Goal: Transaction & Acquisition: Purchase product/service

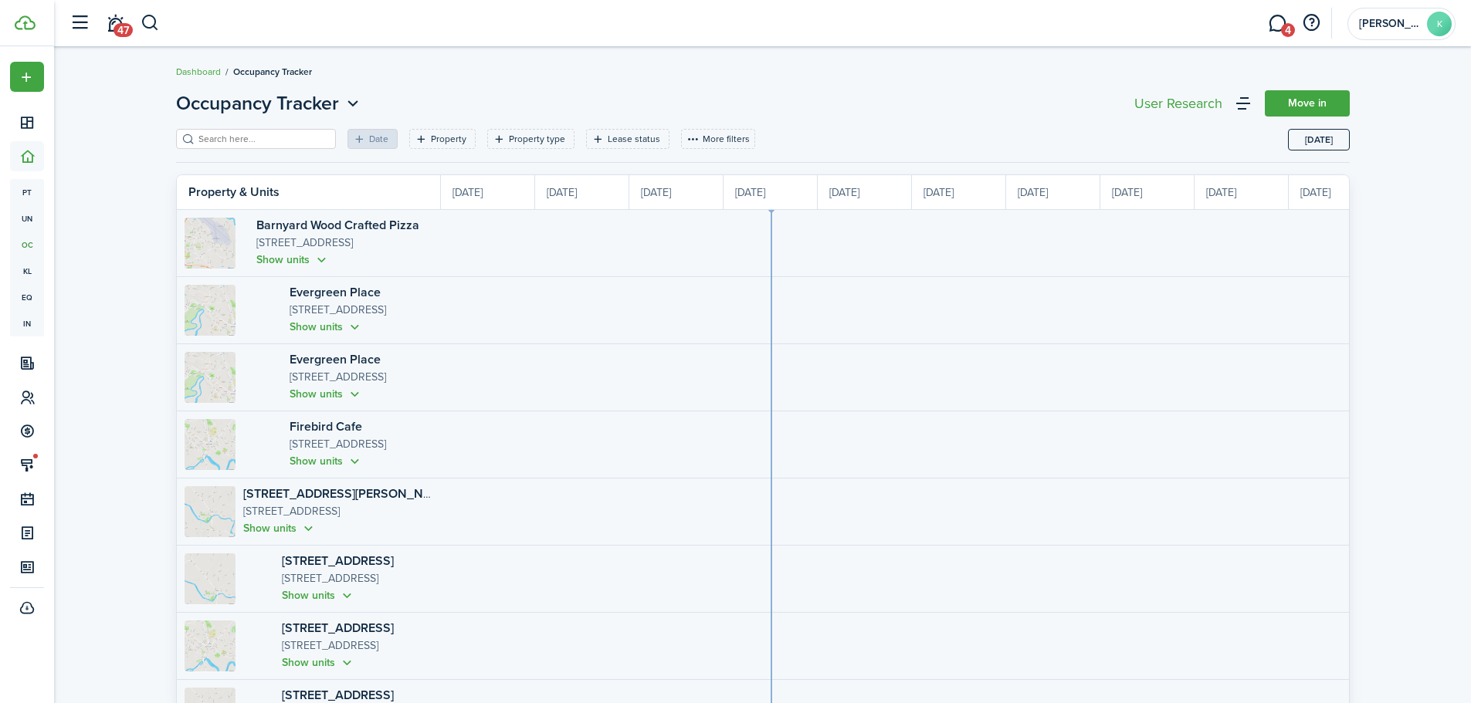
scroll to position [0, 283]
click at [1274, 24] on link "4" at bounding box center [1276, 23] width 29 height 39
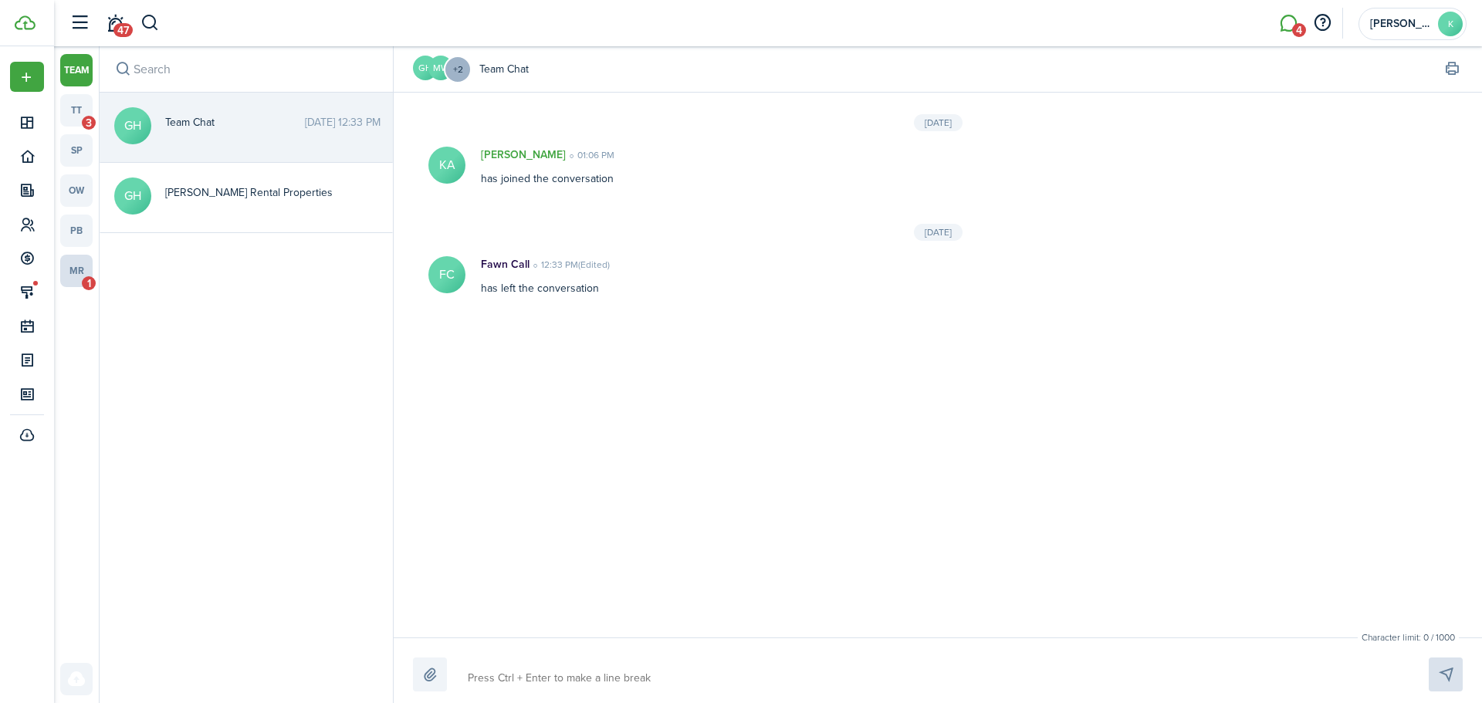
click at [83, 274] on link "mr 1" at bounding box center [76, 271] width 32 height 32
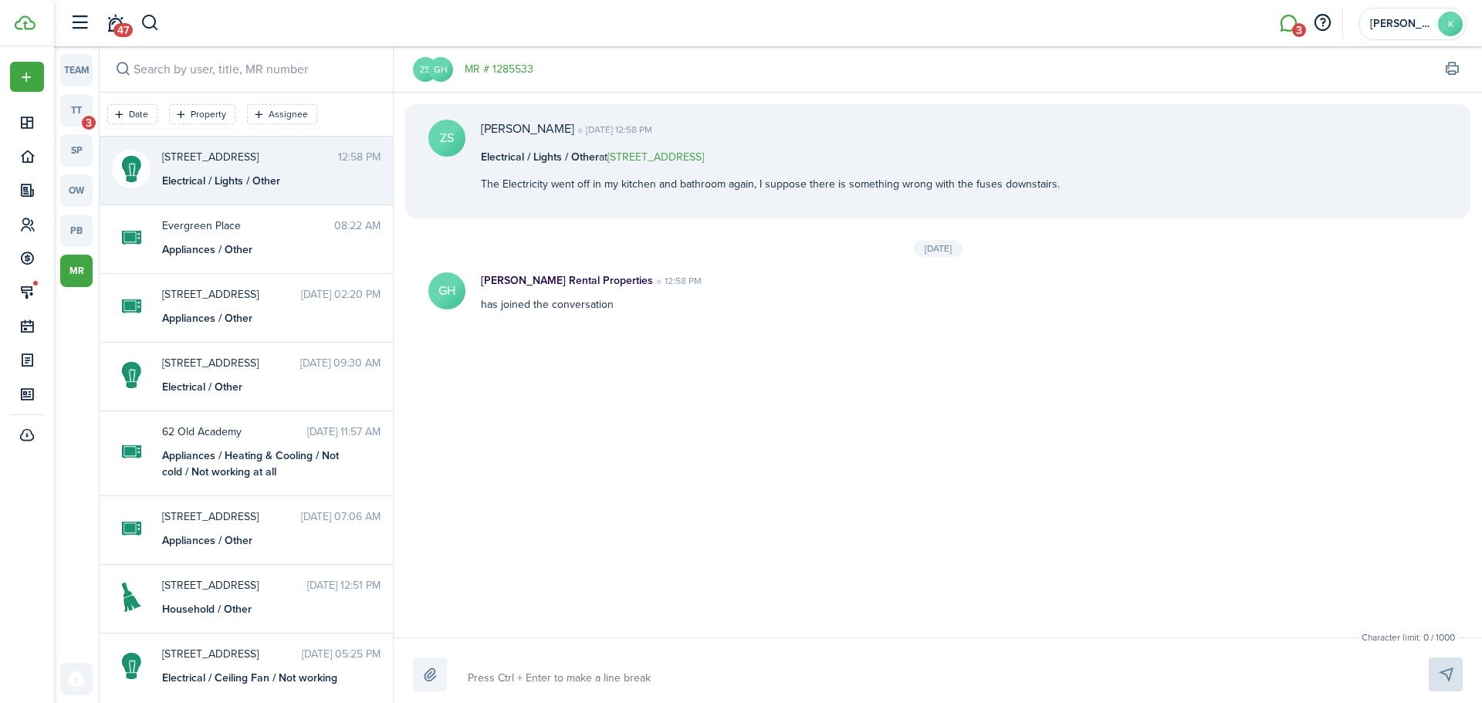
click at [502, 75] on link "MR # 1285533" at bounding box center [499, 69] width 69 height 16
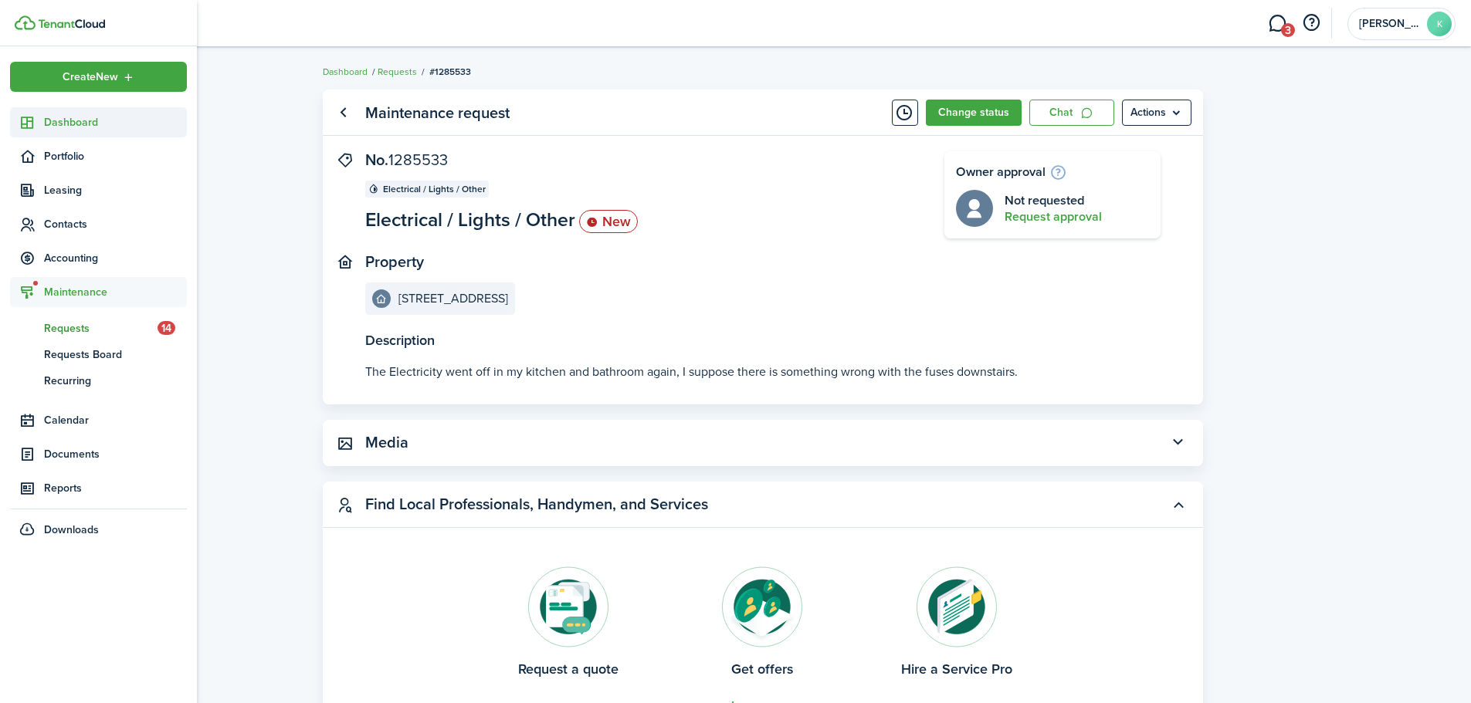
click at [111, 112] on link "Dashboard" at bounding box center [98, 122] width 177 height 30
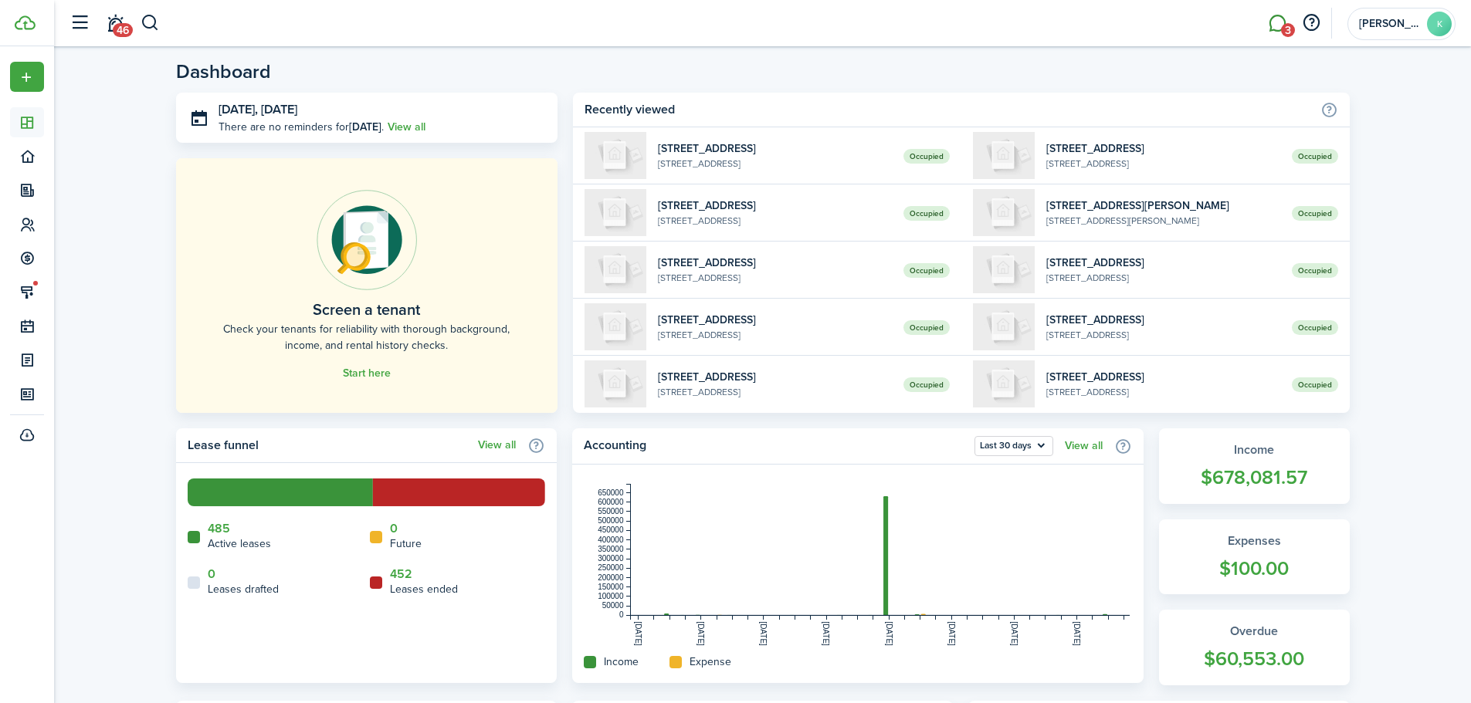
click at [1275, 24] on link "3" at bounding box center [1276, 23] width 29 height 39
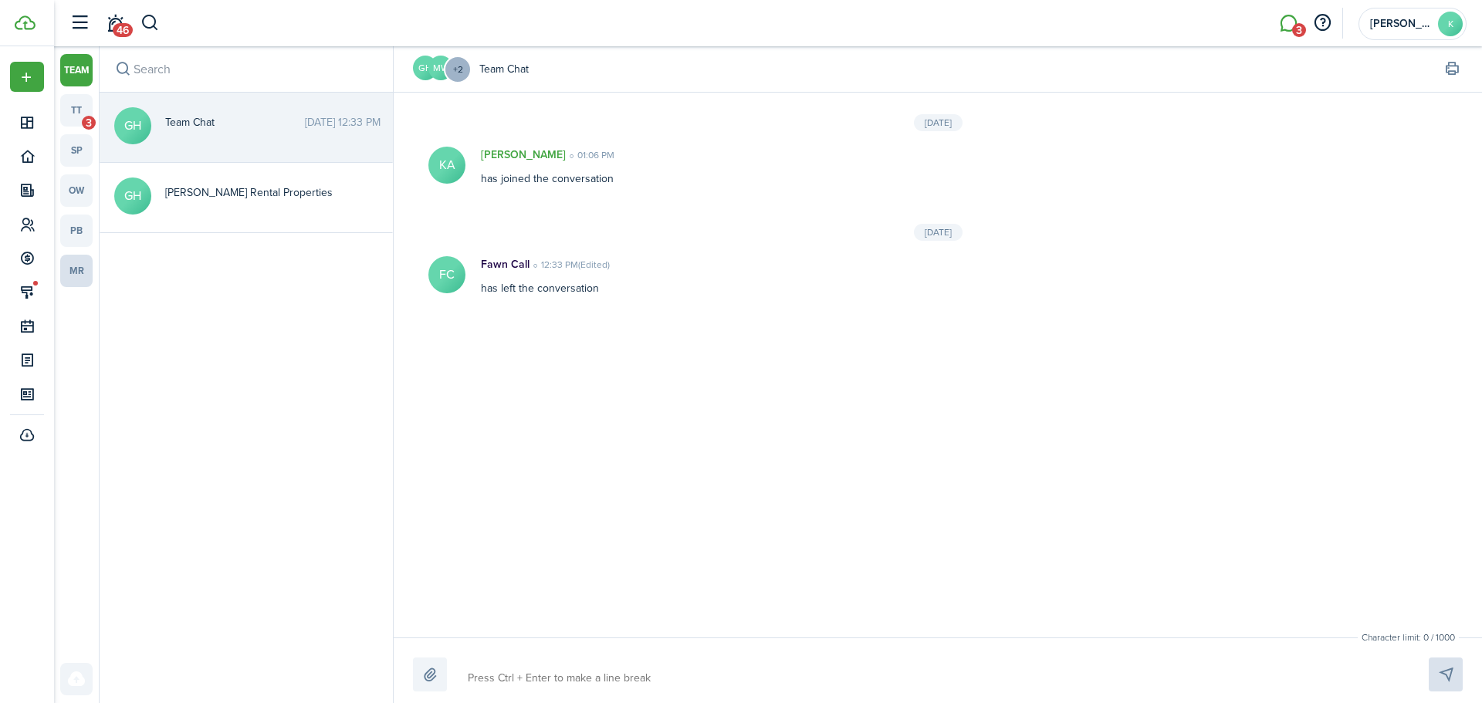
click at [86, 266] on link "mr" at bounding box center [76, 271] width 32 height 32
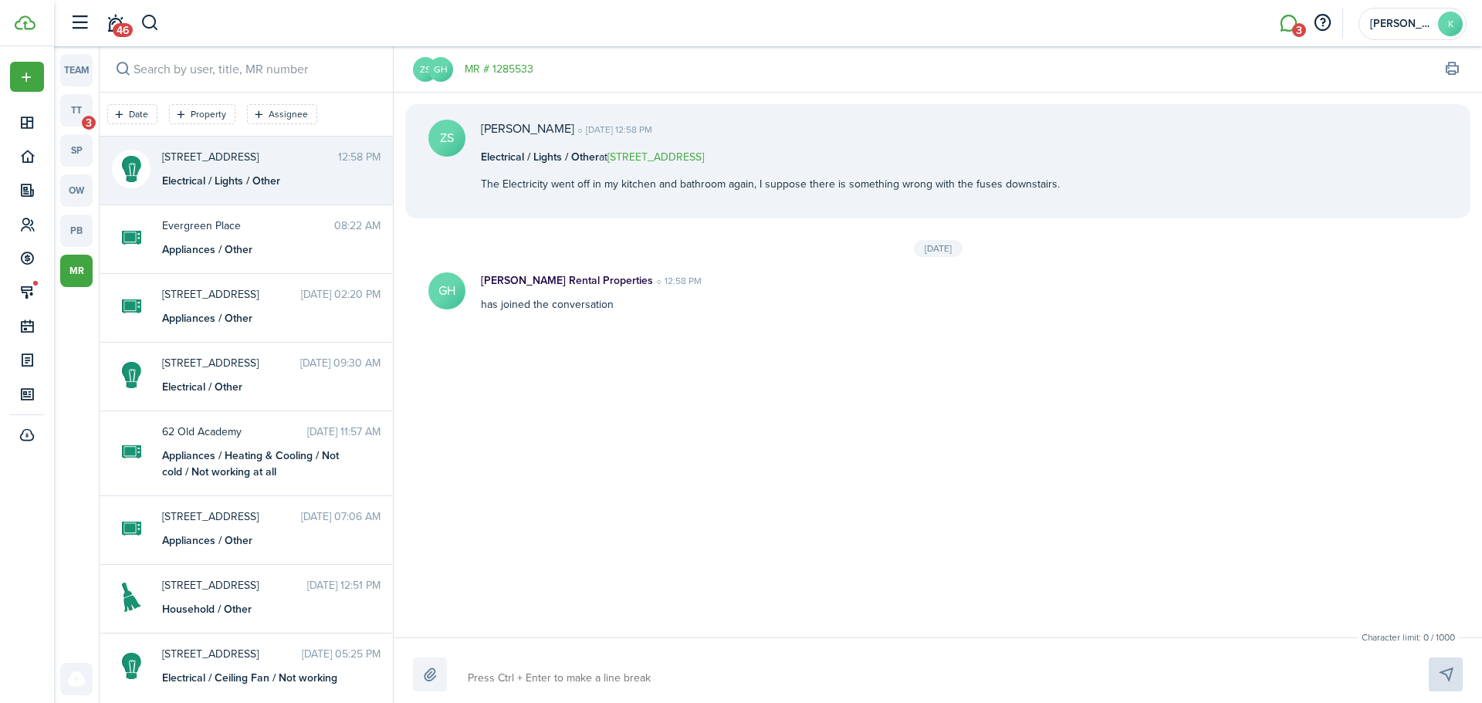
click at [505, 77] on messenger-maintenance-header "ZS GH MR # 1285533" at bounding box center [938, 69] width 1089 height 46
click at [503, 73] on link "MR # 1285533" at bounding box center [499, 69] width 69 height 16
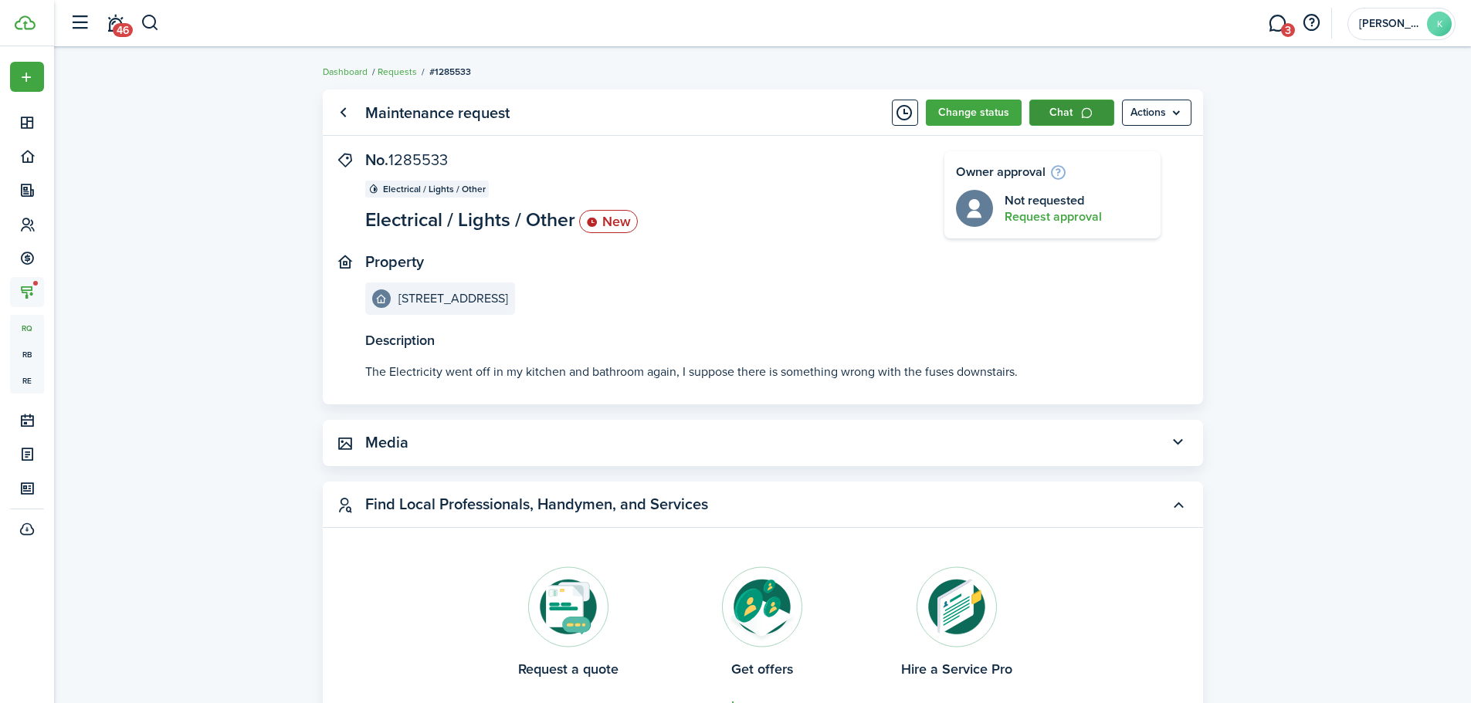
click at [1058, 111] on link "Chat" at bounding box center [1071, 113] width 85 height 26
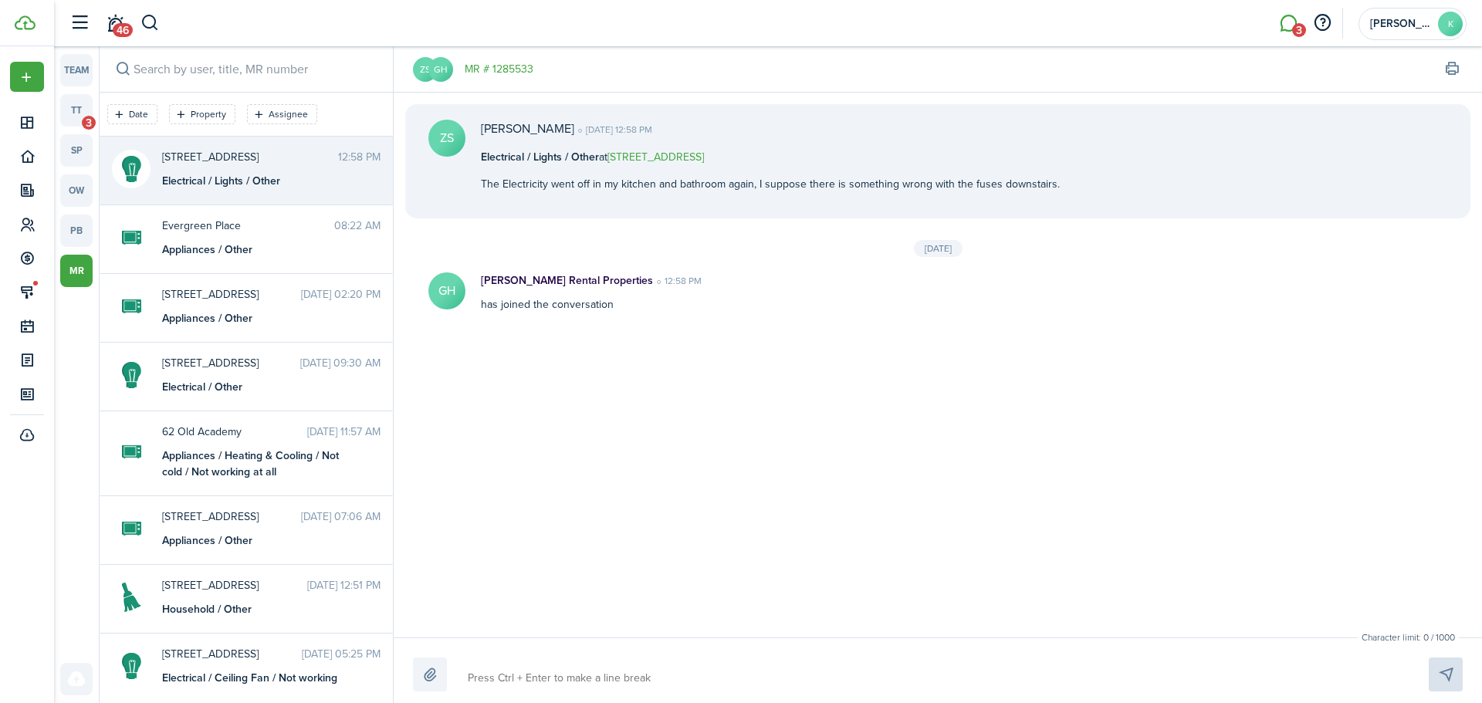
click at [662, 668] on textarea at bounding box center [930, 679] width 936 height 26
type textarea "H"
type textarea "Hi"
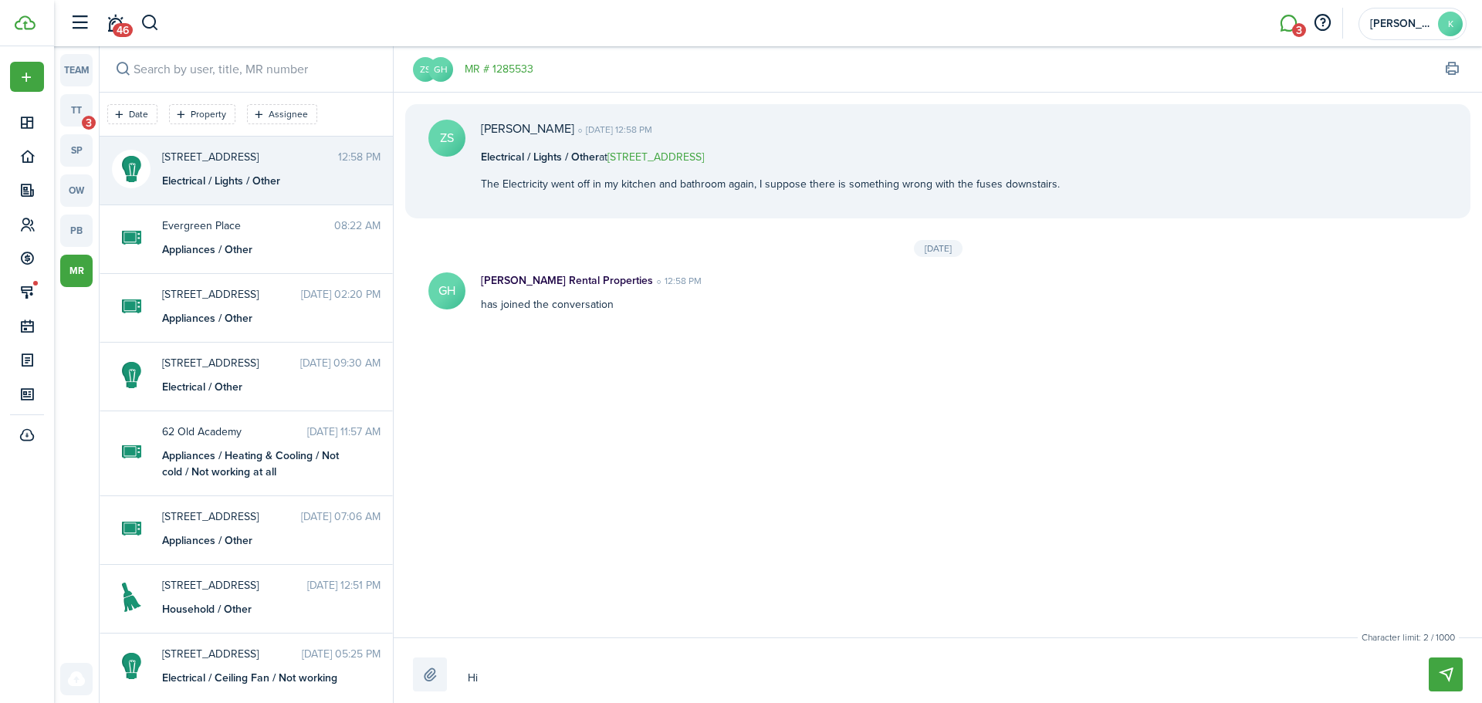
type textarea "Hi"
type textarea "Hi Z"
type textarea "Hi [PERSON_NAME]"
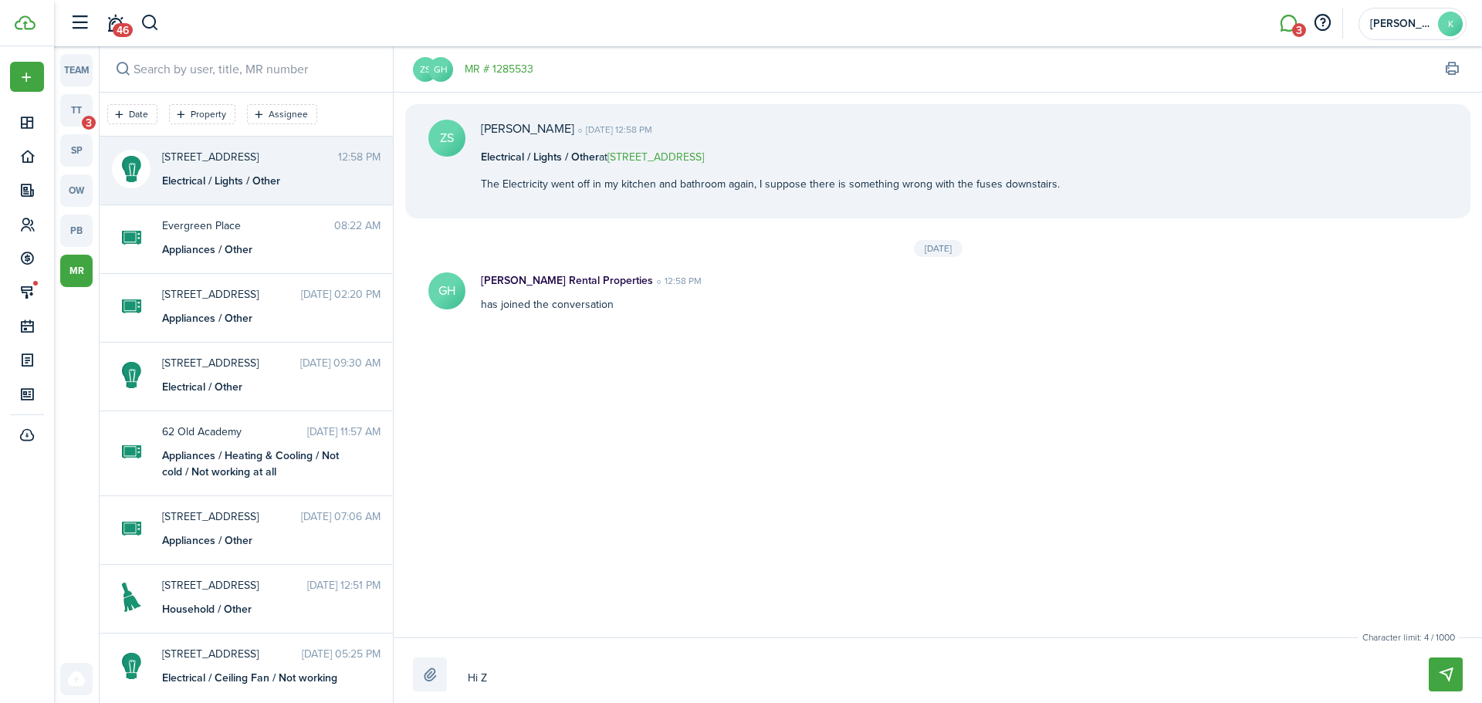
type textarea "Hi [PERSON_NAME]"
type textarea "Hi Zain"
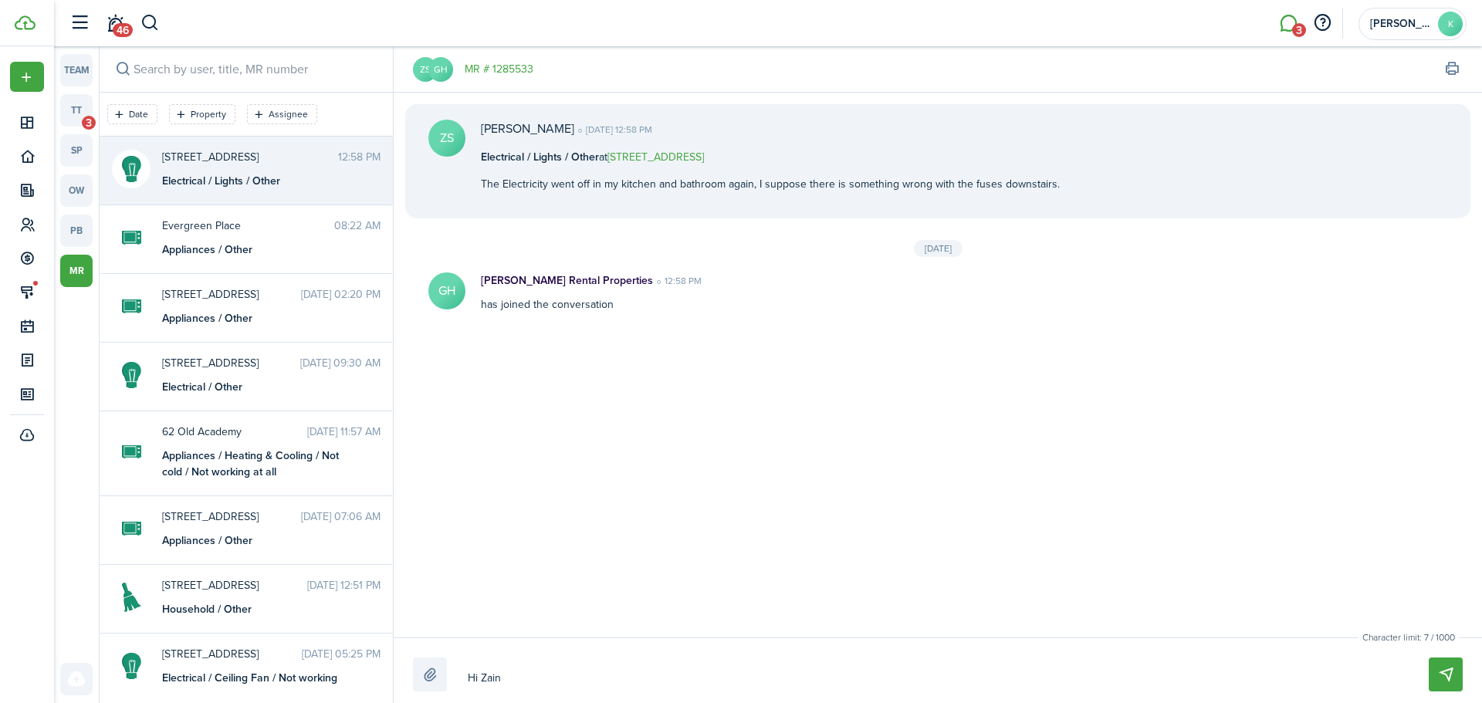
type textarea "Hi [PERSON_NAME]"
type textarea "Hi [PERSON_NAME],"
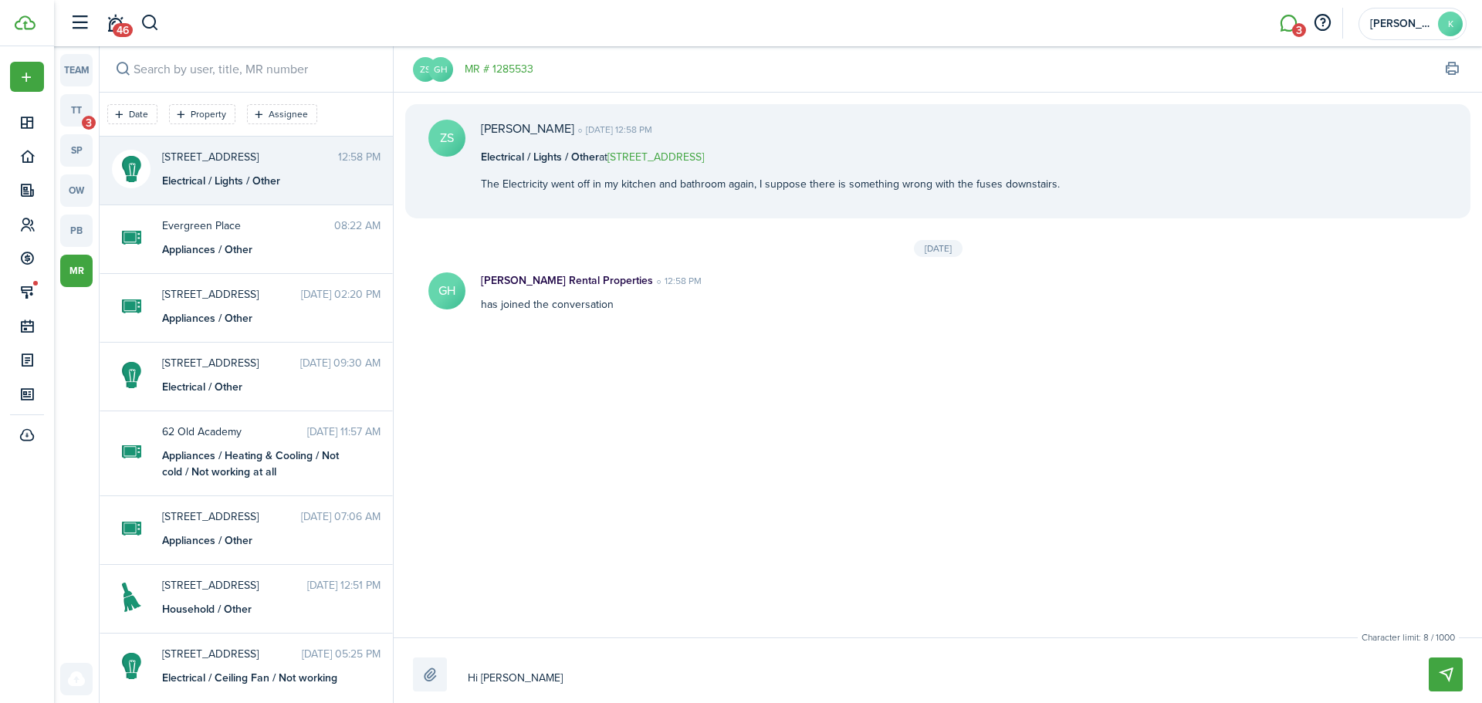
type textarea "Hi [PERSON_NAME],"
type textarea "Hi [PERSON_NAME], d"
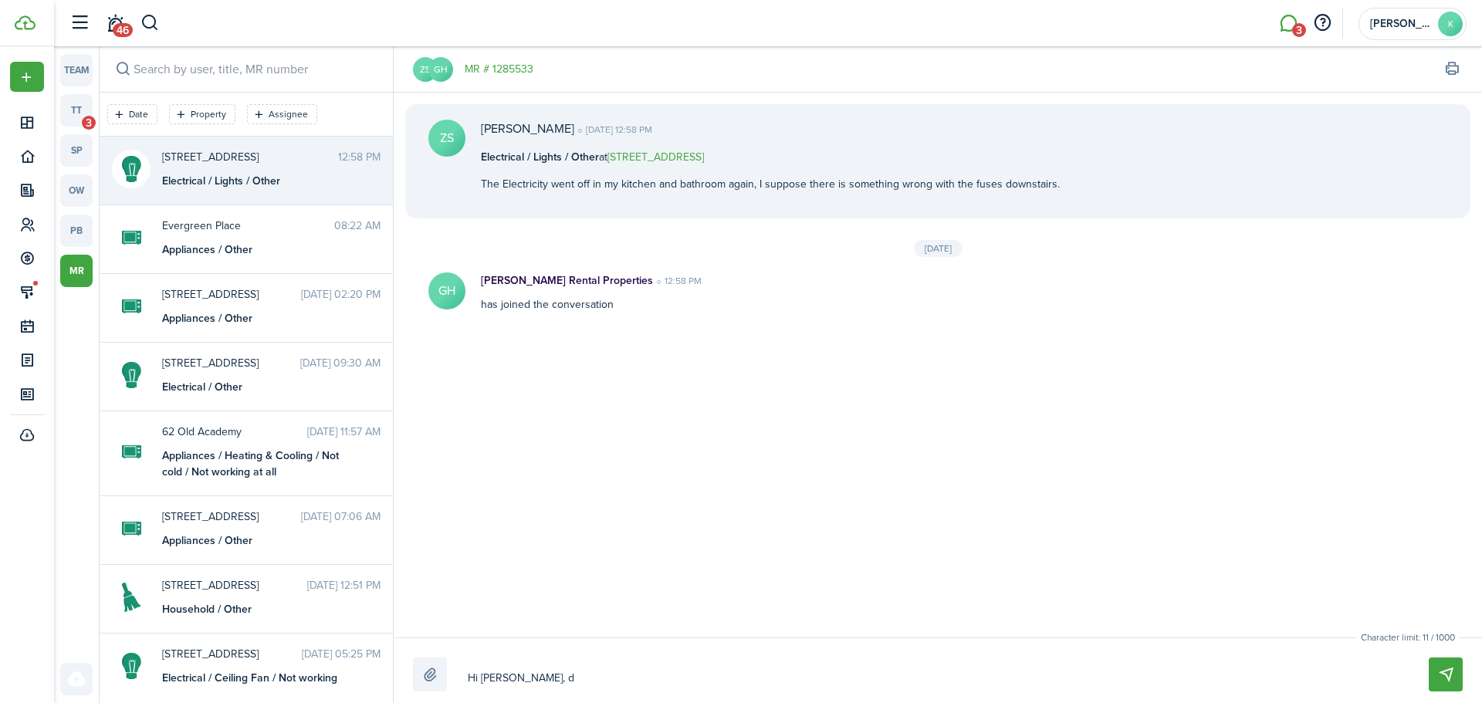
type textarea "Hi [PERSON_NAME], di"
type textarea "Hi [PERSON_NAME], did"
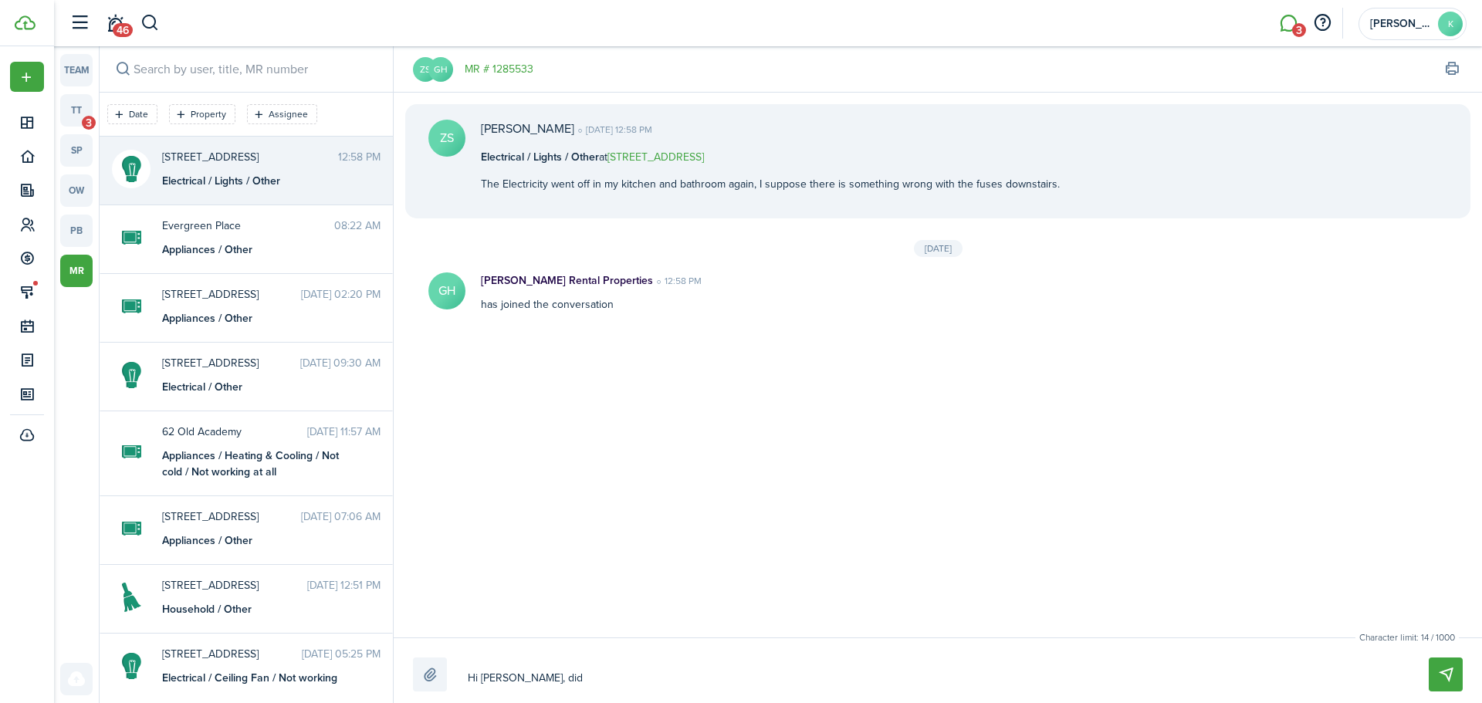
type textarea "Hi [PERSON_NAME], did"
type textarea "Hi [PERSON_NAME], did y"
type textarea "Hi [PERSON_NAME], did yo"
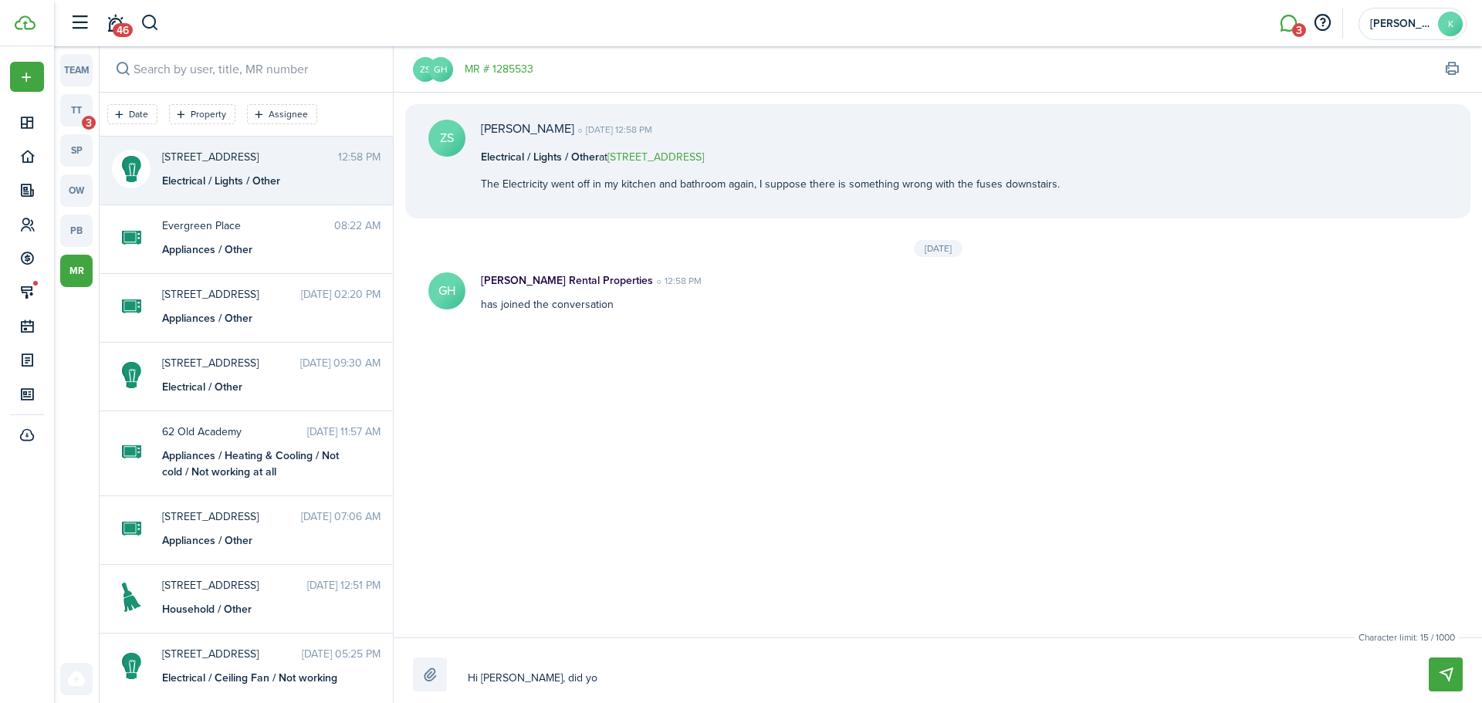
type textarea "Hi [PERSON_NAME], did you"
type textarea "Hi [PERSON_NAME], did you r"
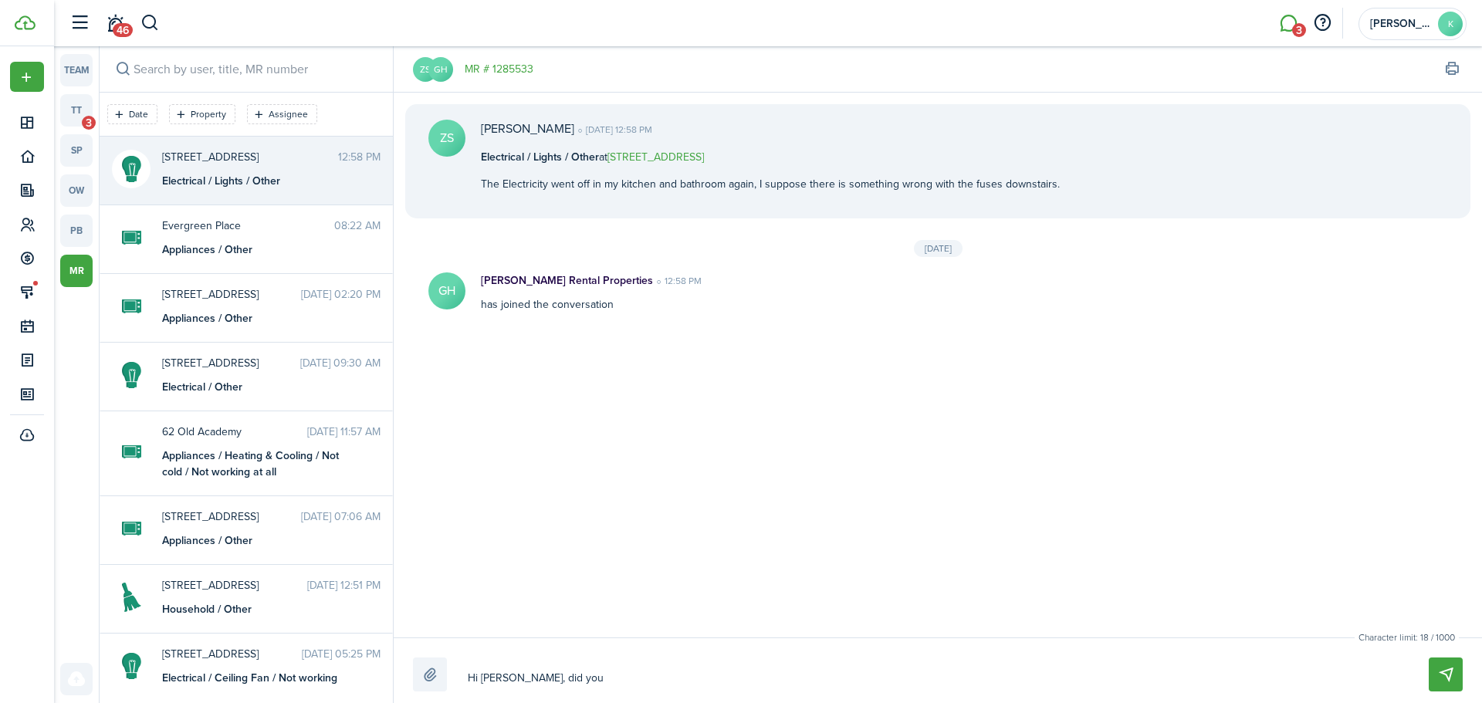
type textarea "Hi [PERSON_NAME], did you r"
type textarea "Hi [PERSON_NAME], did you re"
type textarea "Hi [PERSON_NAME], did you res"
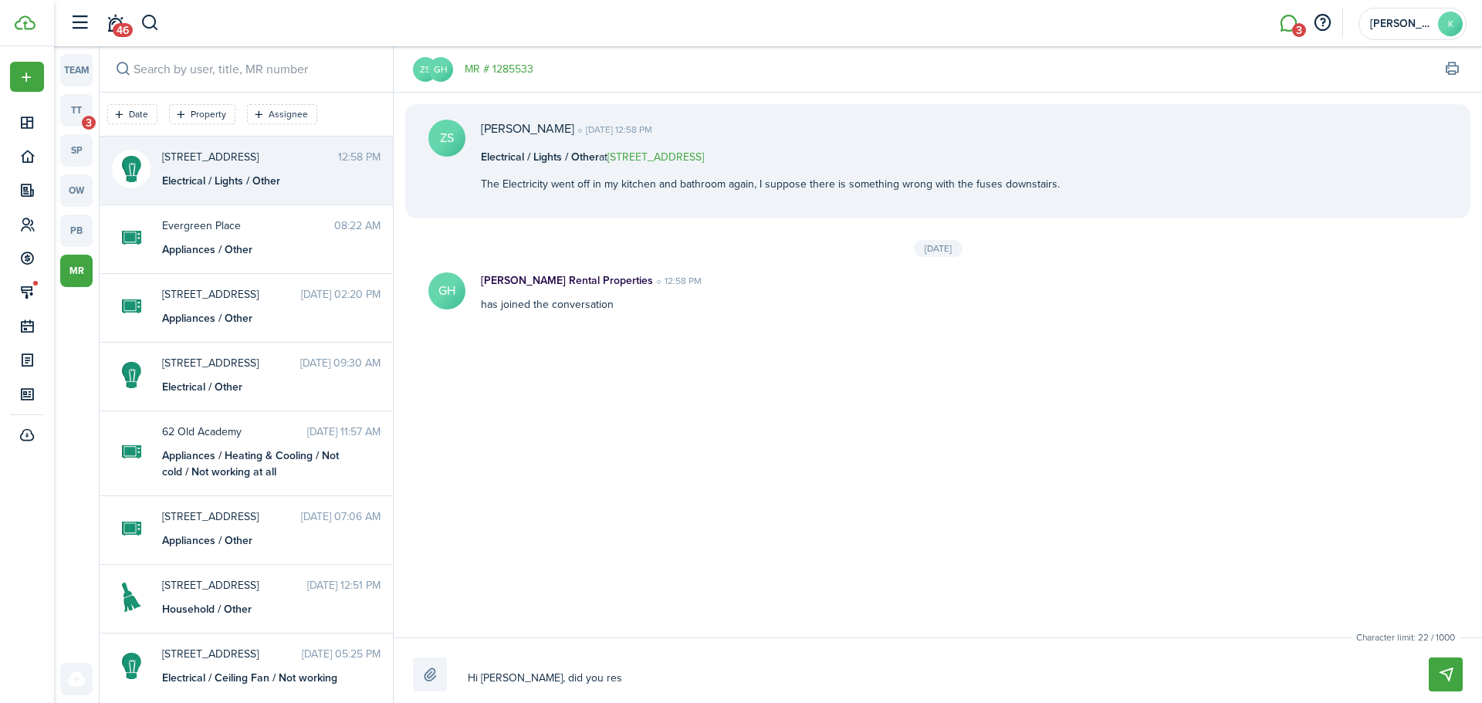
type textarea "Hi [PERSON_NAME], did you rese"
type textarea "Hi [PERSON_NAME], did you reset"
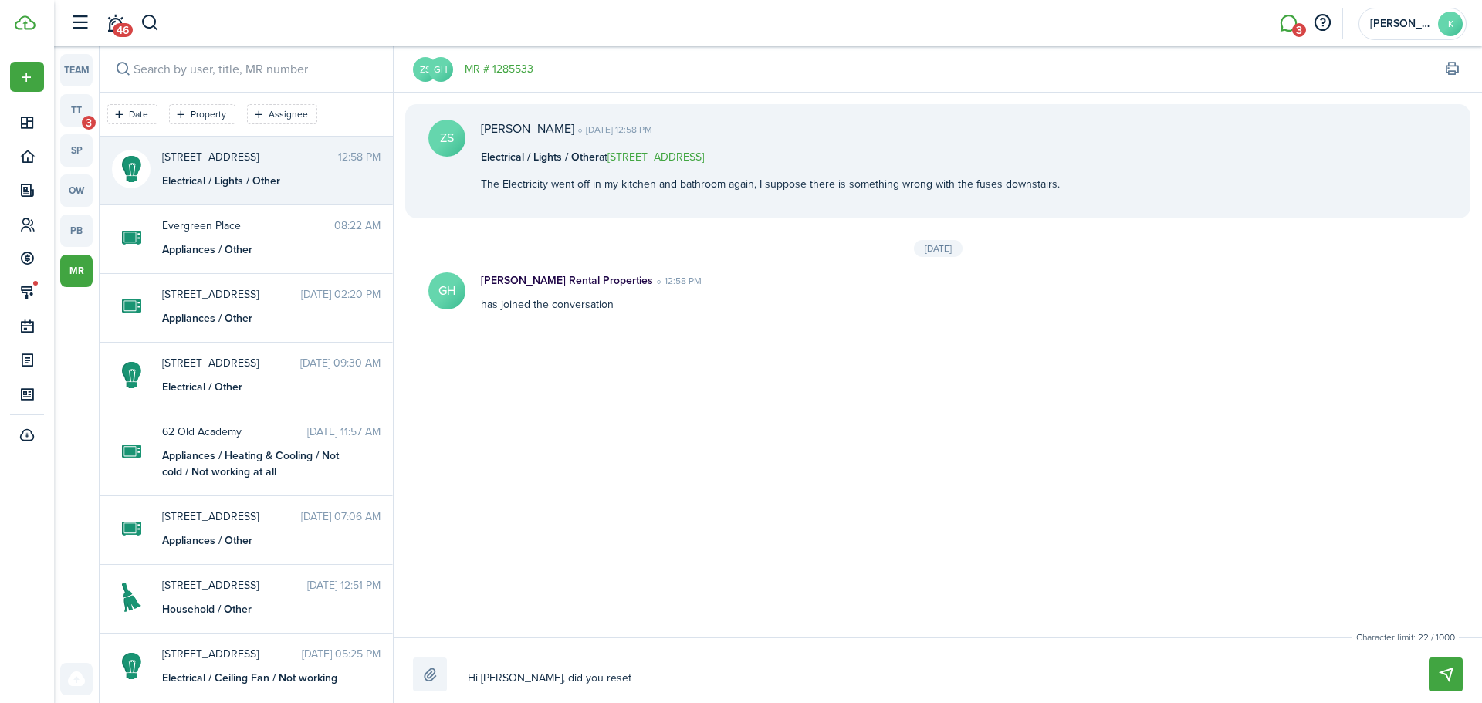
type textarea "Hi [PERSON_NAME], did you reset"
type textarea "Hi [PERSON_NAME], did you reset t"
type textarea "Hi [PERSON_NAME], did you reset th"
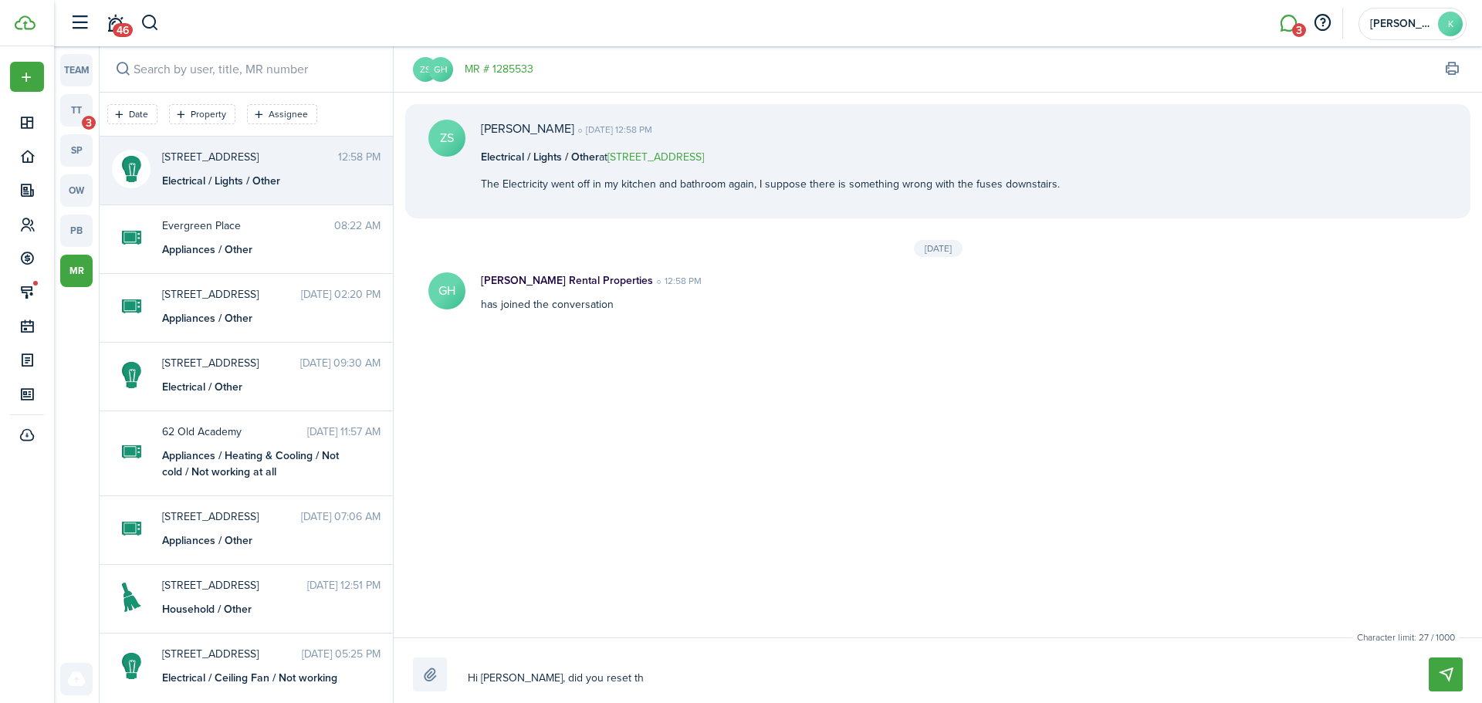
type textarea "Hi [PERSON_NAME], did you reset the"
type textarea "Hi [PERSON_NAME], did you reset the b"
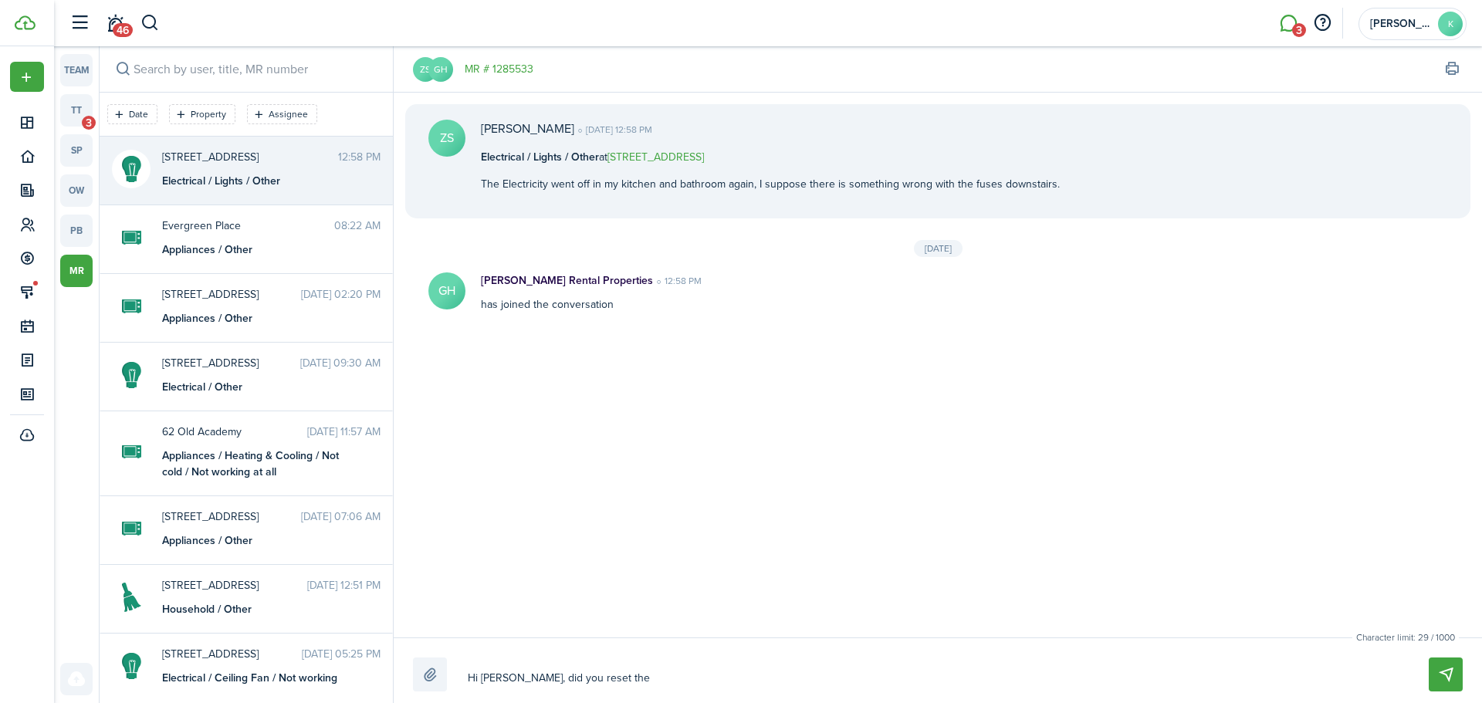
type textarea "Hi [PERSON_NAME], did you reset the b"
type textarea "Hi [PERSON_NAME], did you reset the br"
type textarea "Hi [PERSON_NAME], did you reset the bre"
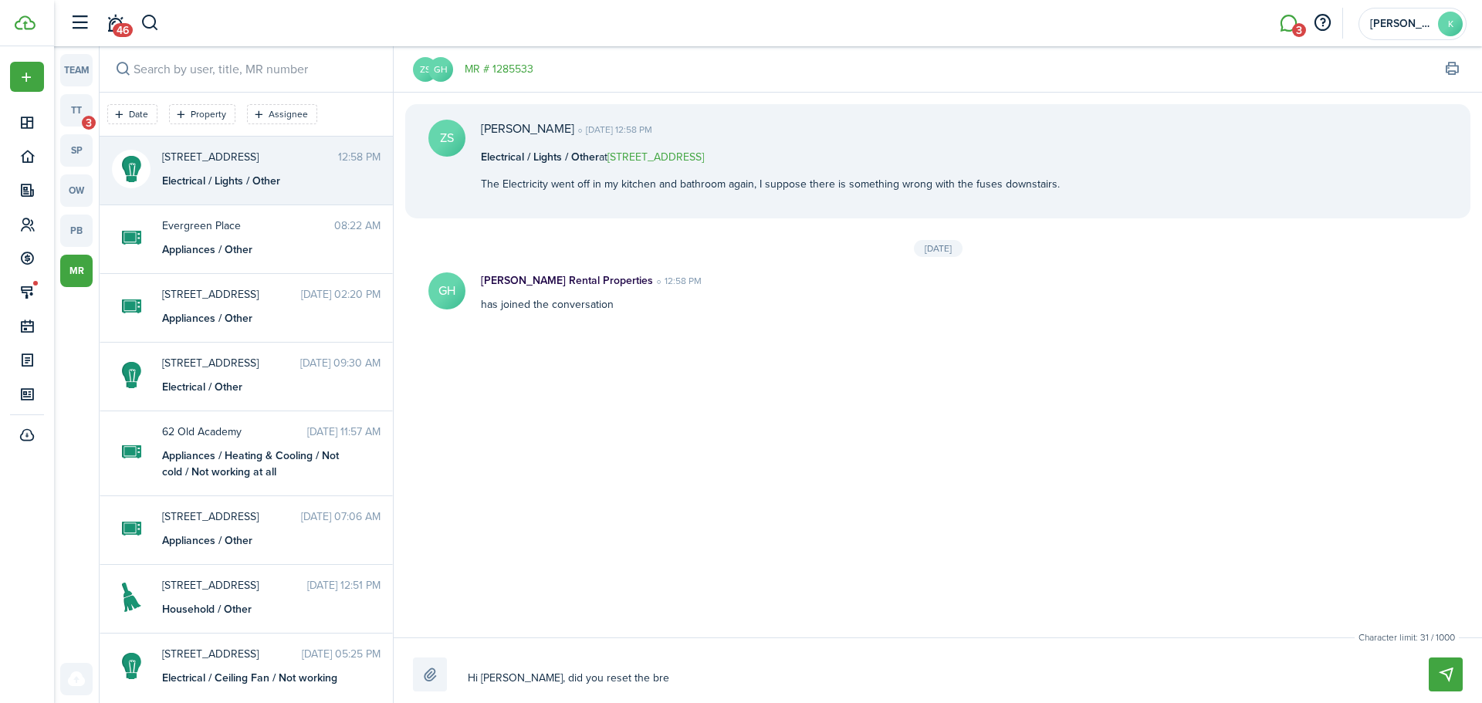
type textarea "Hi [PERSON_NAME], did you reset the brea"
type textarea "Hi [PERSON_NAME], did you reset the break"
type textarea "Hi [PERSON_NAME], did you reset the breakf"
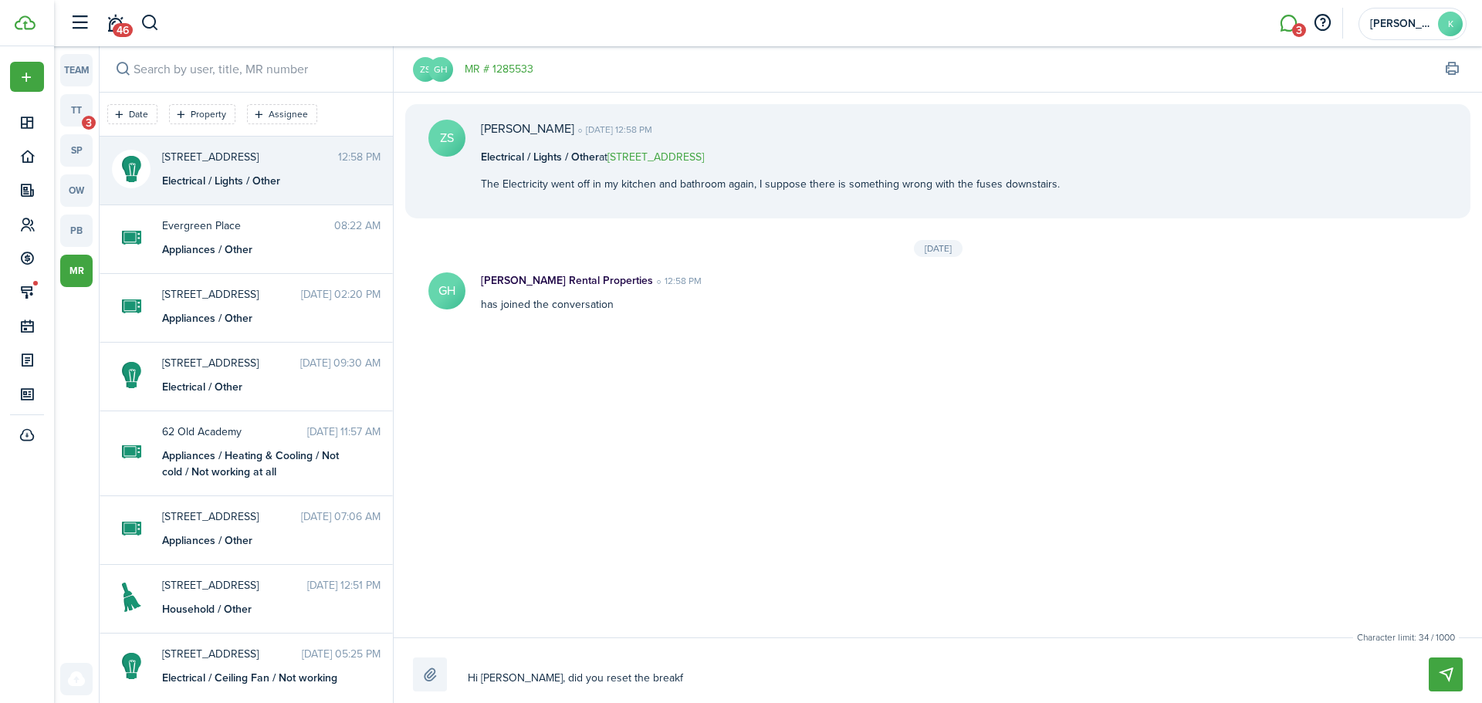
type textarea "Hi [PERSON_NAME], did you reset the breakf"
type textarea "Hi [PERSON_NAME], did you reset the breakfa"
type textarea "Hi [PERSON_NAME], did you reset the breakf"
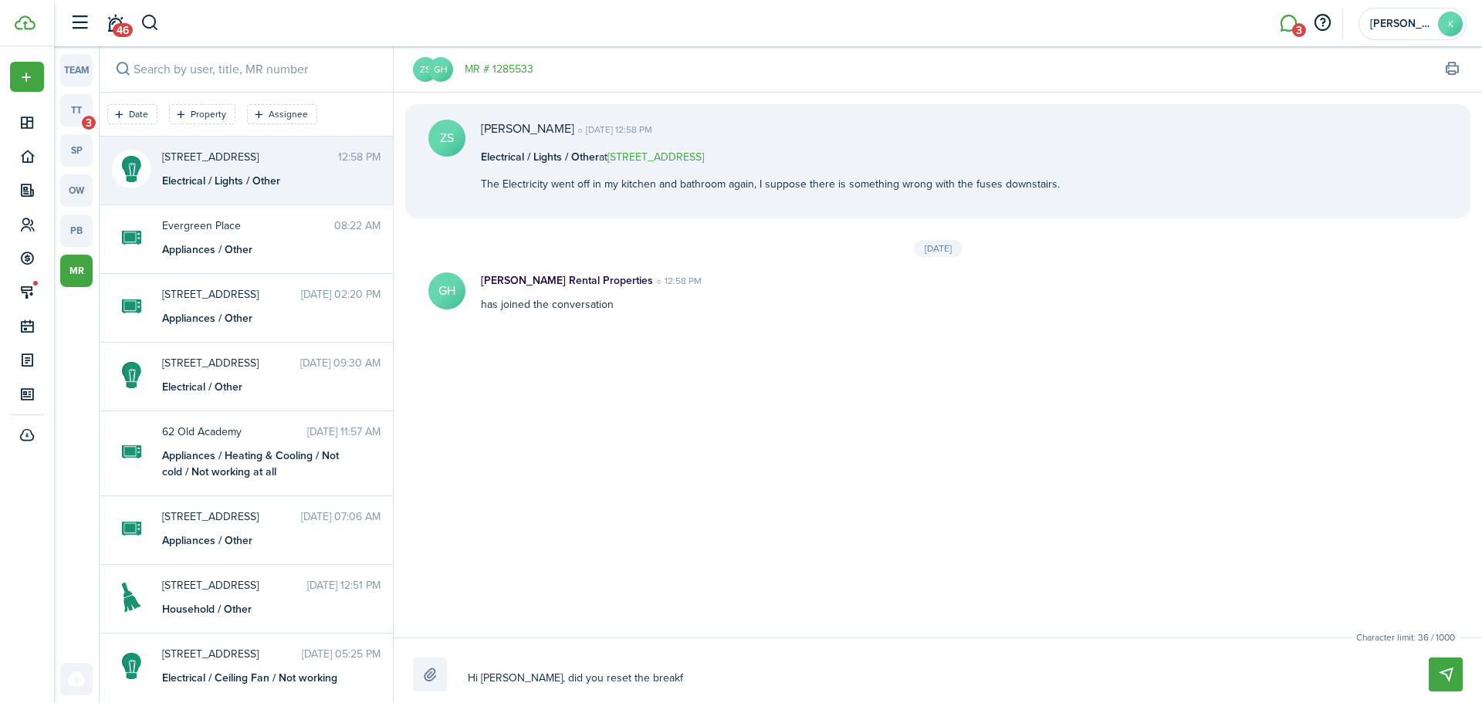
type textarea "Hi [PERSON_NAME], did you reset the break"
type textarea "Hi [PERSON_NAME], did you reset the breake"
type textarea "Hi [PERSON_NAME], did you reset the breaker"
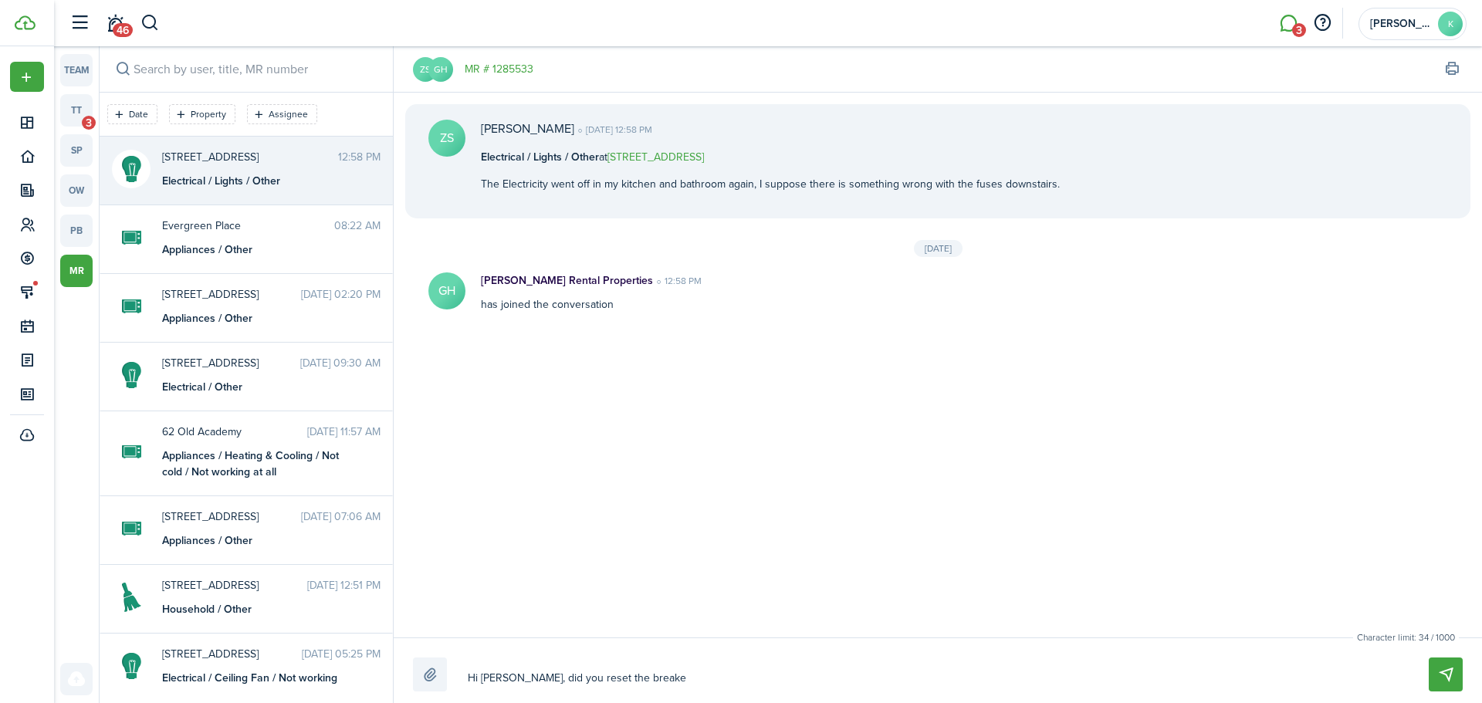
type textarea "Hi [PERSON_NAME], did you reset the breaker"
type textarea "Hi [PERSON_NAME], did you reset the breaker s"
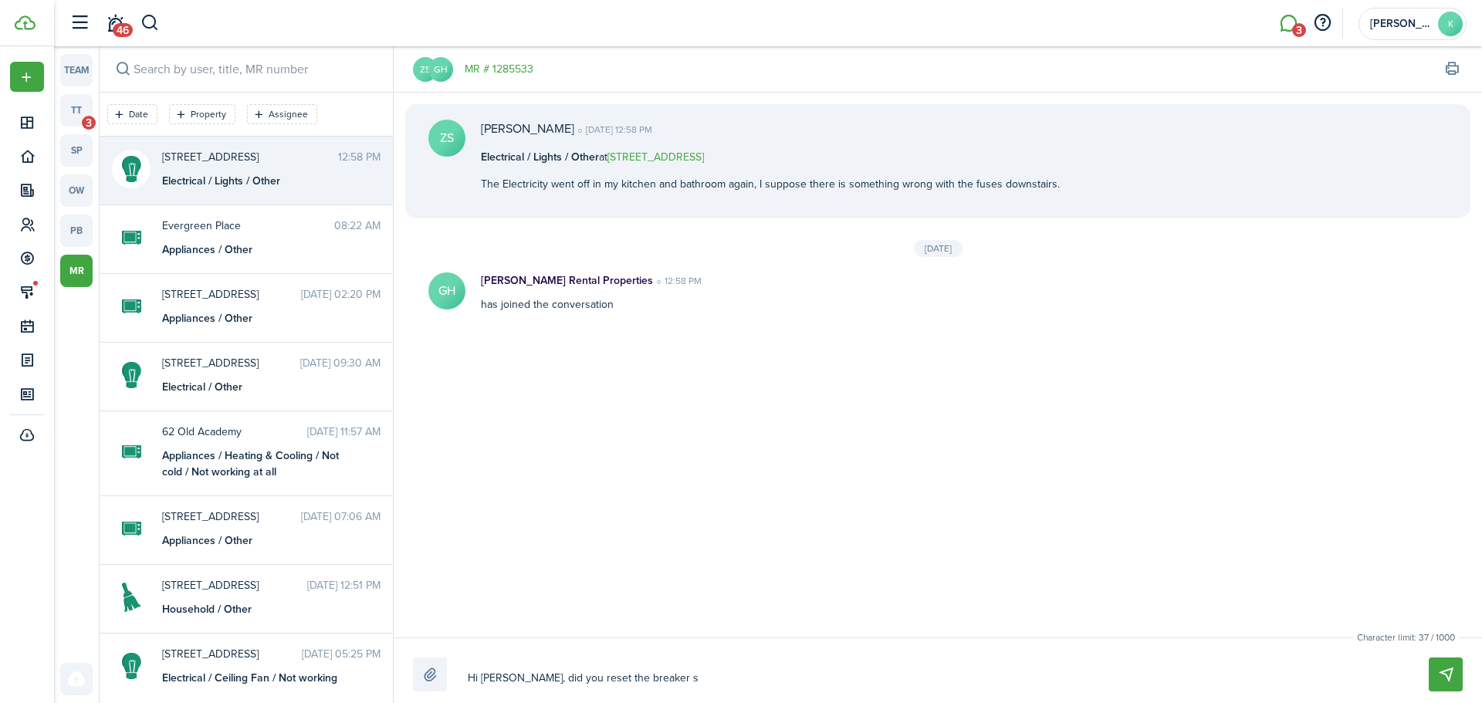
type textarea "Hi [PERSON_NAME], did you reset the breaker so"
type textarea "Hi [PERSON_NAME], did you reset the breaker so i"
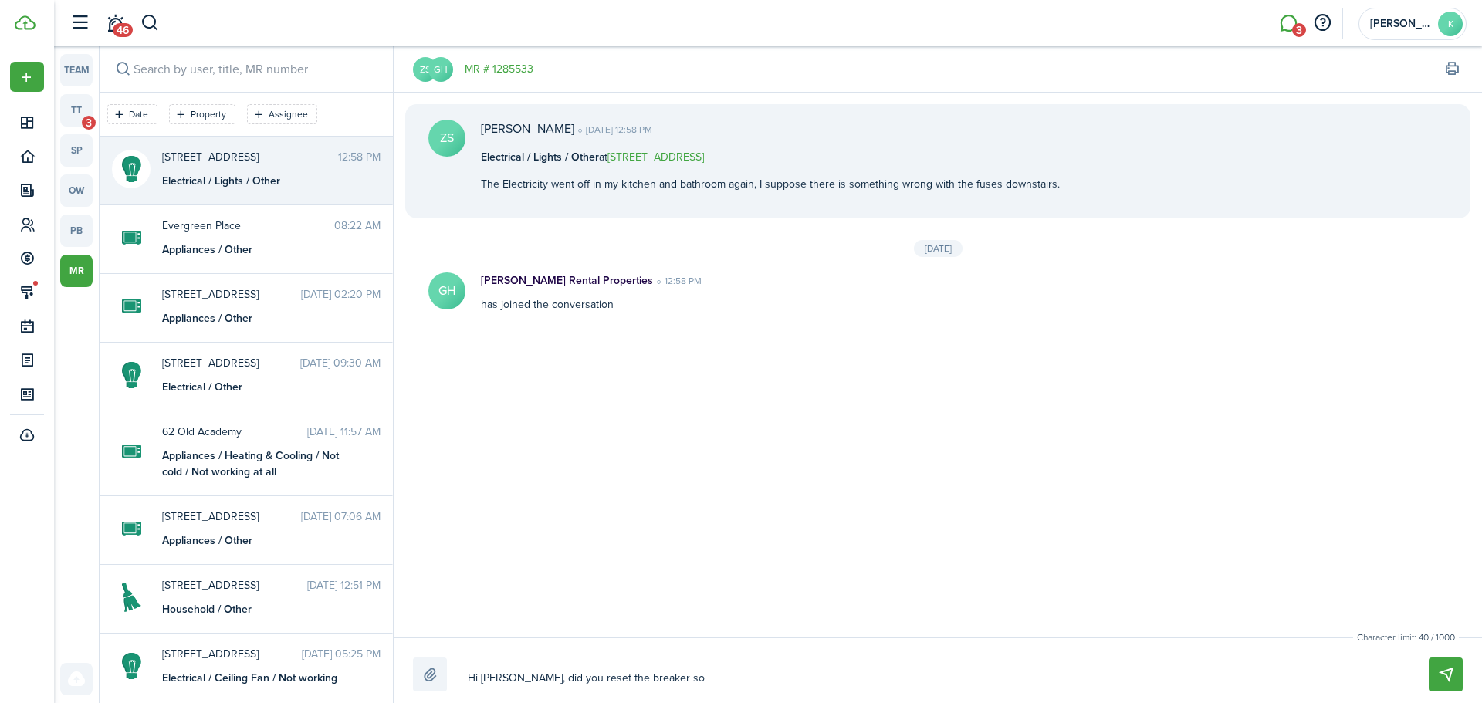
type textarea "Hi [PERSON_NAME], did you reset the breaker so i"
type textarea "Hi [PERSON_NAME], did you reset the breaker so it"
type textarea "Hi [PERSON_NAME], did you reset the breaker so it'"
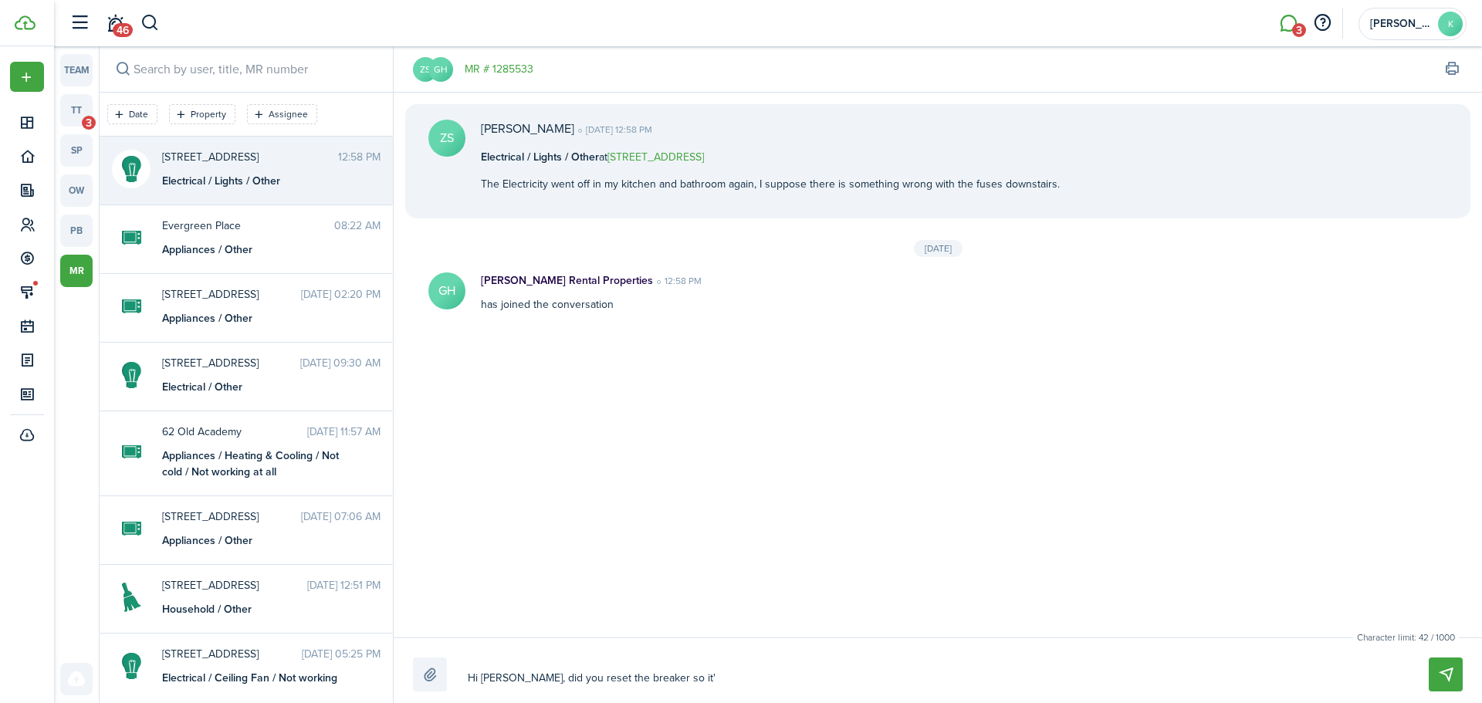
type textarea "Hi [PERSON_NAME], did you reset the breaker so it's"
type textarea "Hi [PERSON_NAME], did you reset the breaker so it's o"
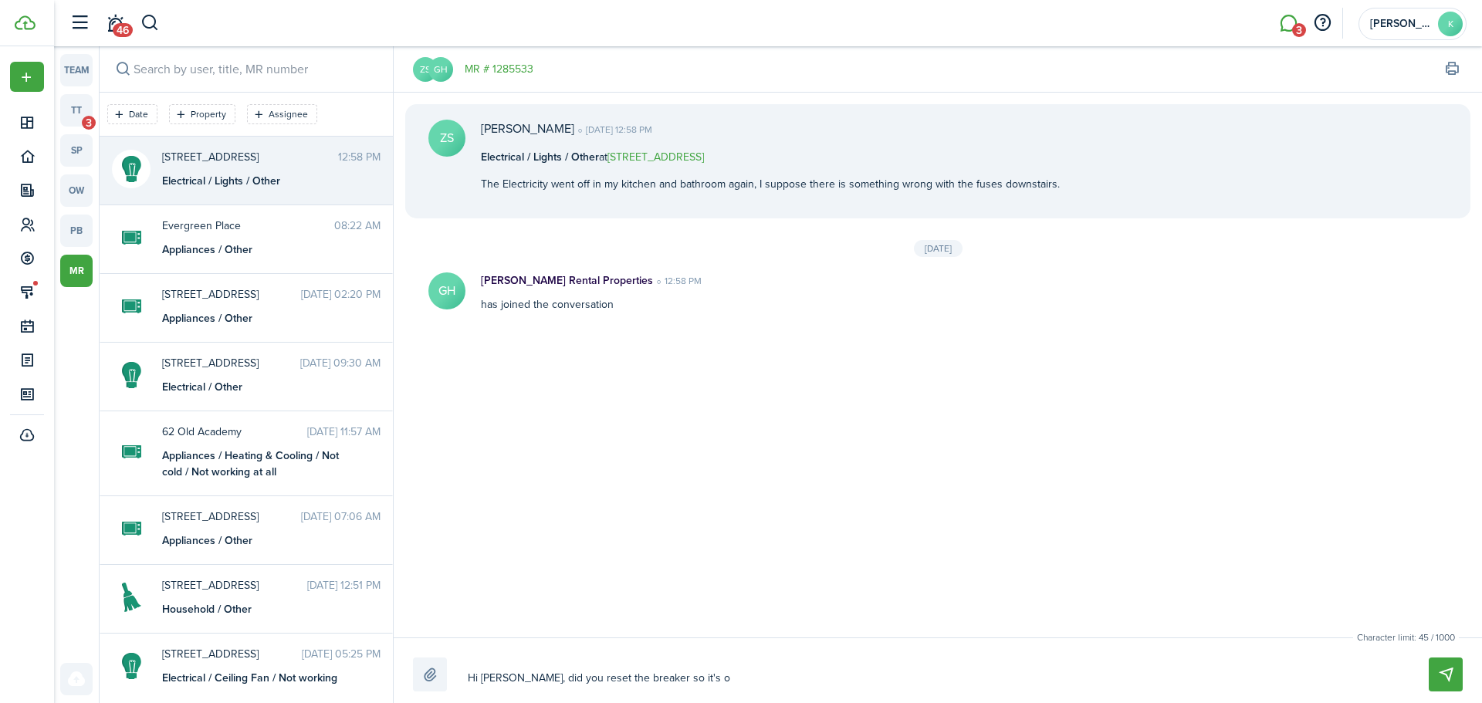
type textarea "Hi [PERSON_NAME], did you reset the breaker so it's o"
type textarea "Hi [PERSON_NAME], did you reset the breaker so it's"
type textarea "Hi [PERSON_NAME], did you reset the breaker so it's w"
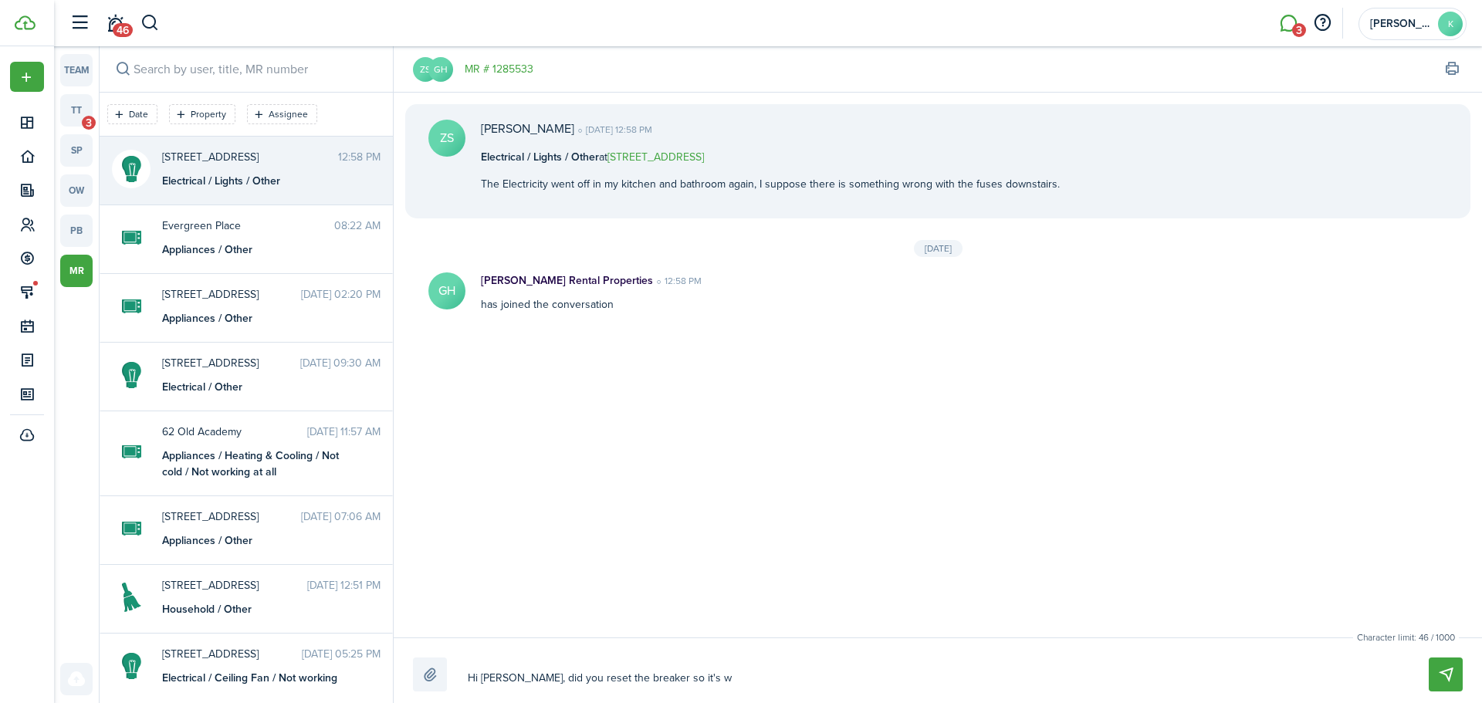
type textarea "Hi [PERSON_NAME], did you reset the breaker so it's wo"
type textarea "Hi [PERSON_NAME], did you reset the breaker so it's wor"
type textarea "Hi [PERSON_NAME], did you reset the breaker so it's work"
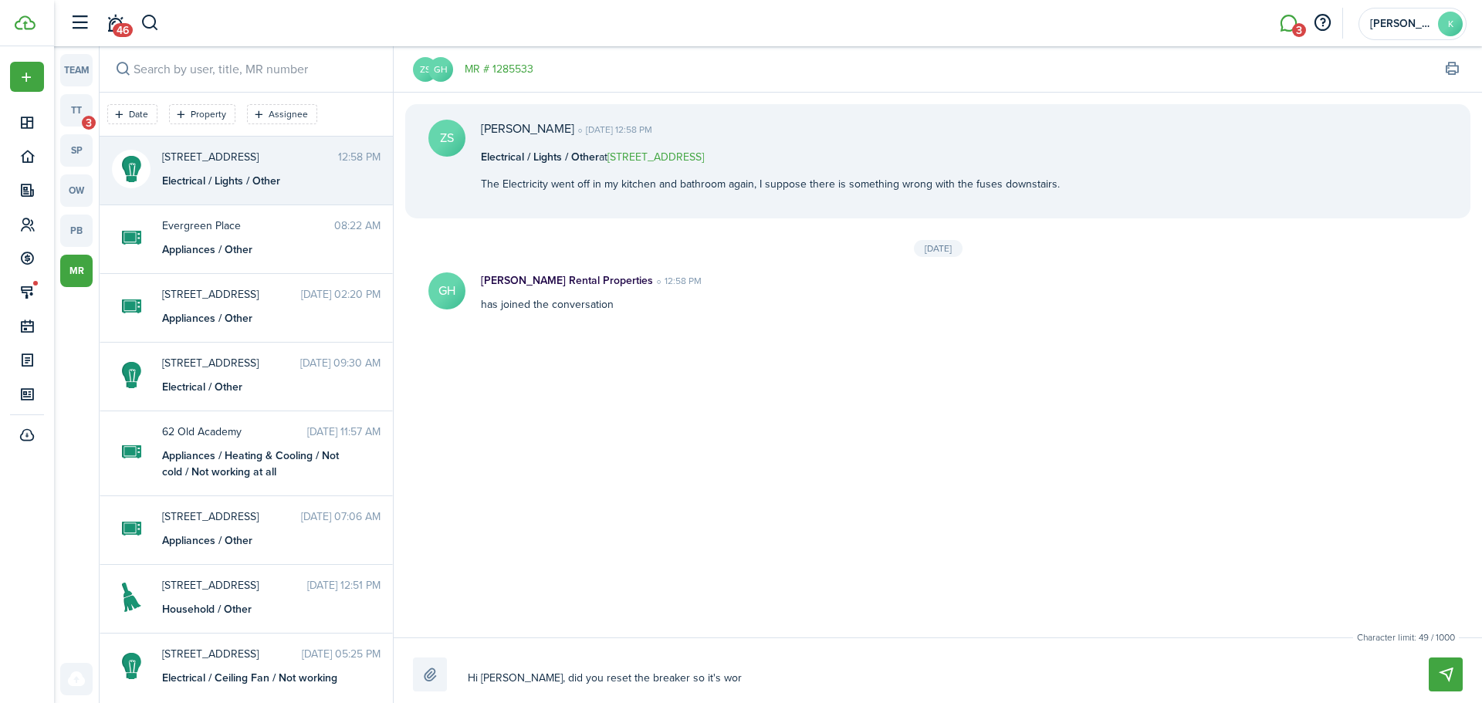
type textarea "Hi [PERSON_NAME], did you reset the breaker so it's work"
type textarea "Hi [PERSON_NAME], did you reset the breaker so it's worki"
type textarea "Hi [PERSON_NAME], did you reset the breaker so it's workin"
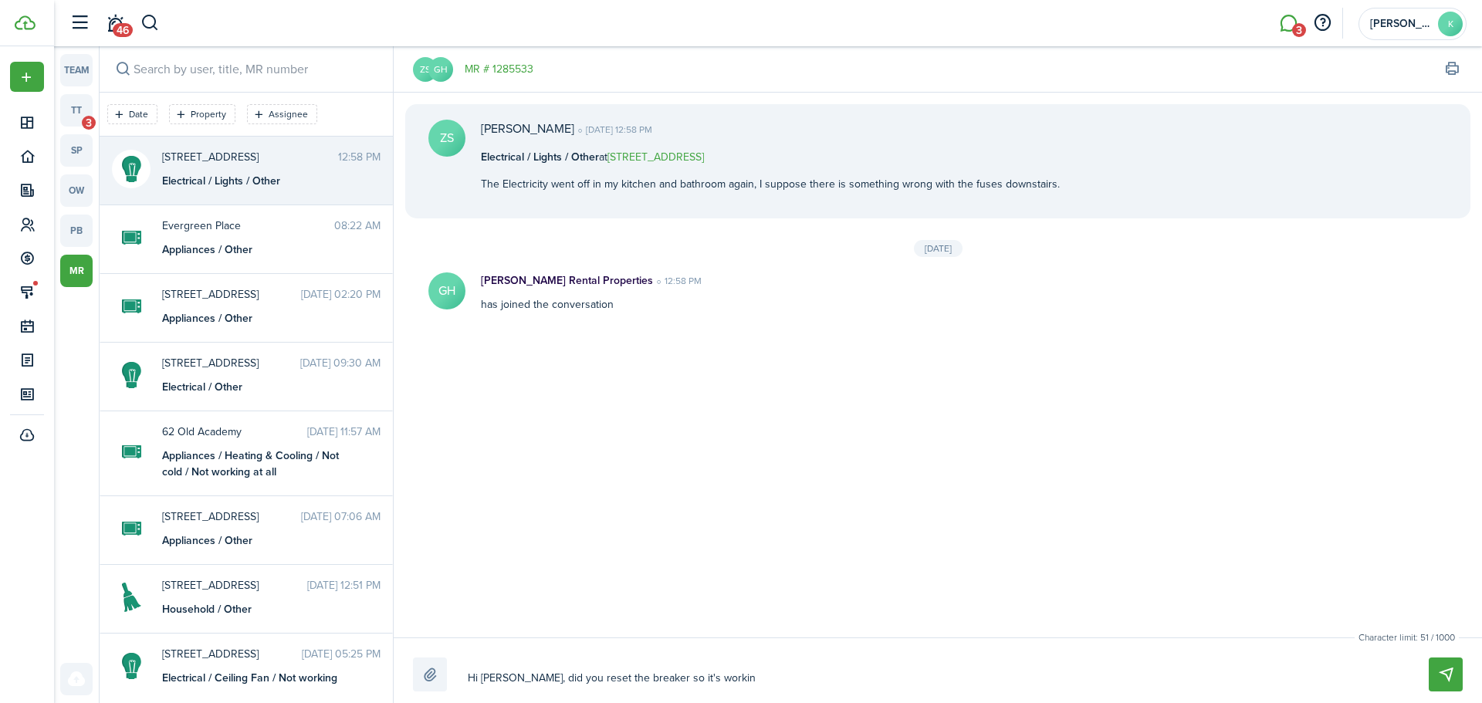
type textarea "Hi [PERSON_NAME], did you reset the breaker so it's working"
type textarea "Hi [PERSON_NAME], did you reset the breaker so it's working f"
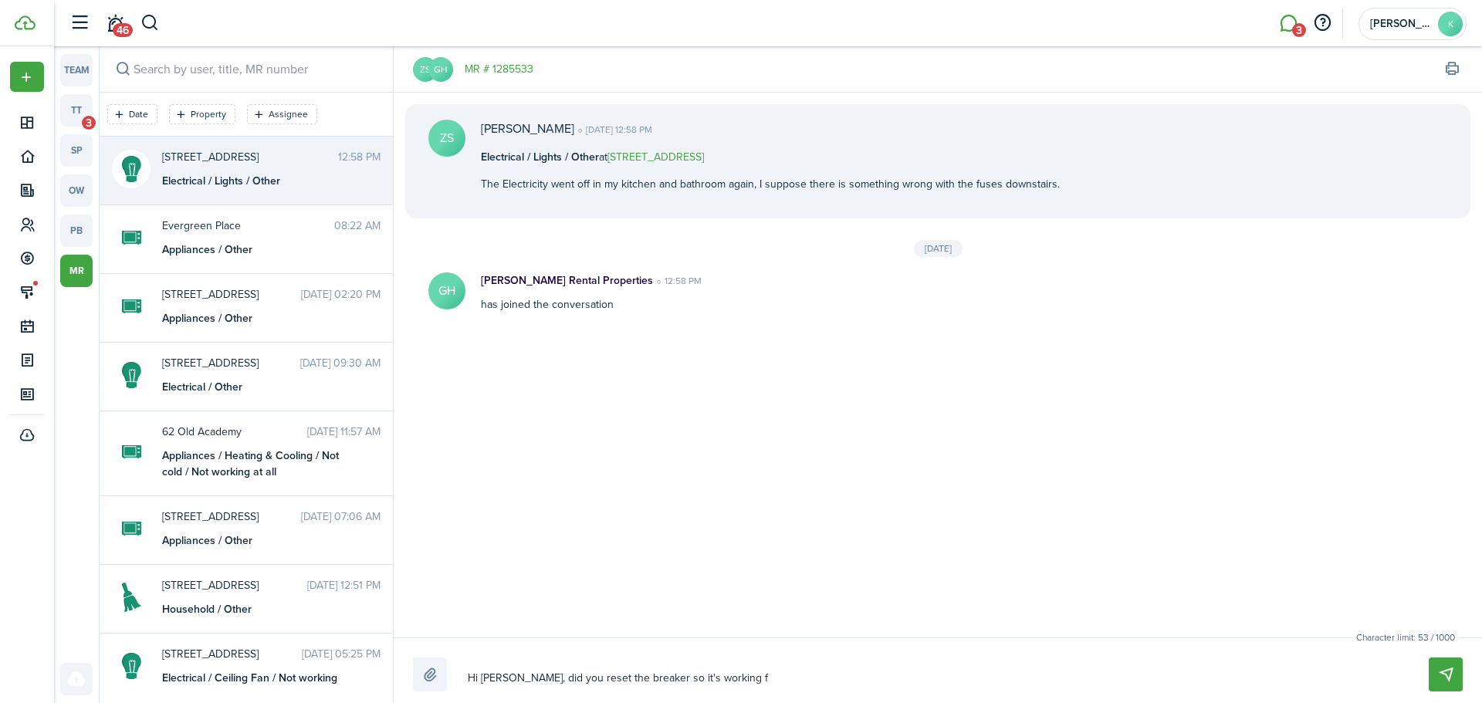
type textarea "Hi [PERSON_NAME], did you reset the breaker so it's working f"
type textarea "Hi [PERSON_NAME], did you reset the breaker so it's working fo"
type textarea "Hi [PERSON_NAME], did you reset the breaker so it's working for"
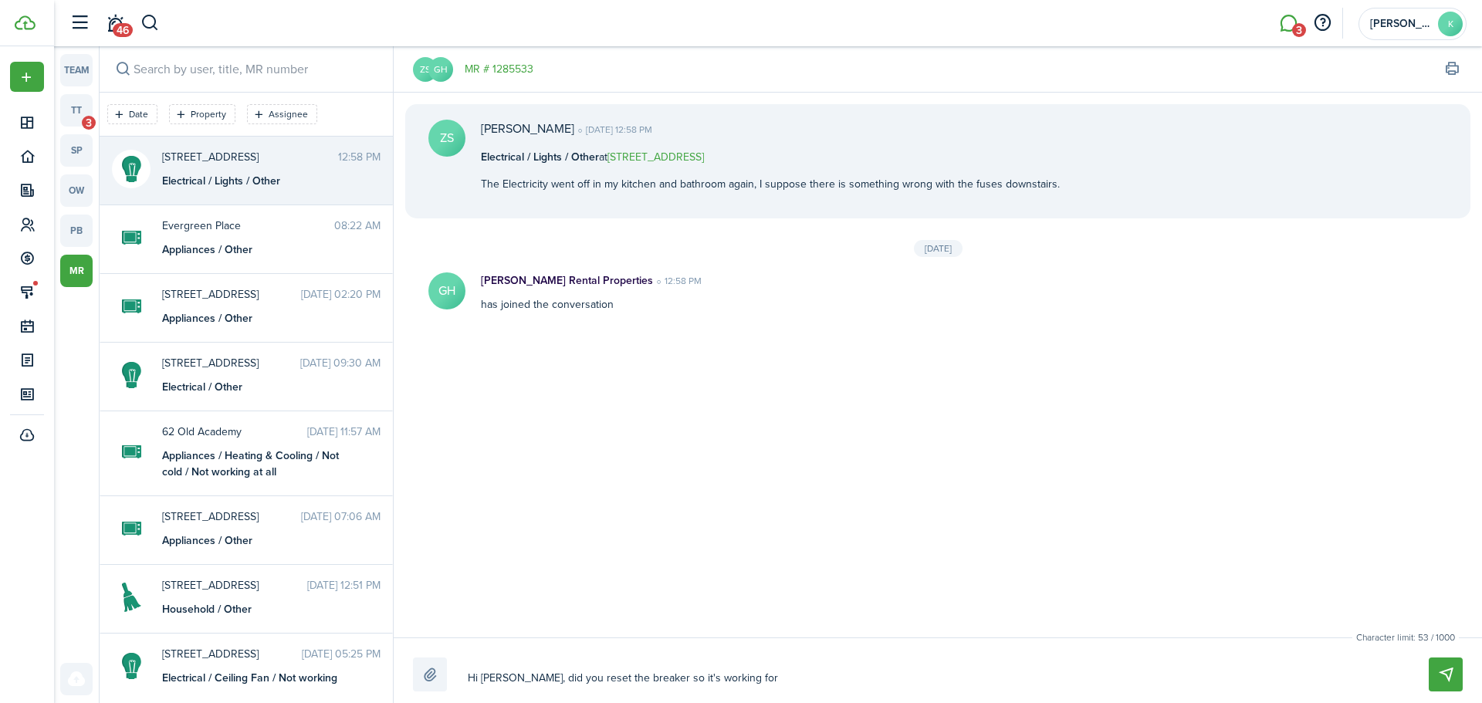
type textarea "Hi [PERSON_NAME], did you reset the breaker so it's working for"
type textarea "Hi [PERSON_NAME], did you reset the breaker so it's working for y"
type textarea "Hi [PERSON_NAME], did you reset the breaker so it's working for yo"
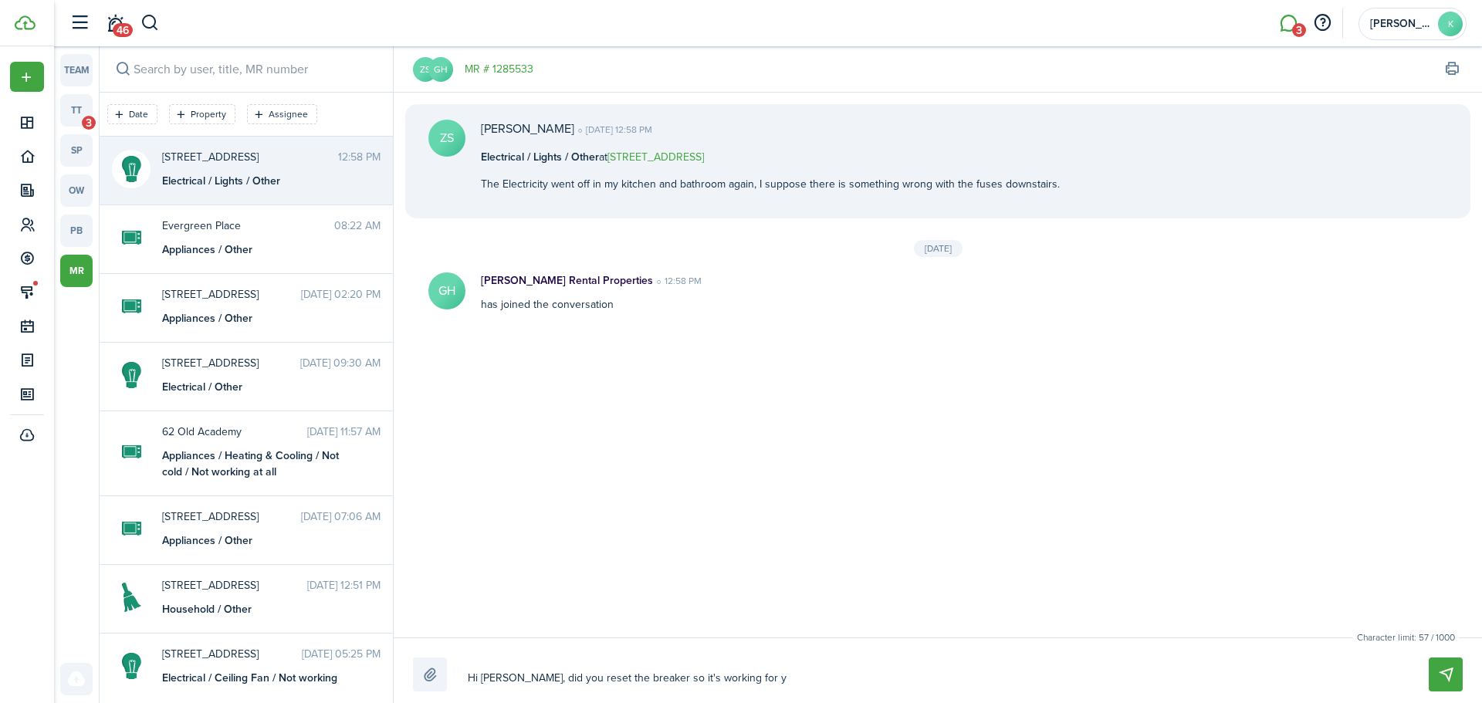
type textarea "Hi [PERSON_NAME], did you reset the breaker so it's working for yo"
type textarea "Hi [PERSON_NAME], did you reset the breaker so it's working for you"
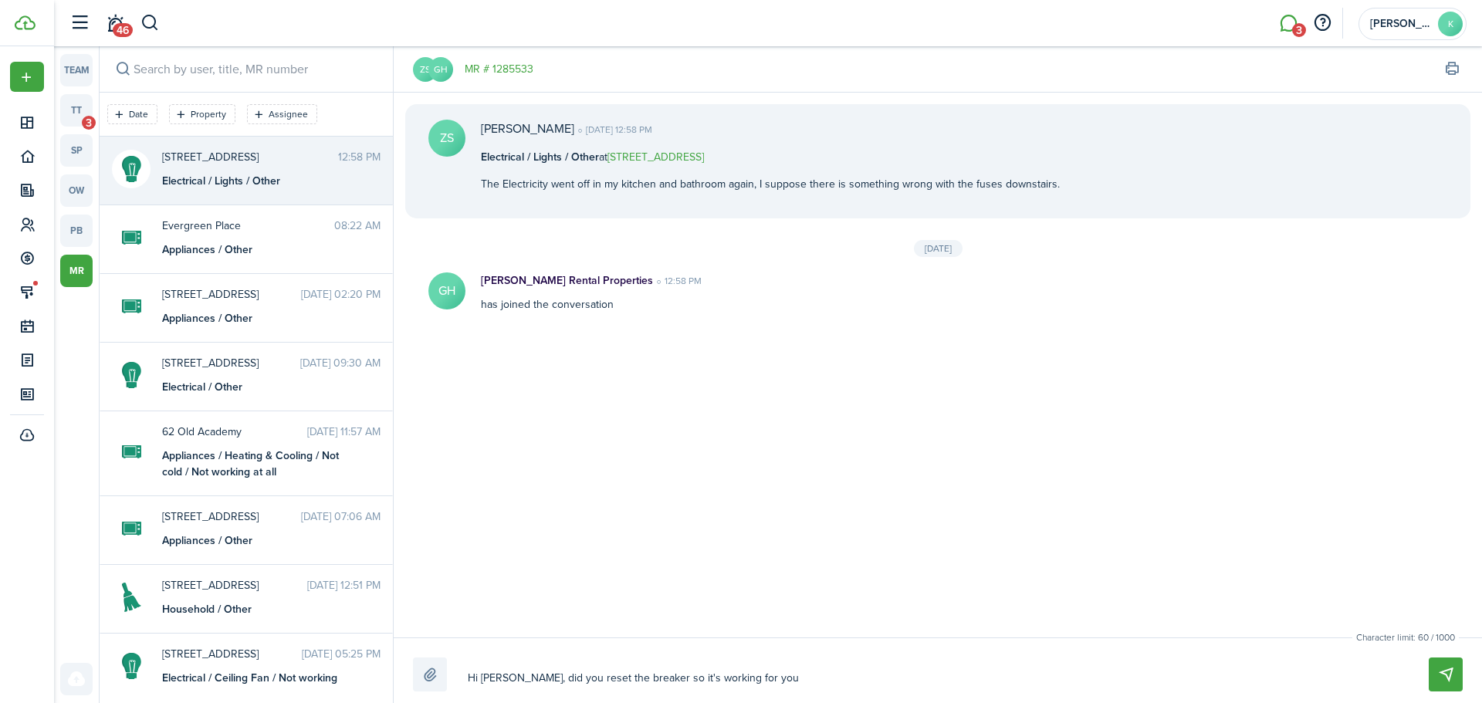
type textarea "Hi [PERSON_NAME], did you reset the breaker so it's working for you a"
type textarea "Hi [PERSON_NAME], did you reset the breaker so it's working for you ag"
type textarea "Hi [PERSON_NAME], did you reset the breaker so it's working for you [PERSON_NAM…"
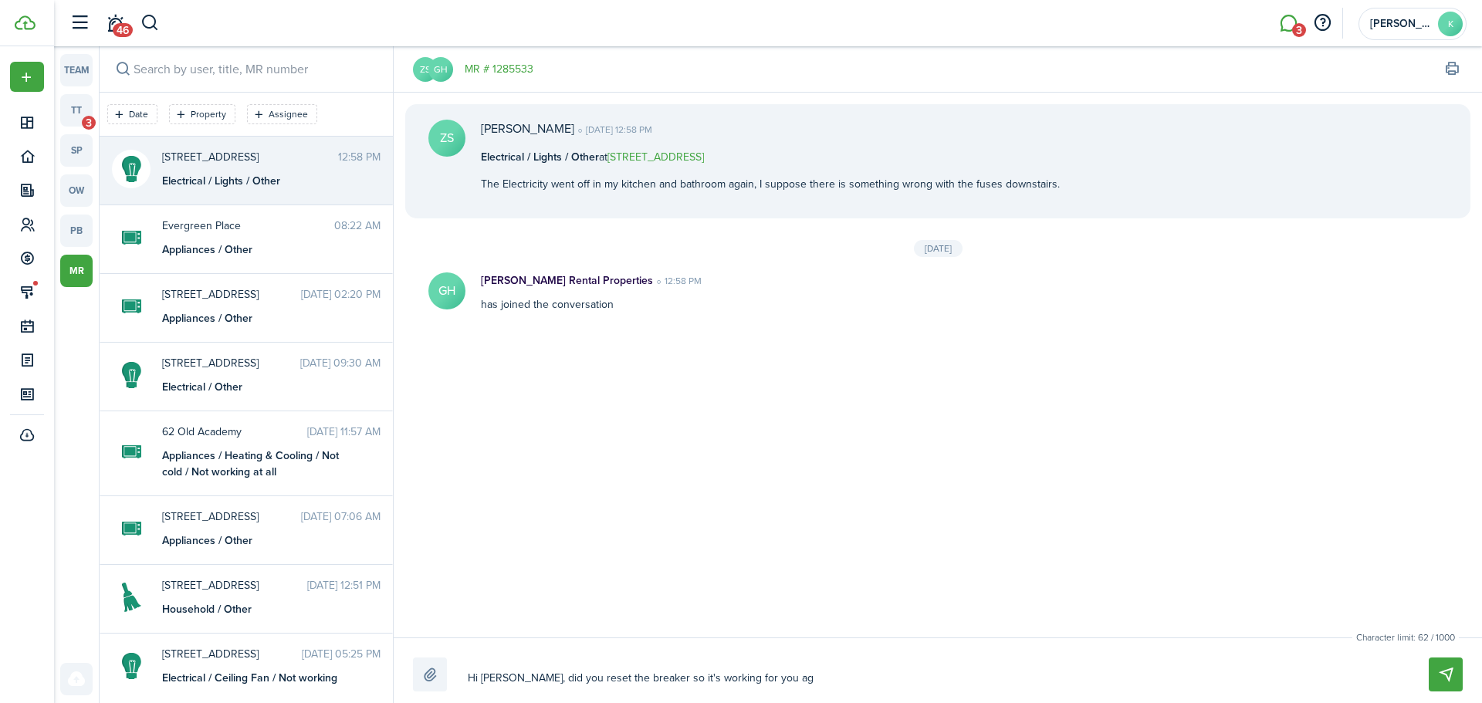
type textarea "Hi [PERSON_NAME], did you reset the breaker so it's working for you [PERSON_NAM…"
type textarea "Hi [PERSON_NAME], did you reset the breaker so it's working for you again"
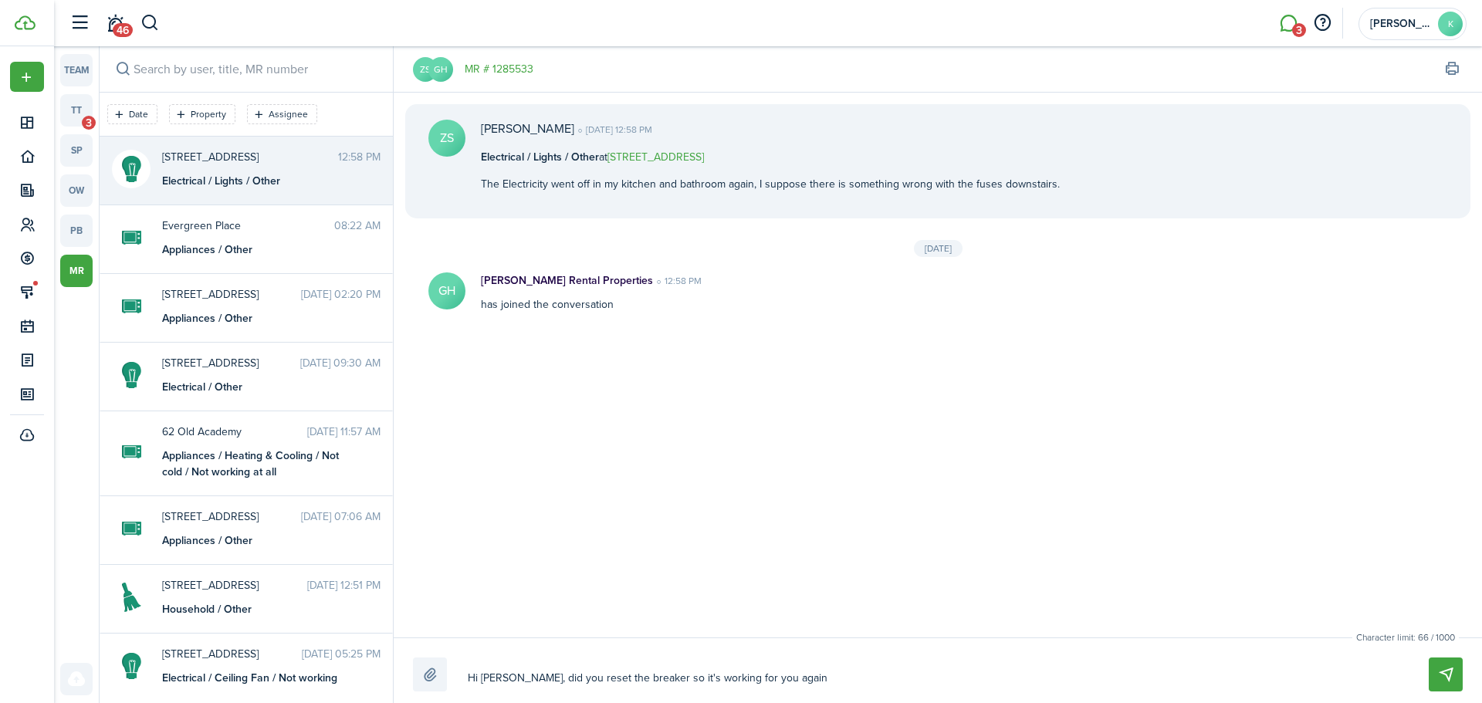
type textarea "Hi [PERSON_NAME], did you reset the breaker so it's working for you again?"
type textarea "Hi [PERSON_NAME], did you reset the breaker so it's working for you again? M"
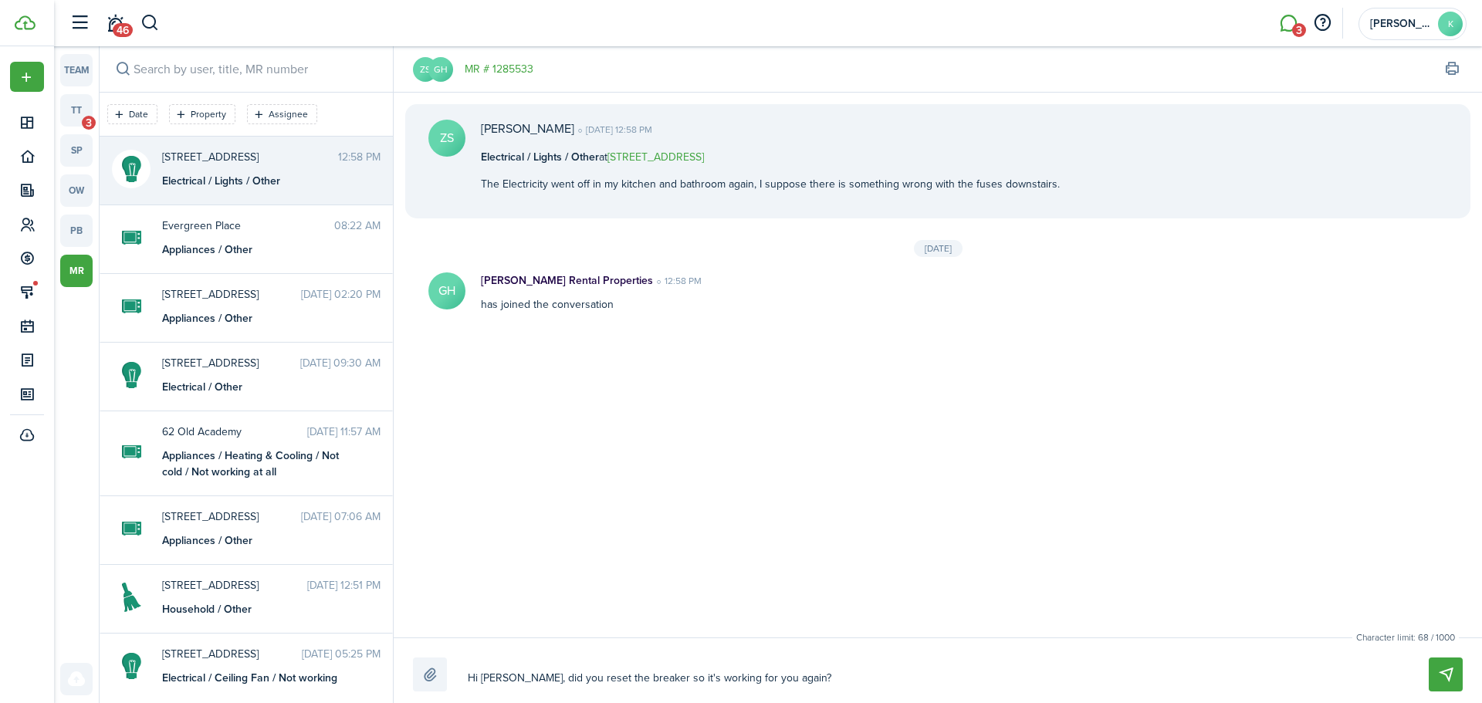
type textarea "Hi [PERSON_NAME], did you reset the breaker so it's working for you again? M"
type textarea "Hi [PERSON_NAME], did you reset the breaker so it's working for you again? Ma"
type textarea "Hi [PERSON_NAME], did you reset the breaker so it's working for you again? M"
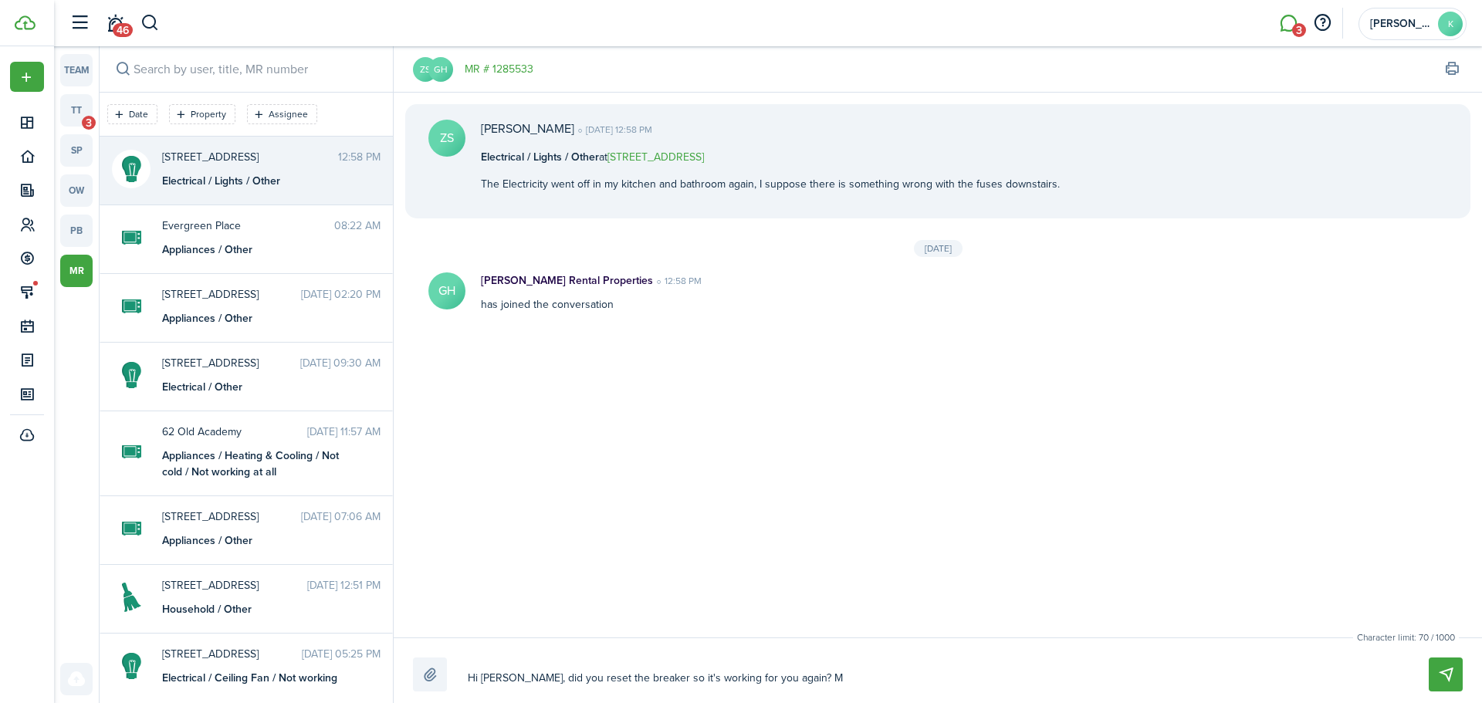
type textarea "Hi [PERSON_NAME], did you reset the breaker so it's working for you again?"
type textarea "Hi [PERSON_NAME], did you reset the breaker so it's working for you again? I"
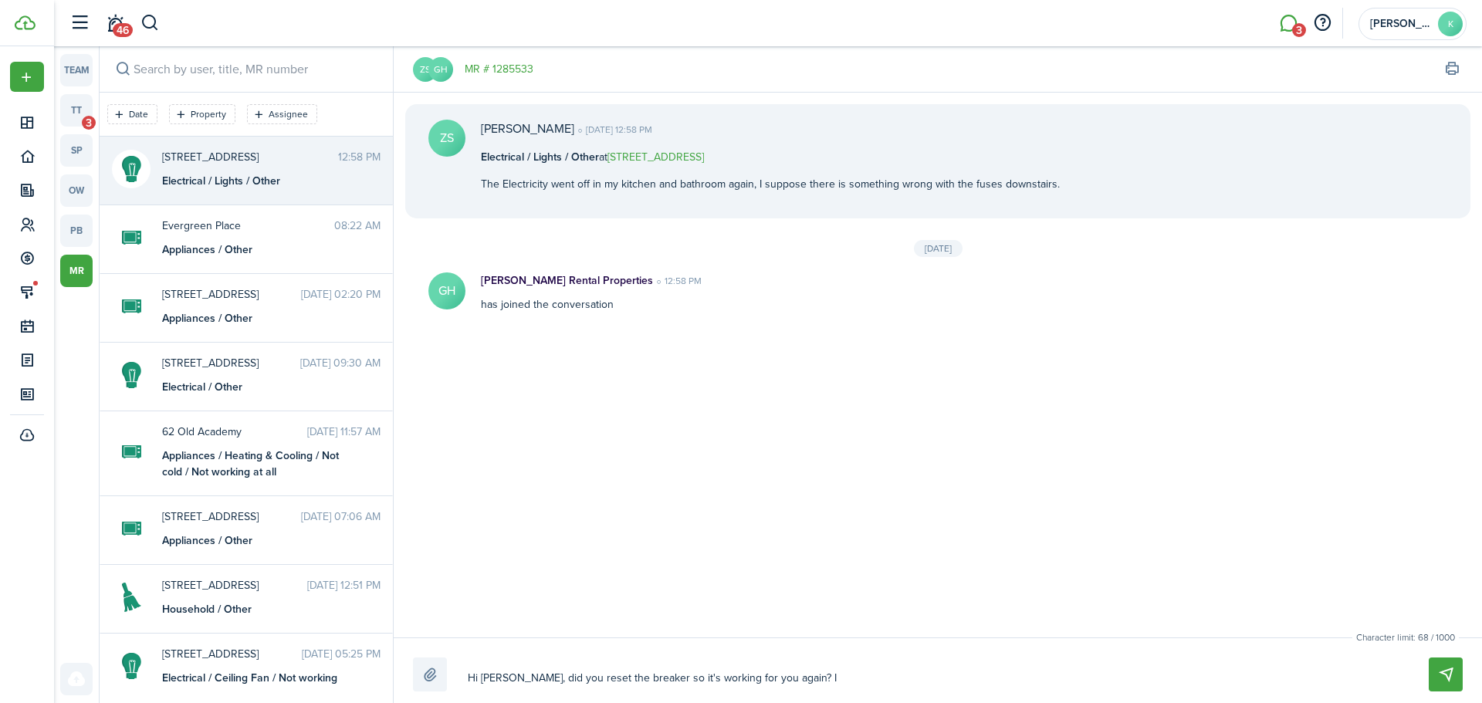
type textarea "Hi [PERSON_NAME], did you reset the breaker so it's working for you again? I"
type textarea "Hi [PERSON_NAME], did you reset the breaker so it's working for you again? I n"
type textarea "Hi [PERSON_NAME], did you reset the breaker so it's working for you again? I no"
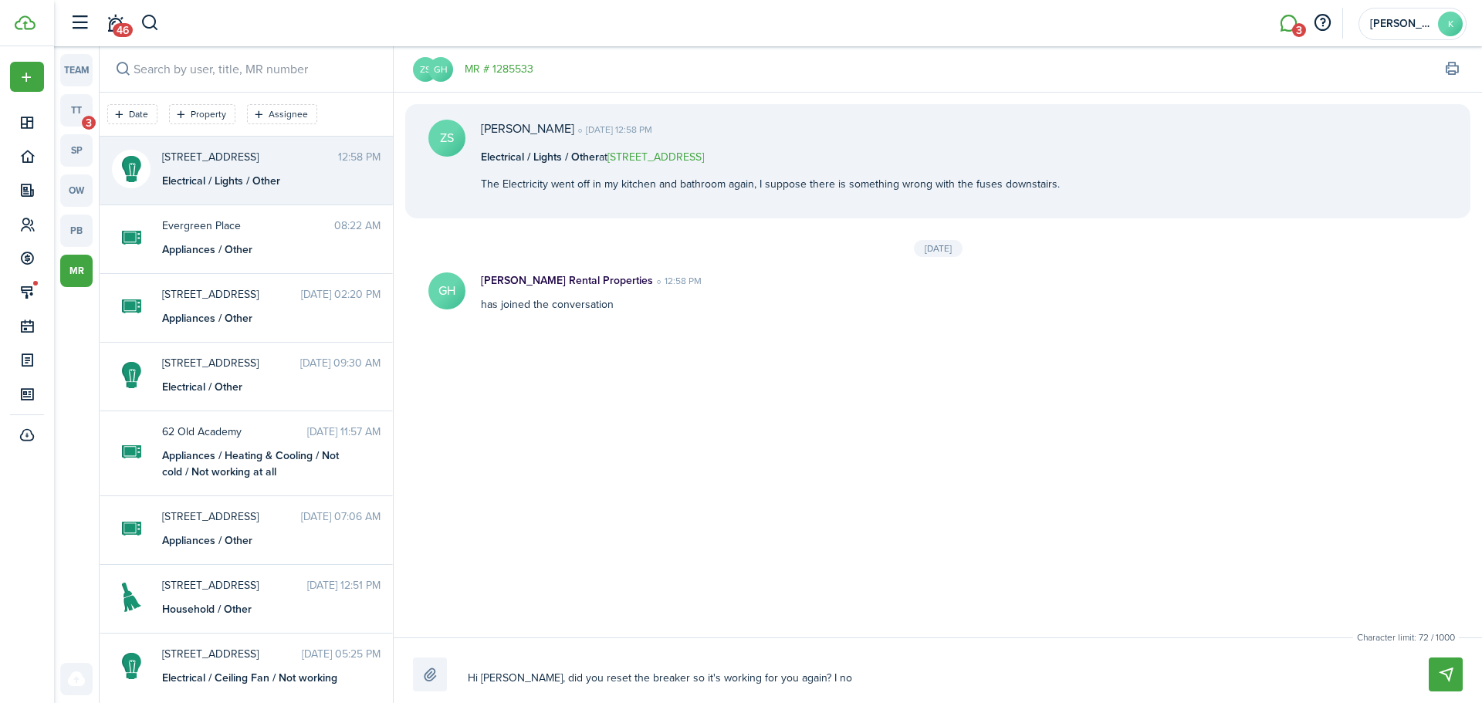
type textarea "Hi [PERSON_NAME], did you reset the breaker so it's working for you again? I not"
type textarea "Hi [PERSON_NAME], did you reset the breaker so it's working for you again? I no…"
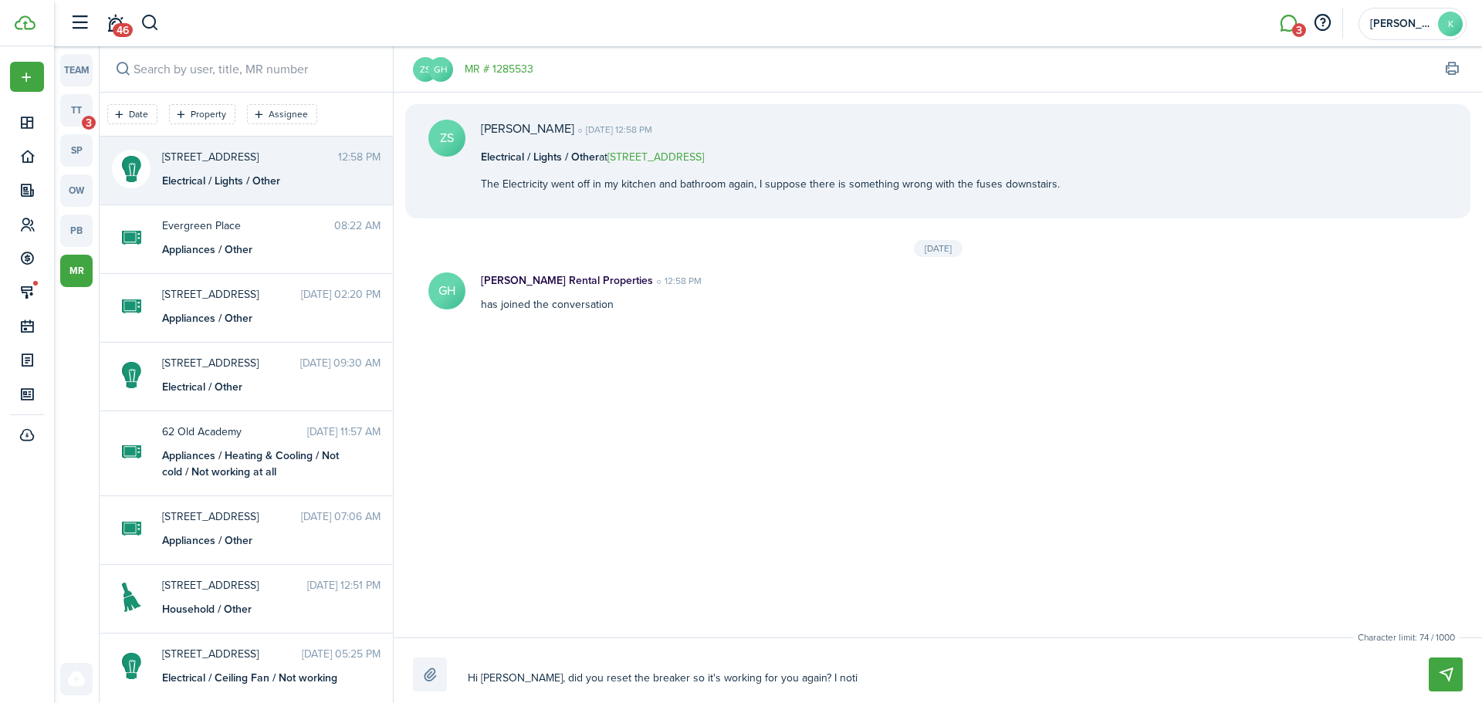
type textarea "Hi [PERSON_NAME], did you reset the breaker so it's working for you again? I no…"
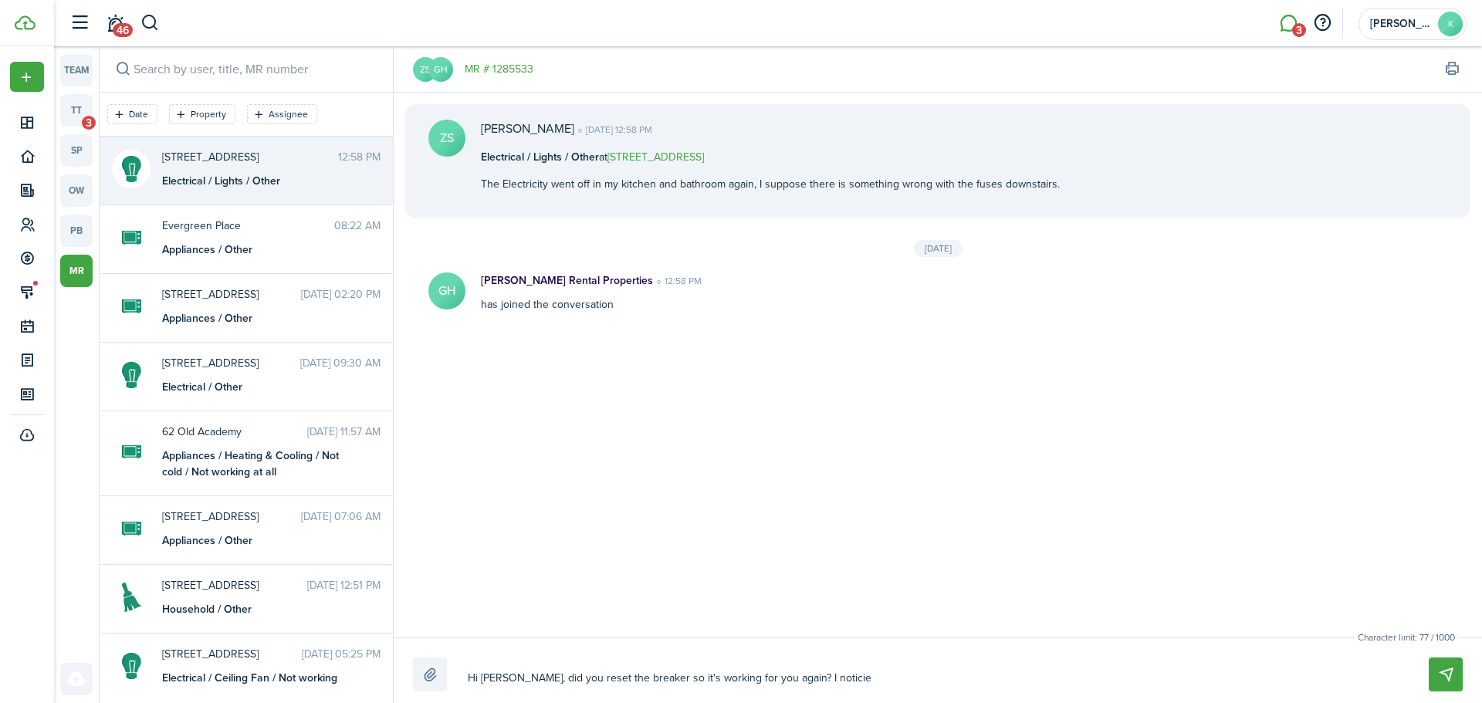
type textarea "Hi [PERSON_NAME], did you reset the breaker so it's working for you again? I no…"
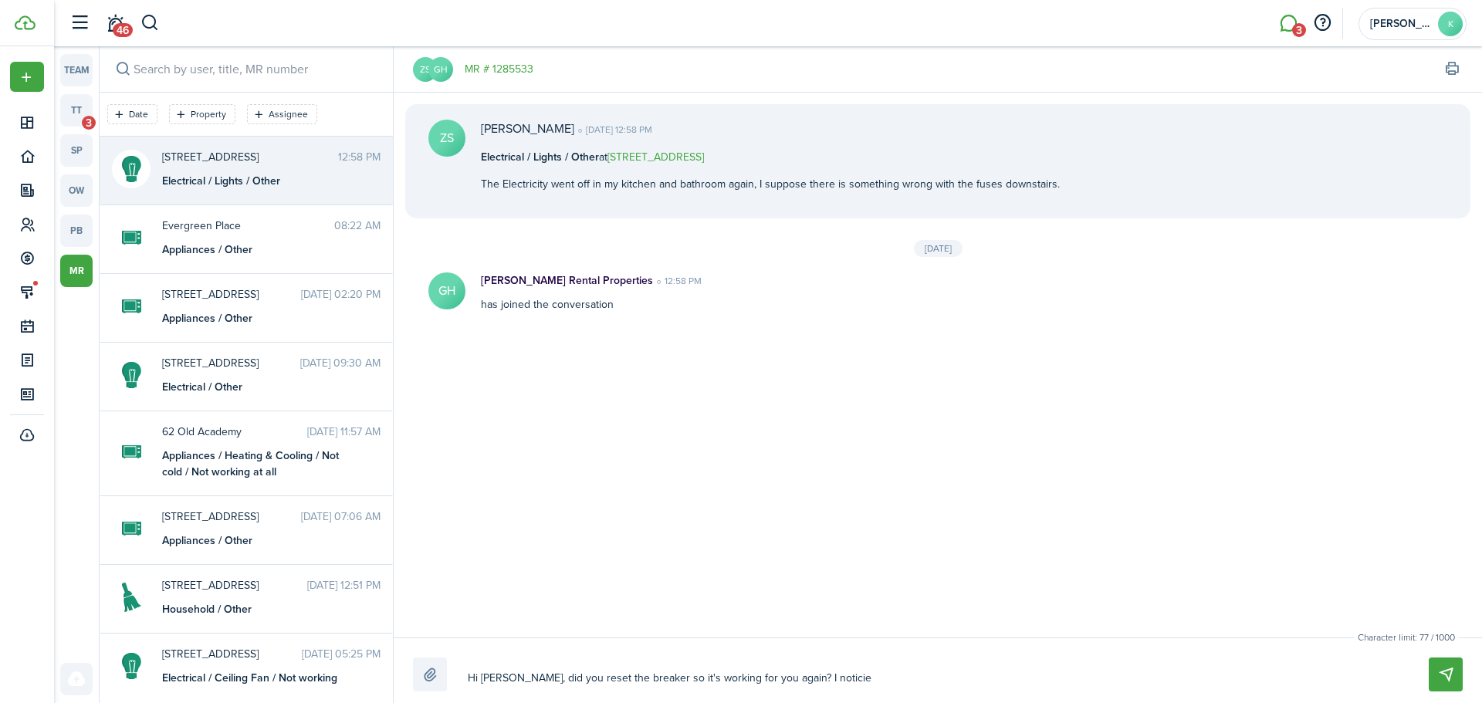
type textarea "Hi [PERSON_NAME], did you reset the breaker so it's working for you again? I no…"
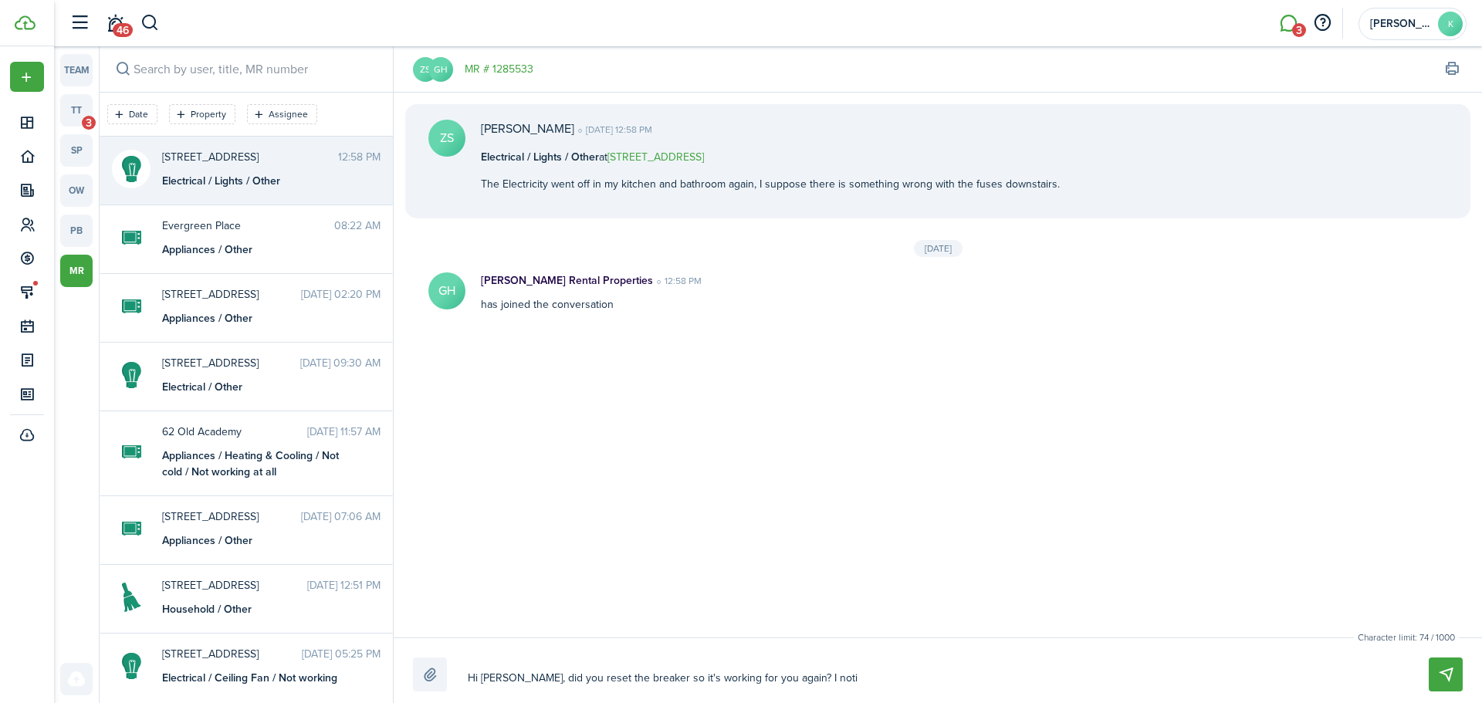
type textarea "Hi [PERSON_NAME], did you reset the breaker so it's working for you again? I no…"
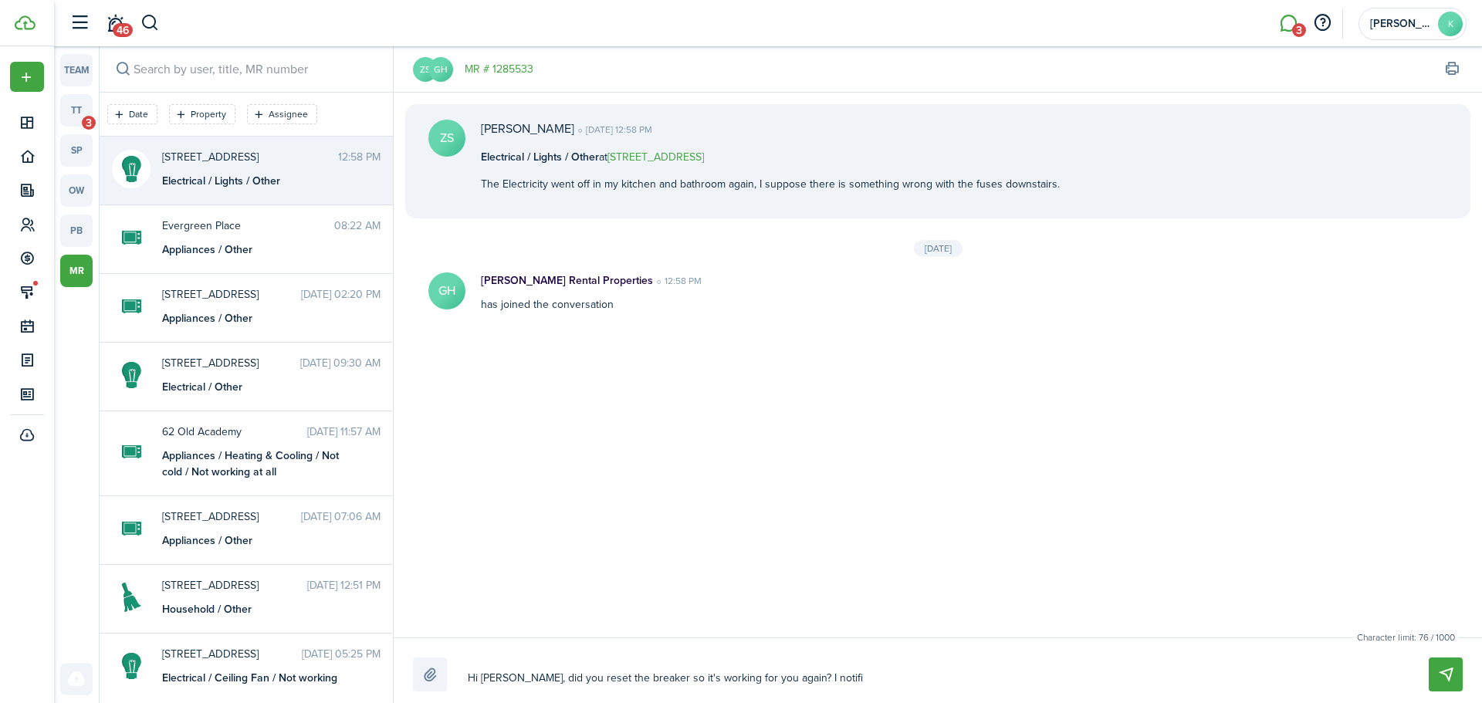
type textarea "Hi [PERSON_NAME], did you reset the breaker so it's working for you again? I no…"
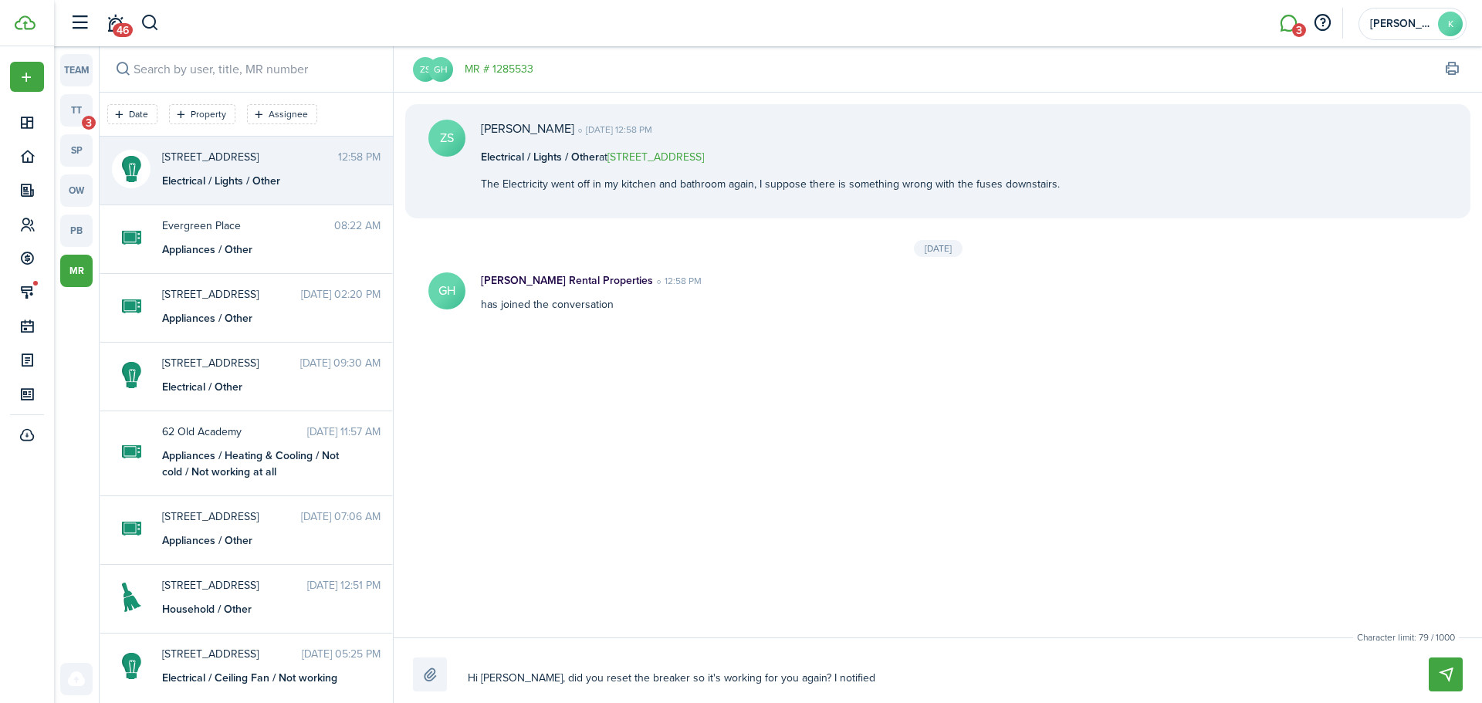
type textarea "Hi [PERSON_NAME], did you reset the breaker so it's working for you again? I no…"
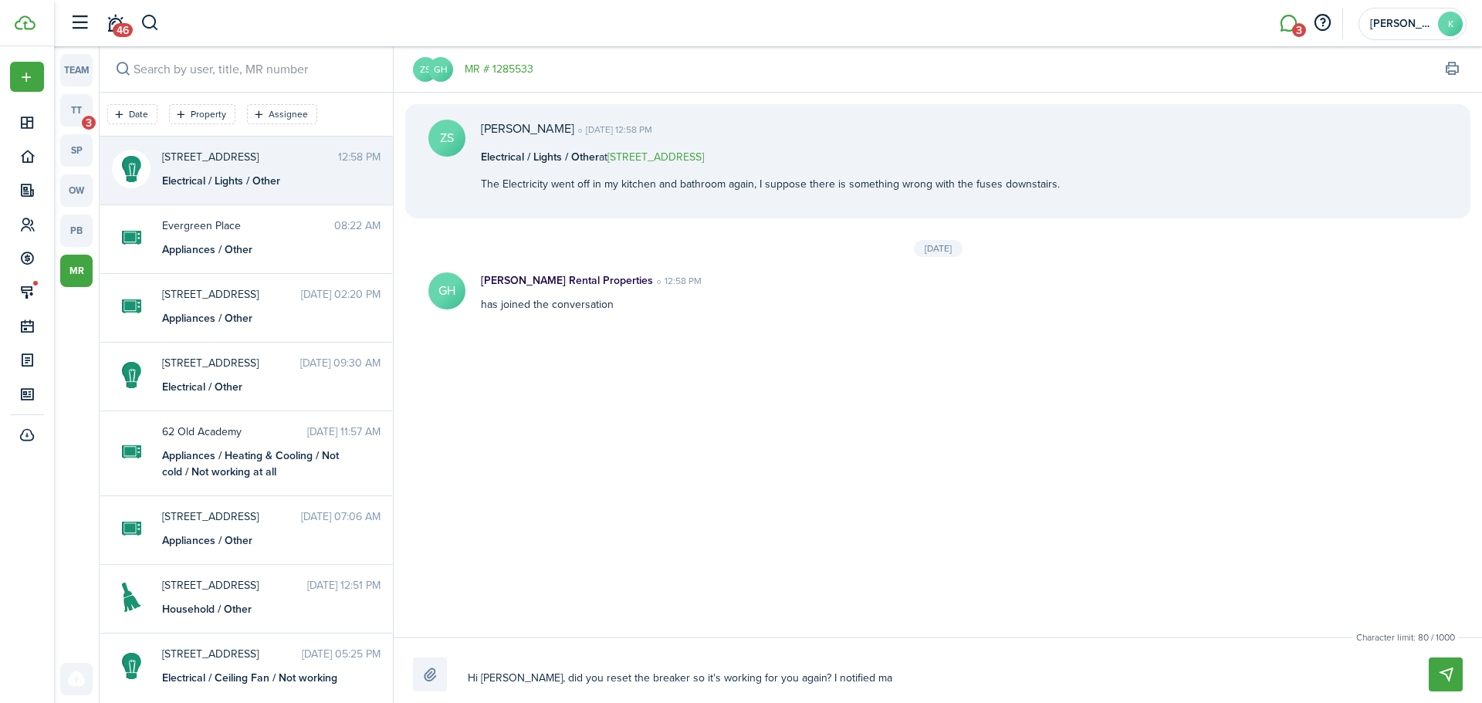
type textarea "Hi [PERSON_NAME], did you reset the breaker so it's working for you again? I no…"
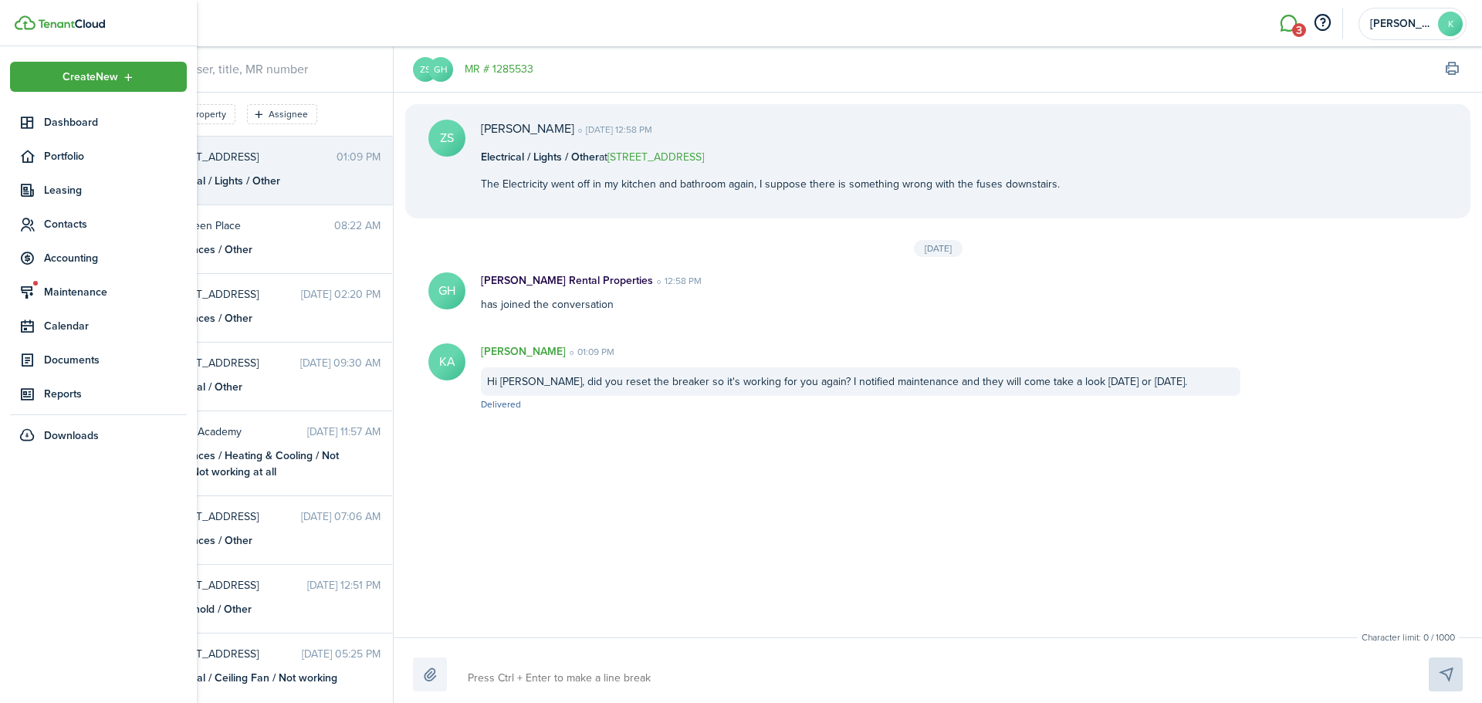
click at [67, 106] on ul "Create New Dashboard Portfolio Leasing Contacts Accounting Maintenance Calendar…" at bounding box center [98, 256] width 177 height 389
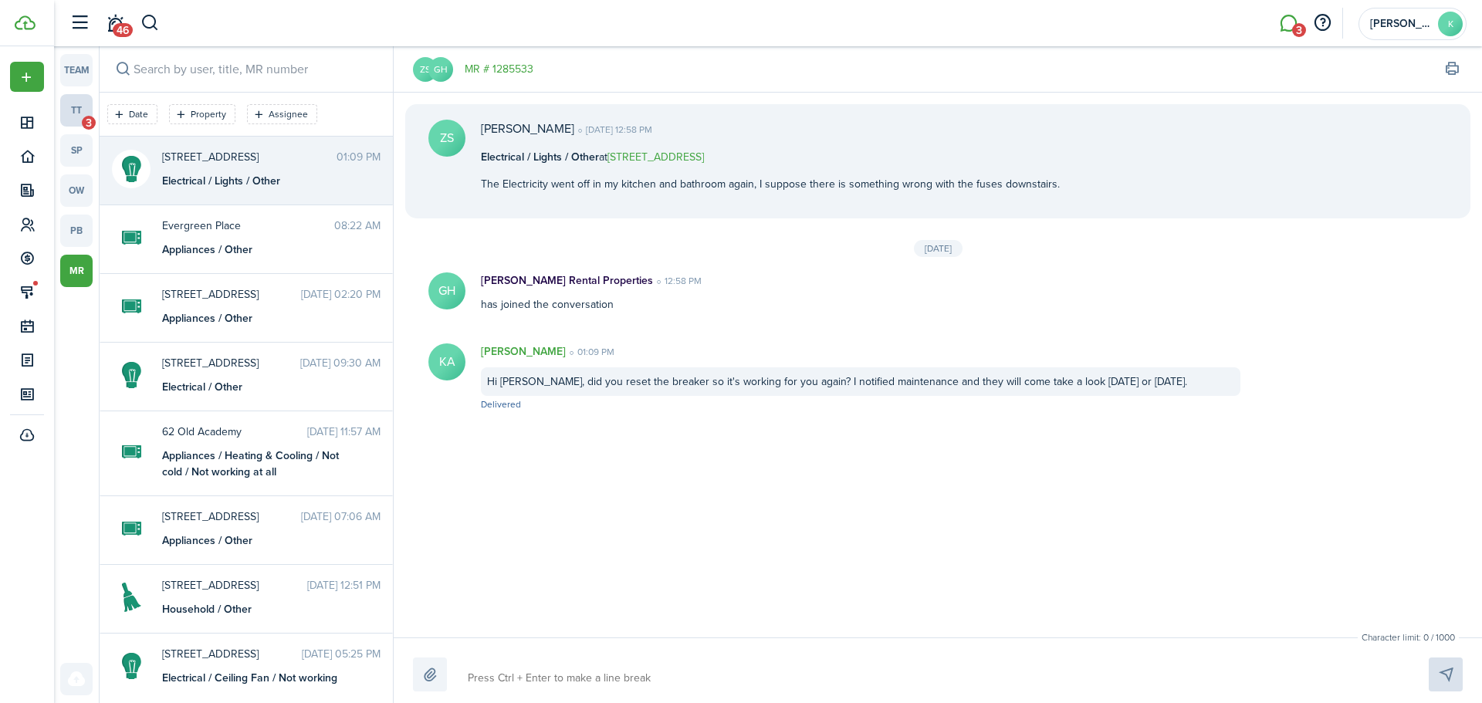
click at [83, 119] on span "3" at bounding box center [89, 123] width 14 height 14
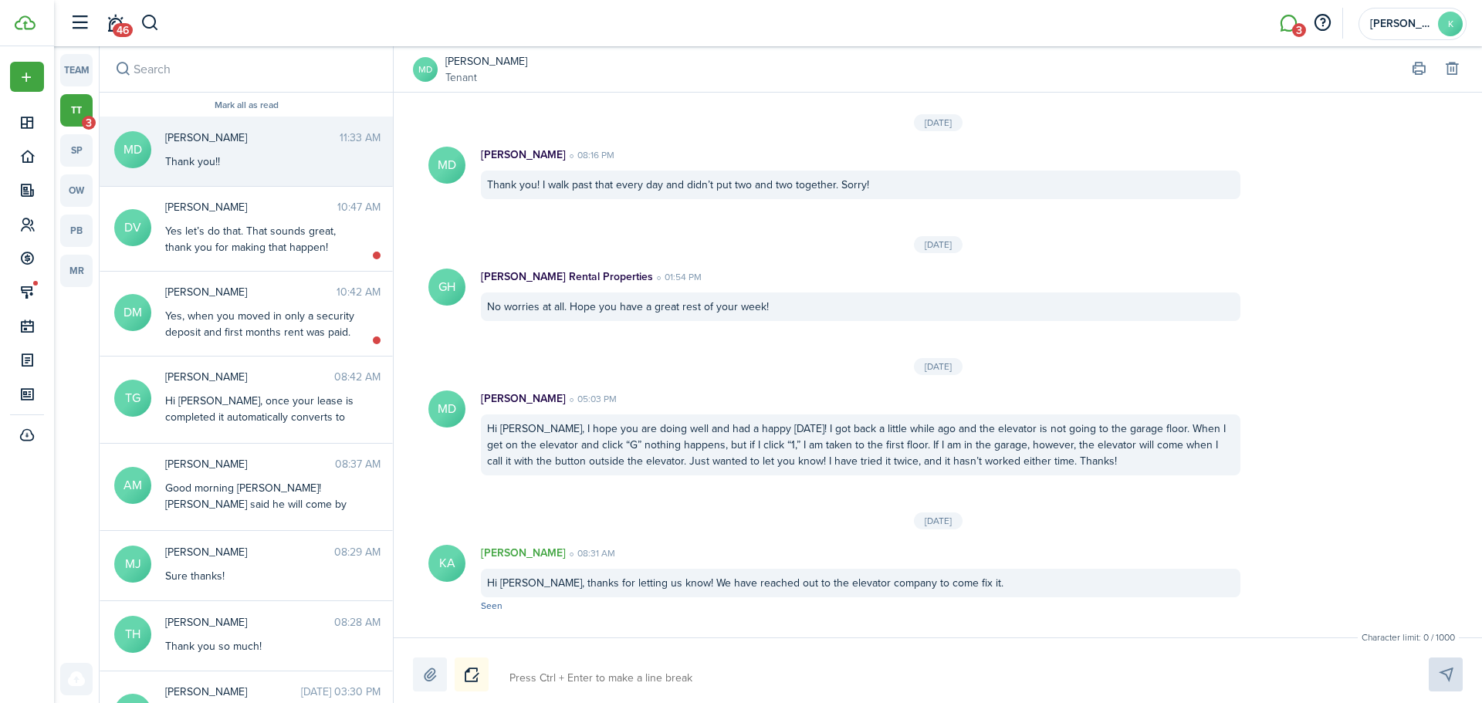
scroll to position [1691, 0]
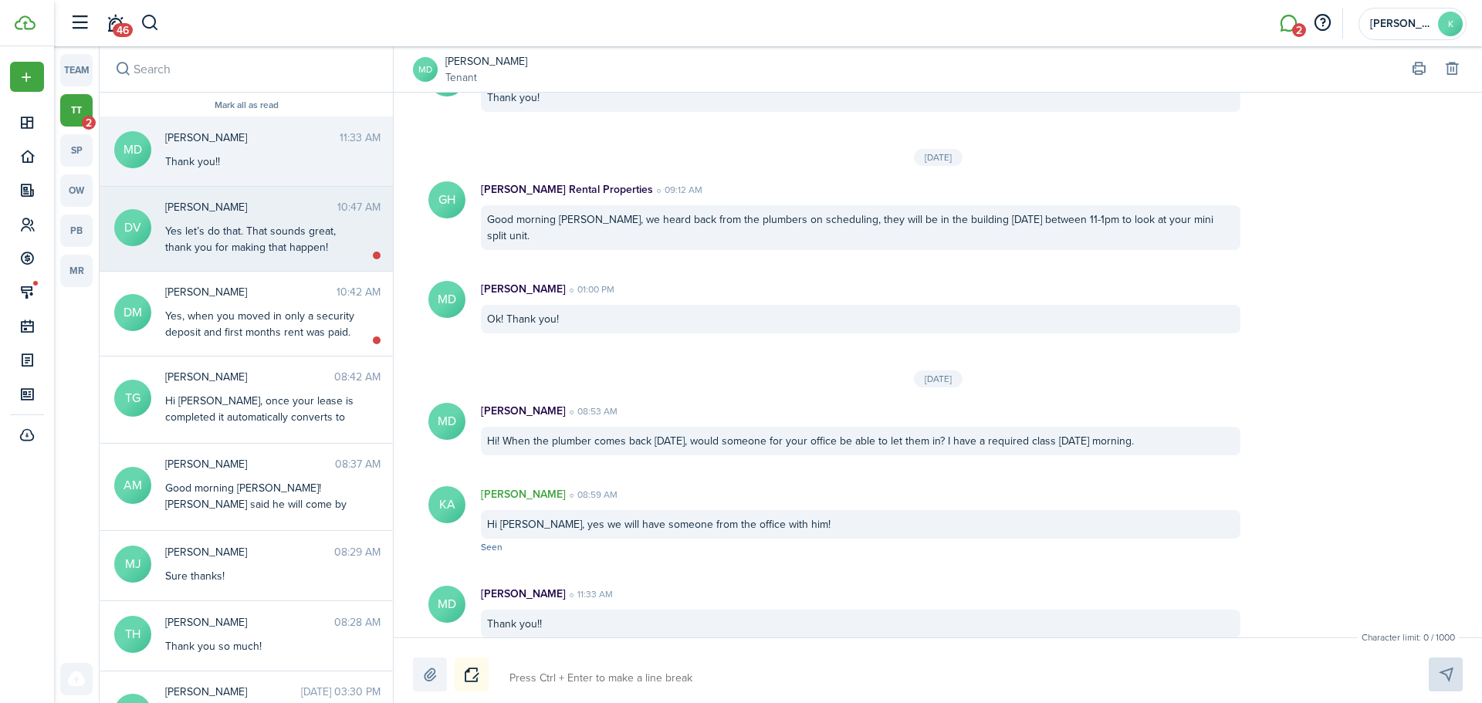
click at [310, 243] on div "Yes let’s do that. That sounds great, thank you for making that happen!" at bounding box center [261, 239] width 193 height 32
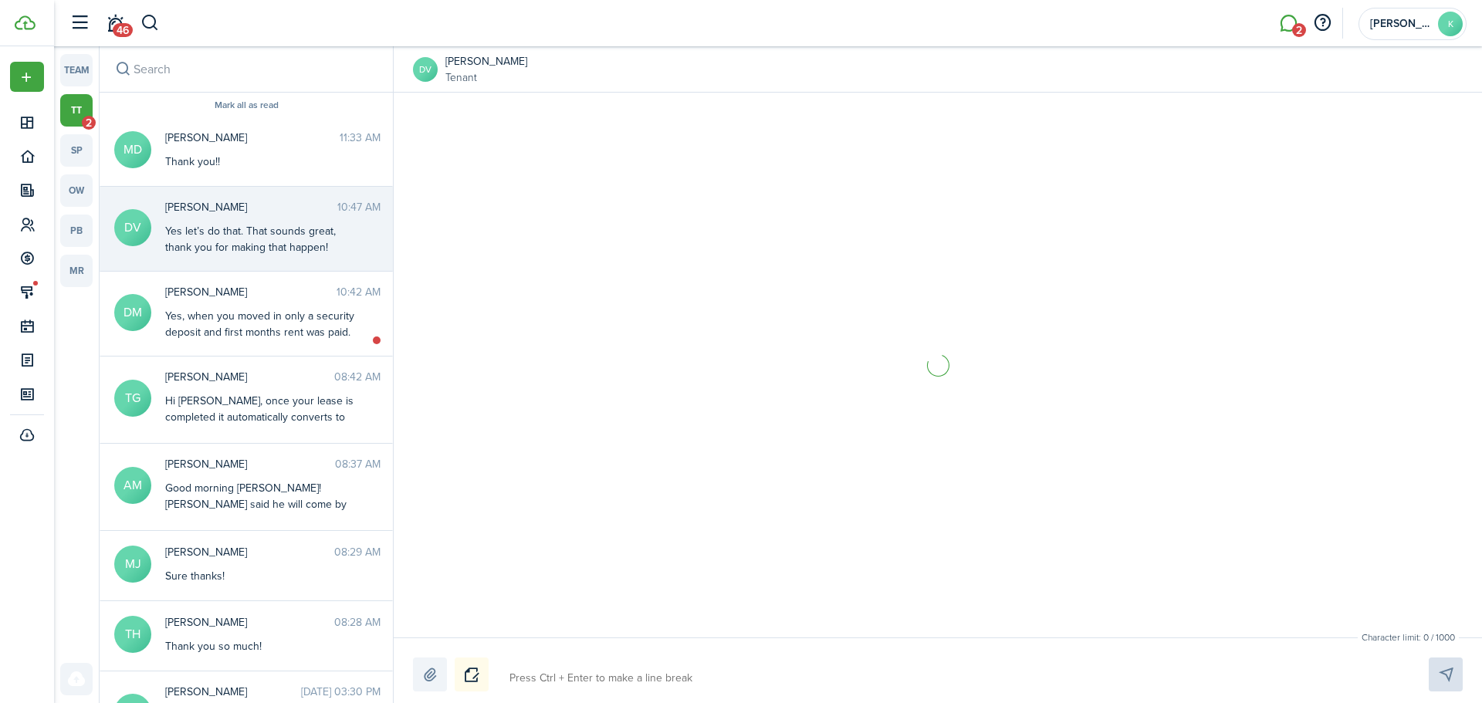
scroll to position [310, 0]
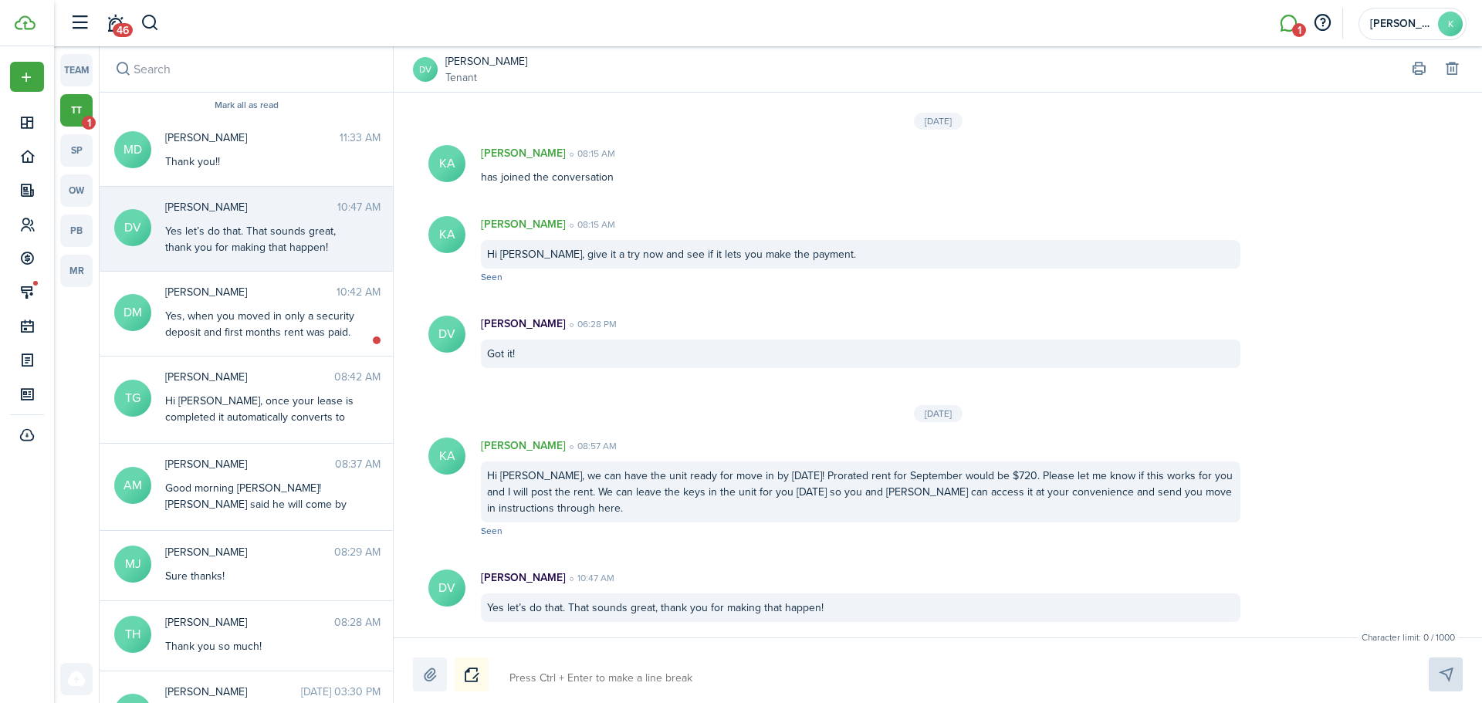
click at [692, 676] on textarea at bounding box center [951, 679] width 894 height 26
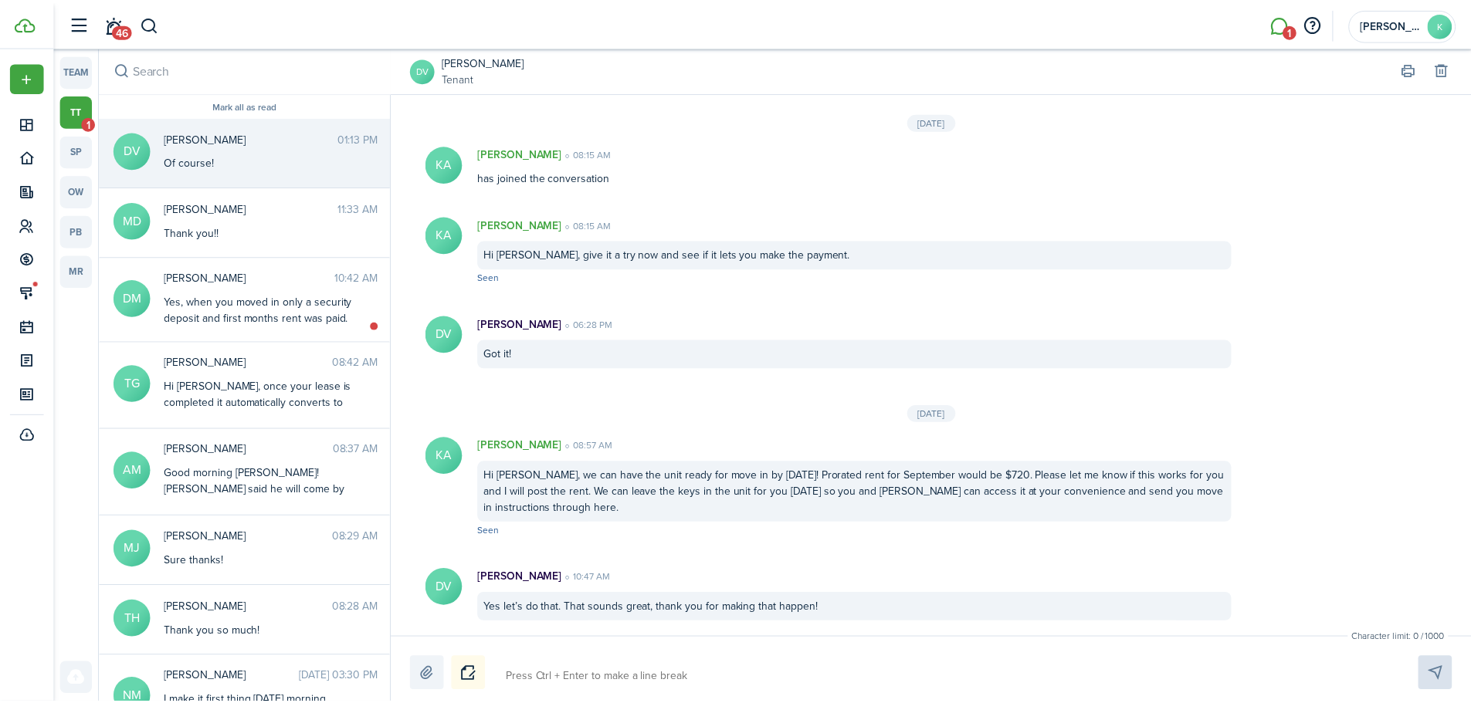
scroll to position [410, 0]
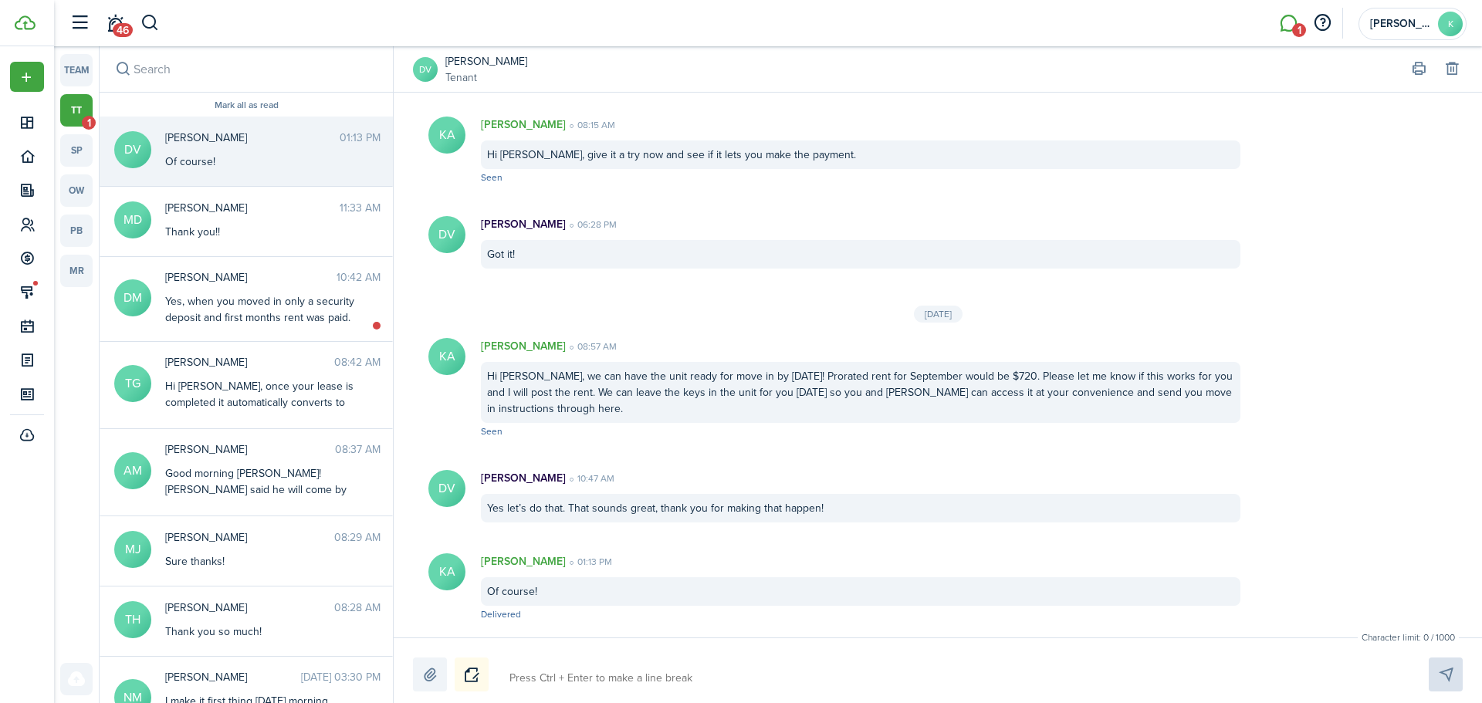
click at [503, 59] on link "[PERSON_NAME]" at bounding box center [486, 61] width 82 height 16
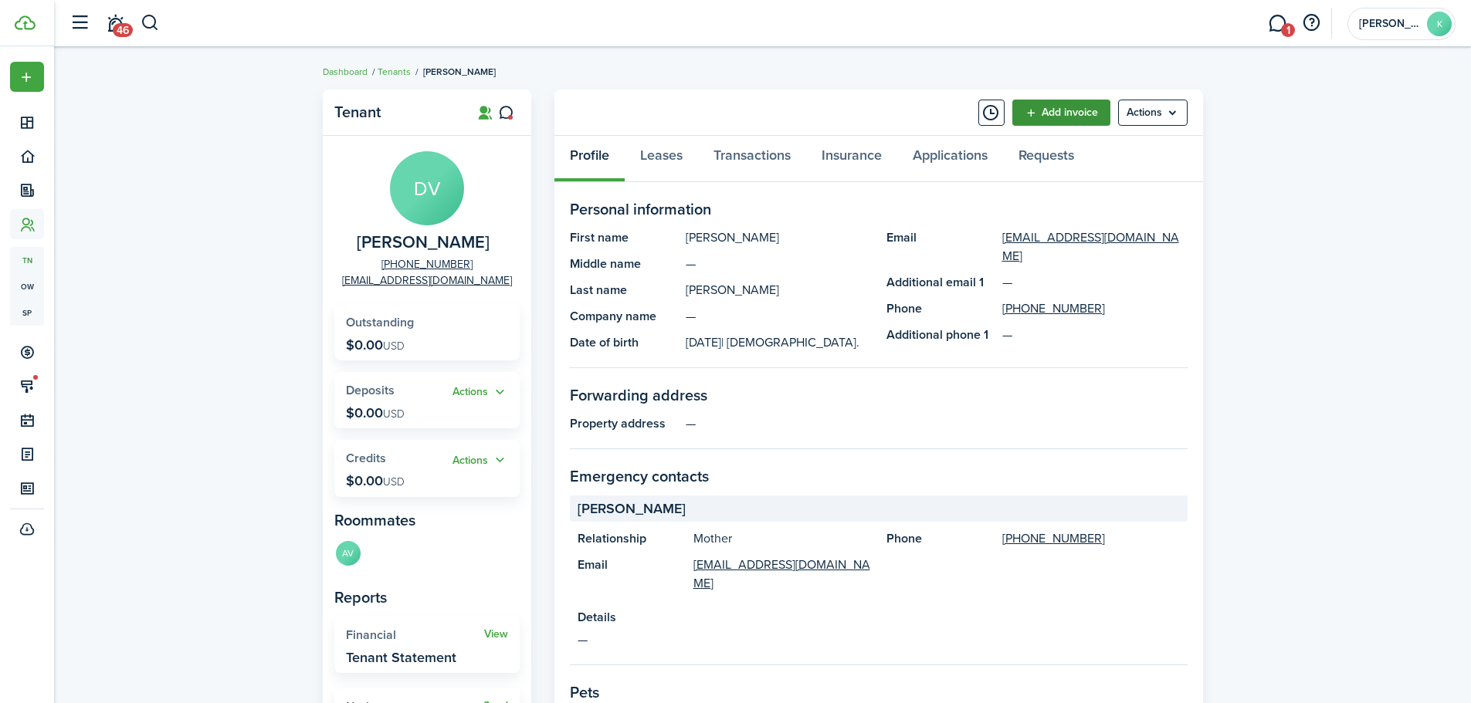
click at [1078, 124] on panel-main-header "Add invoice Actions" at bounding box center [878, 113] width 649 height 46
click at [1078, 121] on link "Add invoice" at bounding box center [1061, 113] width 98 height 26
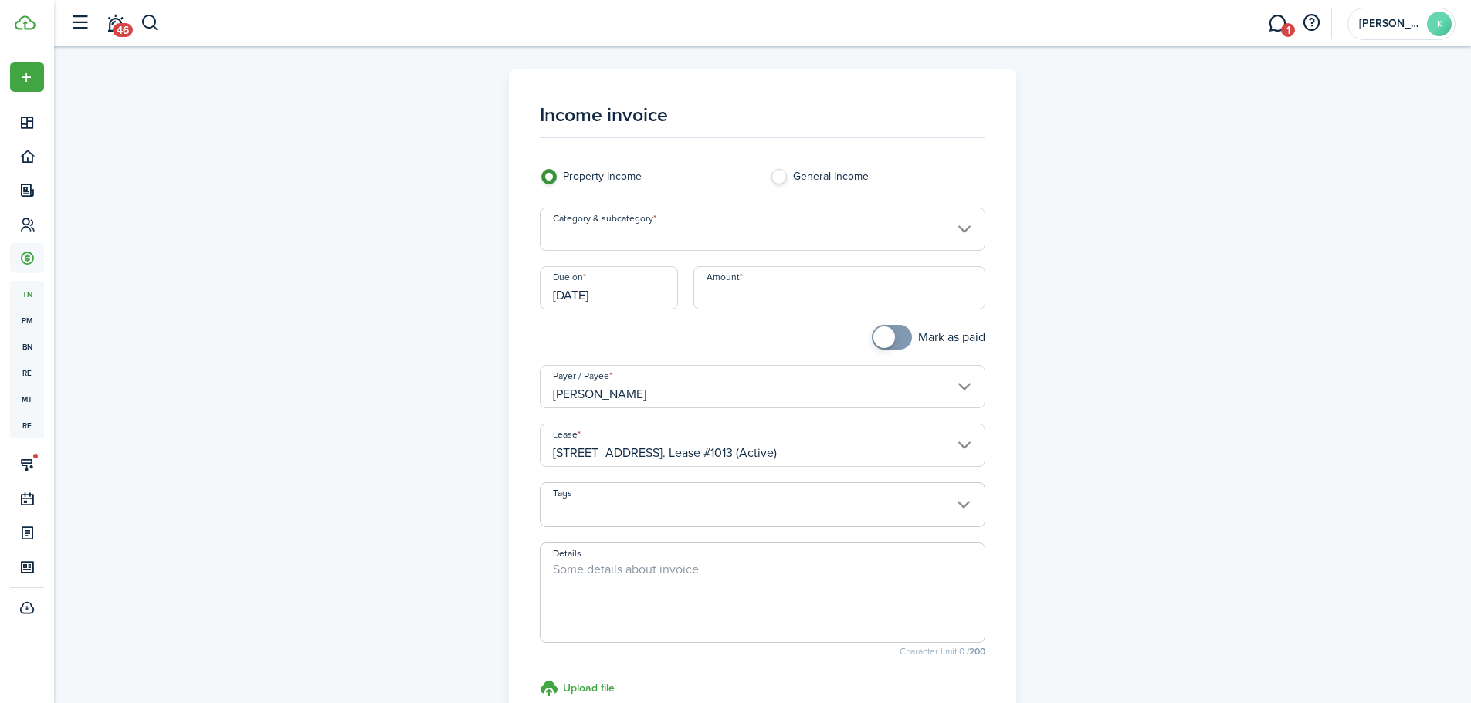
click at [619, 232] on input "Category & subcategory" at bounding box center [762, 229] width 445 height 43
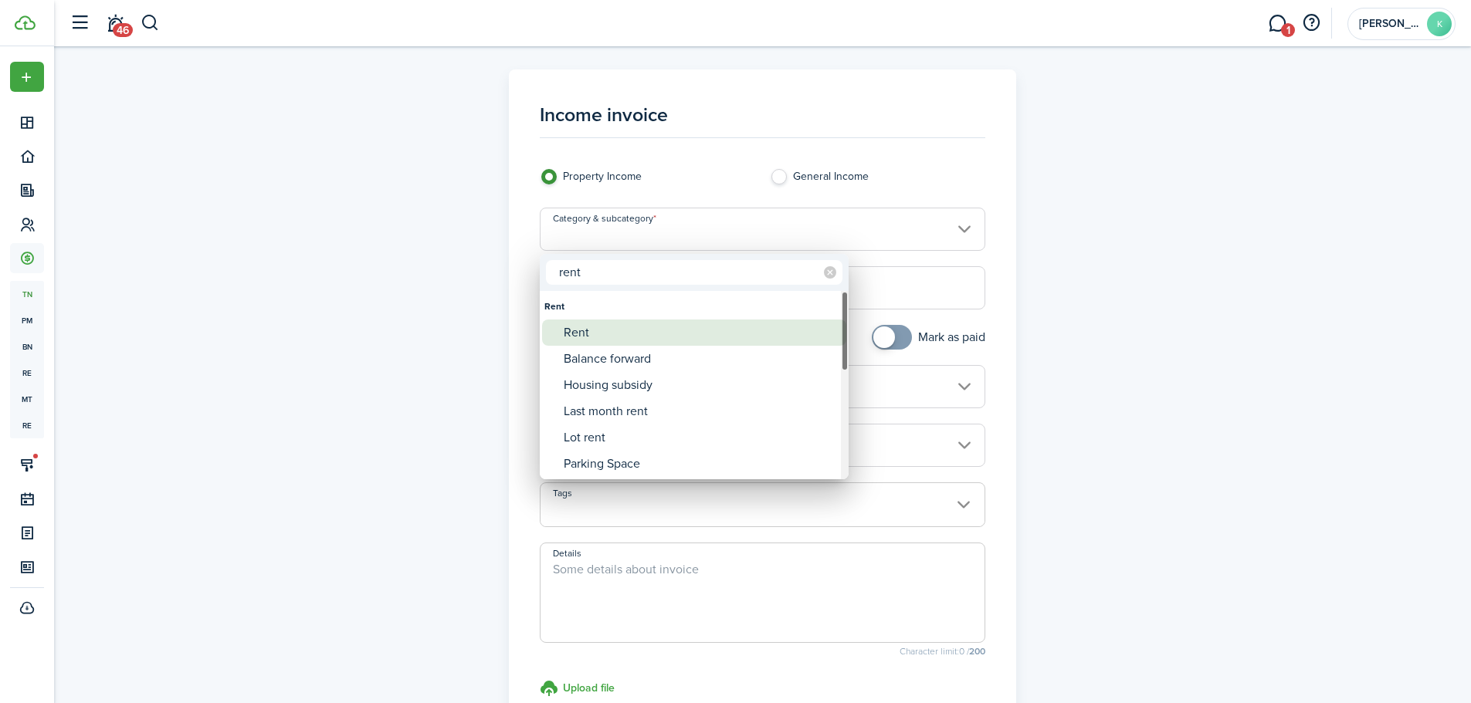
click at [618, 346] on div "Balance forward" at bounding box center [700, 359] width 273 height 26
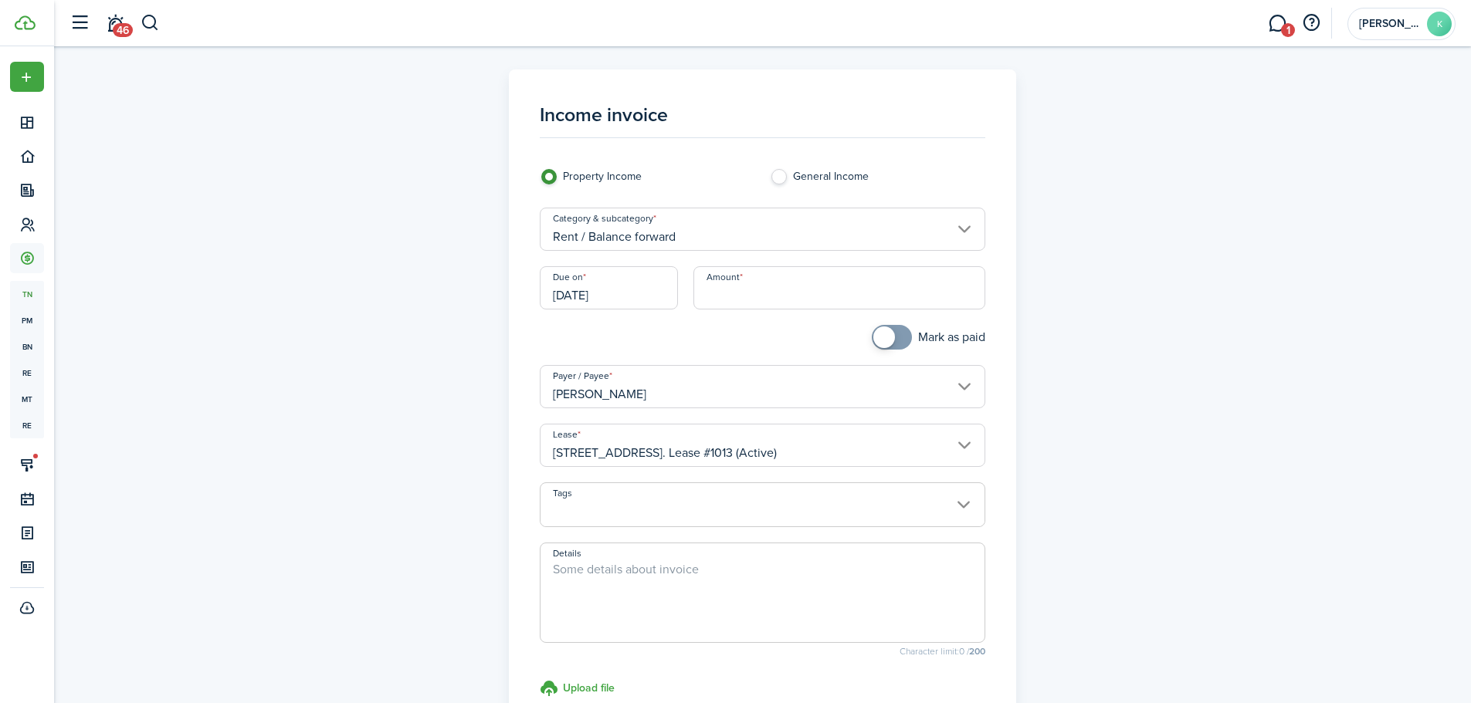
click at [645, 296] on input "[DATE]" at bounding box center [609, 287] width 138 height 43
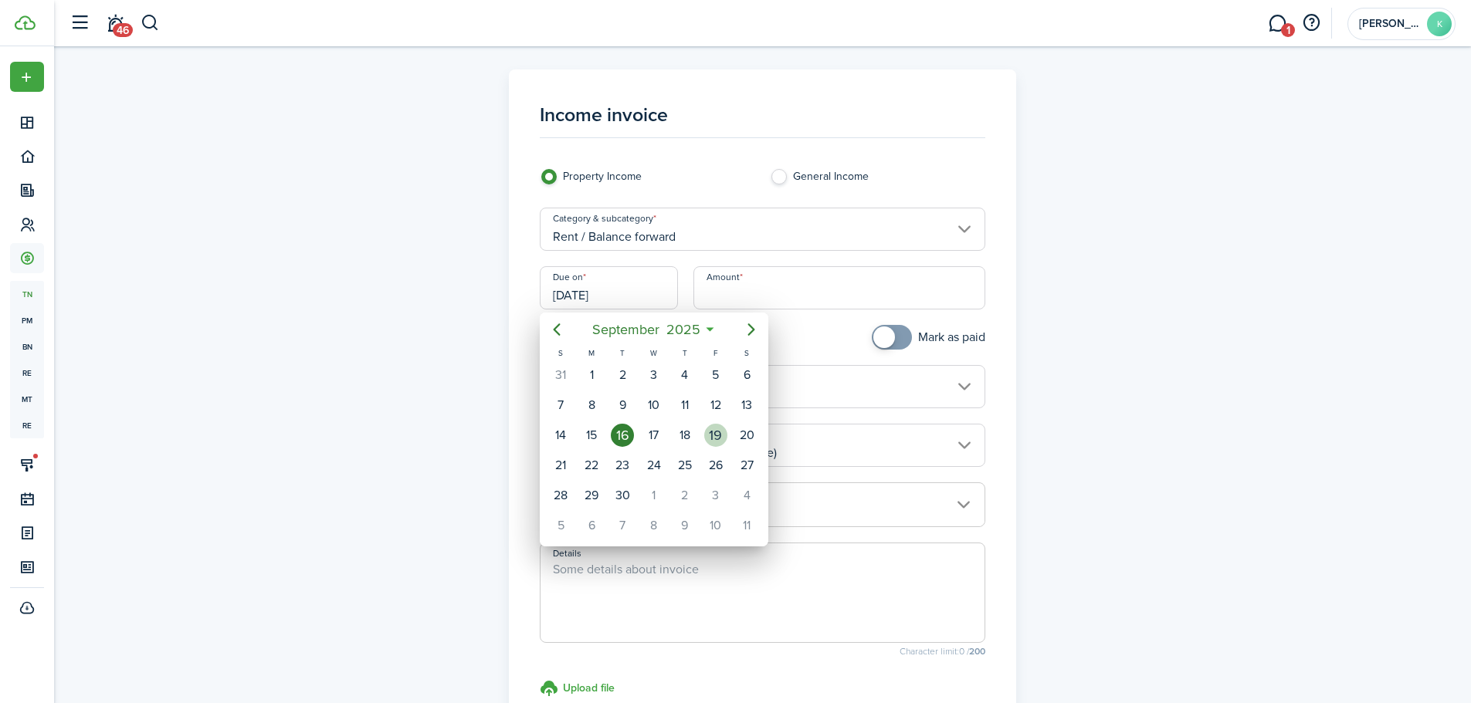
click at [713, 432] on div "19" at bounding box center [715, 435] width 23 height 23
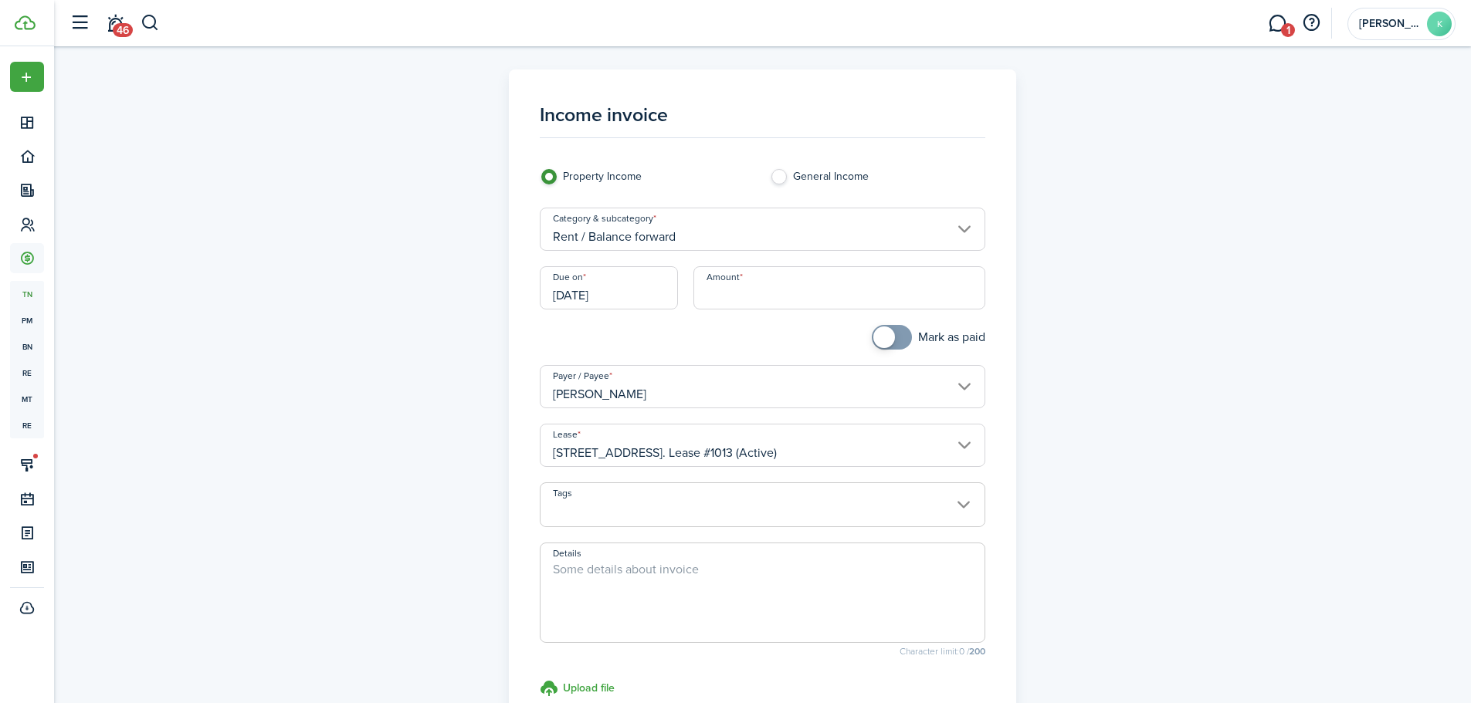
click at [713, 301] on input "Amount" at bounding box center [839, 287] width 292 height 43
click at [642, 601] on textarea "Details" at bounding box center [762, 598] width 444 height 74
click at [1005, 500] on panel-main "Income invoice Property Income General Income Category & subcategory Rent / Bal…" at bounding box center [762, 437] width 507 height 737
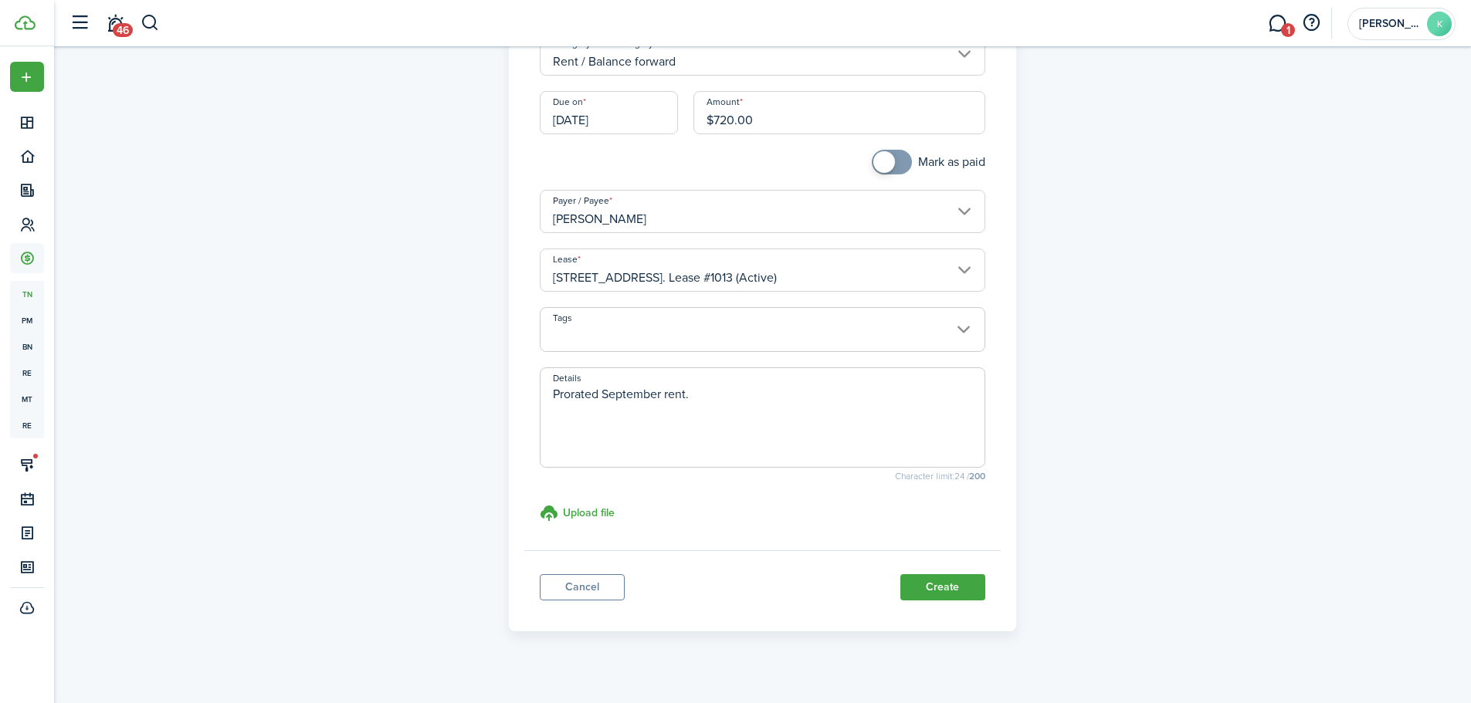
scroll to position [192, 0]
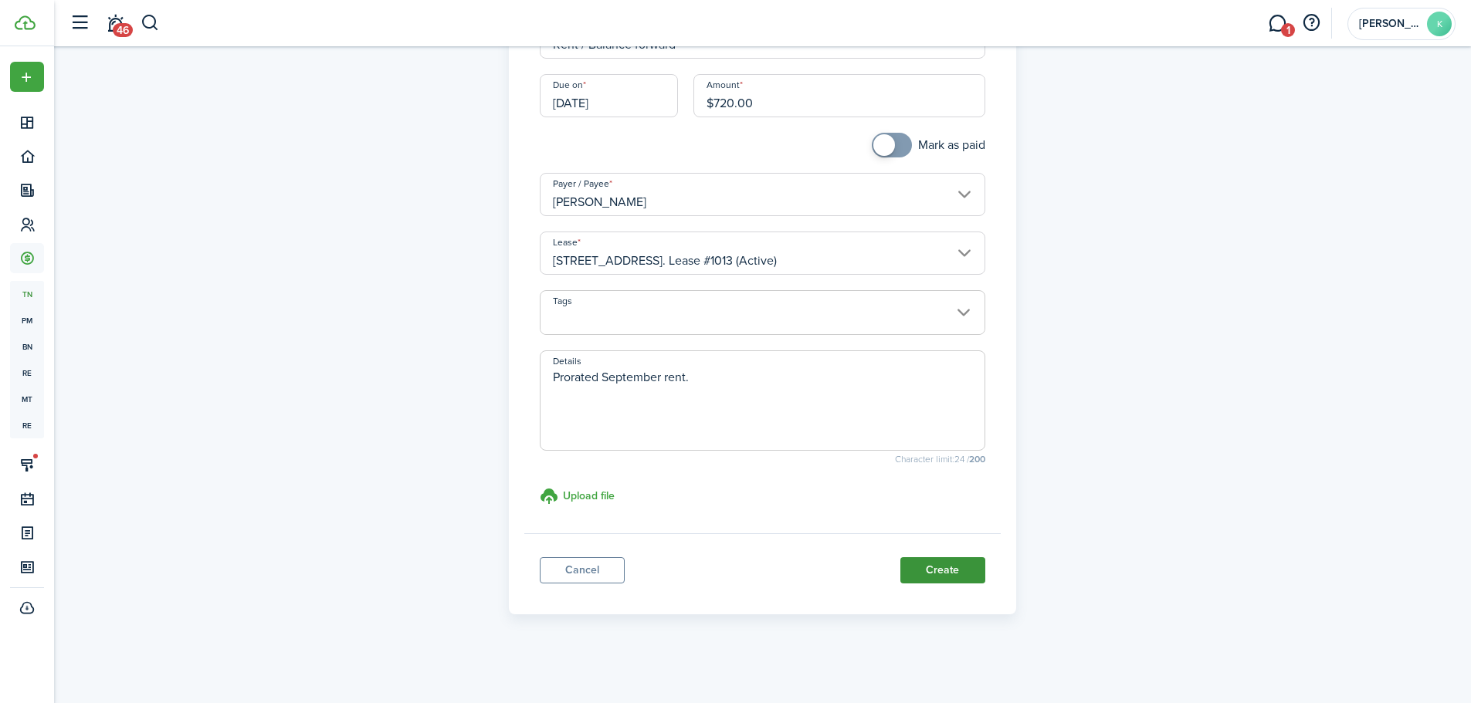
click at [959, 576] on button "Create" at bounding box center [942, 570] width 85 height 26
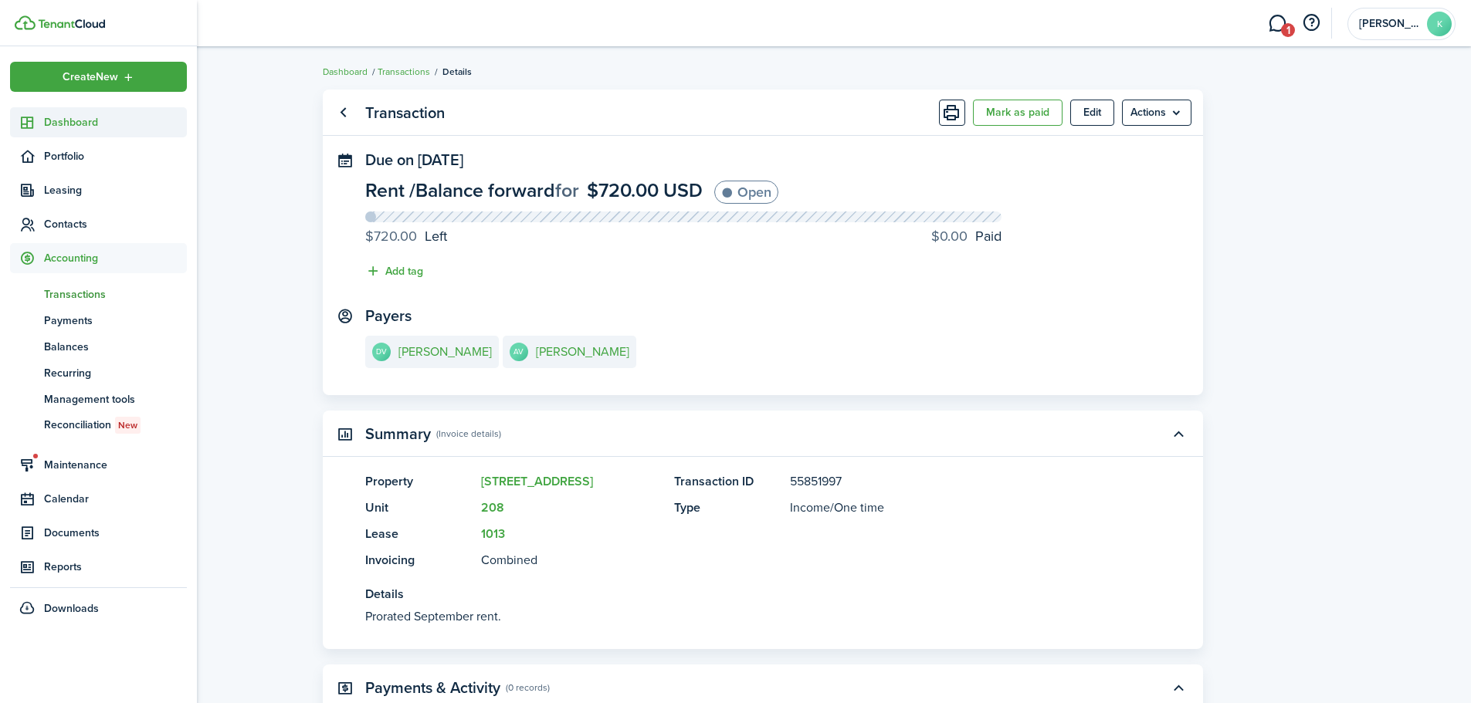
click at [49, 116] on span "Dashboard" at bounding box center [115, 122] width 143 height 16
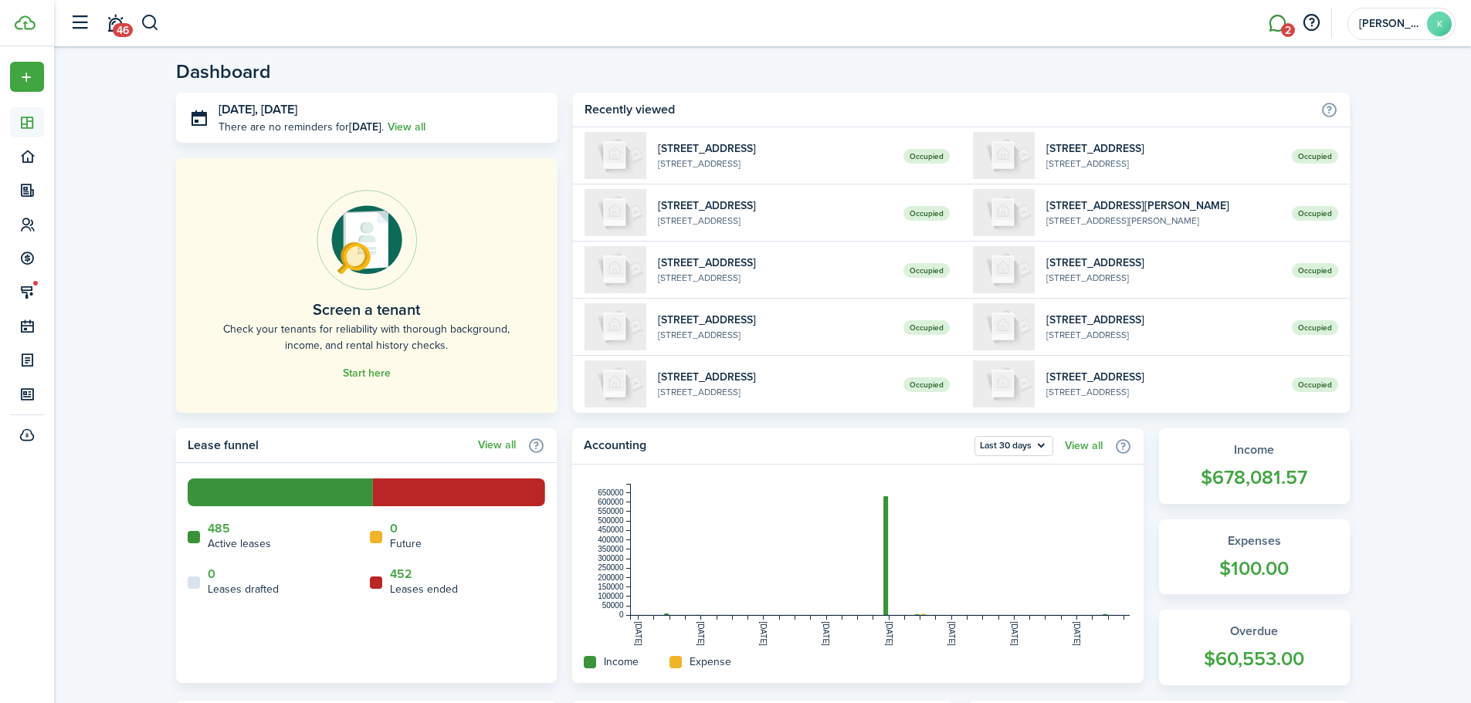
click at [1275, 30] on link "2" at bounding box center [1276, 23] width 29 height 39
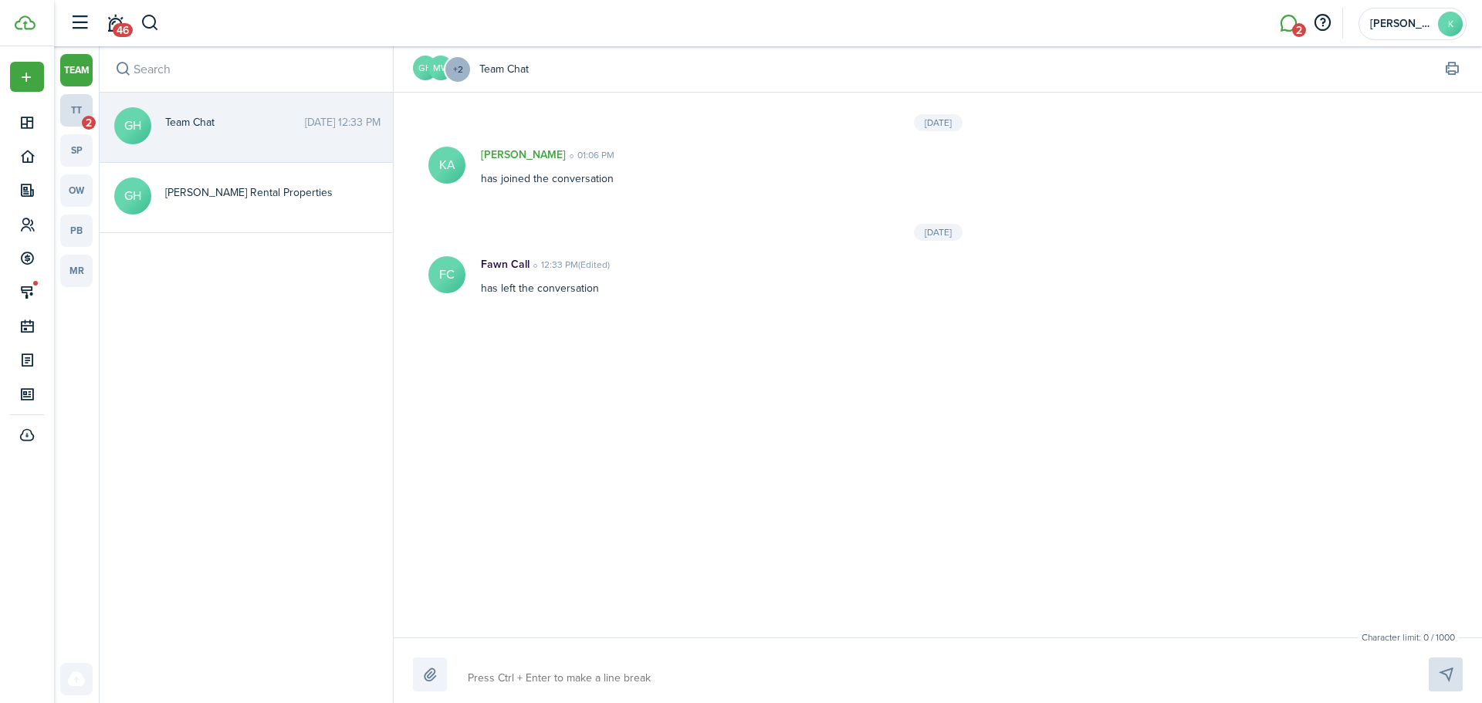
click at [66, 124] on link "tt 2" at bounding box center [76, 110] width 32 height 32
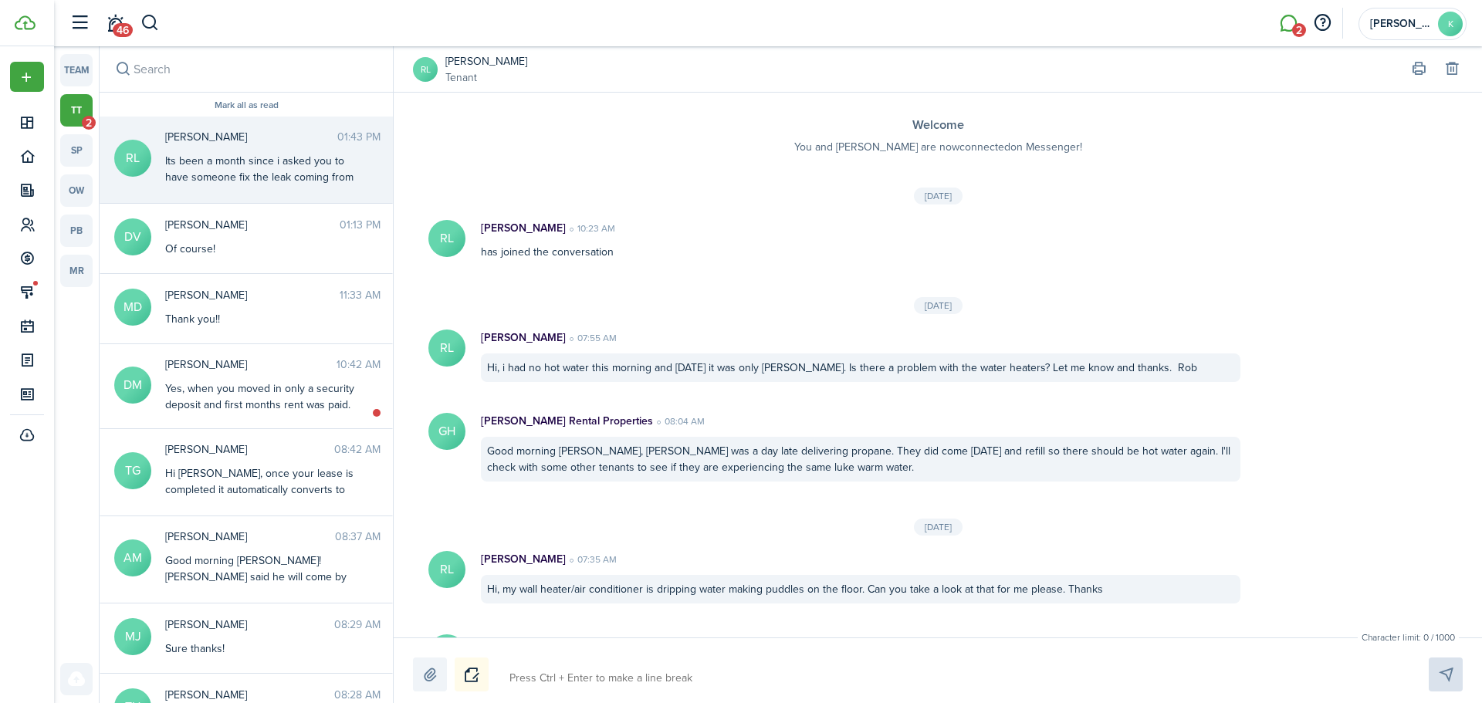
scroll to position [390, 0]
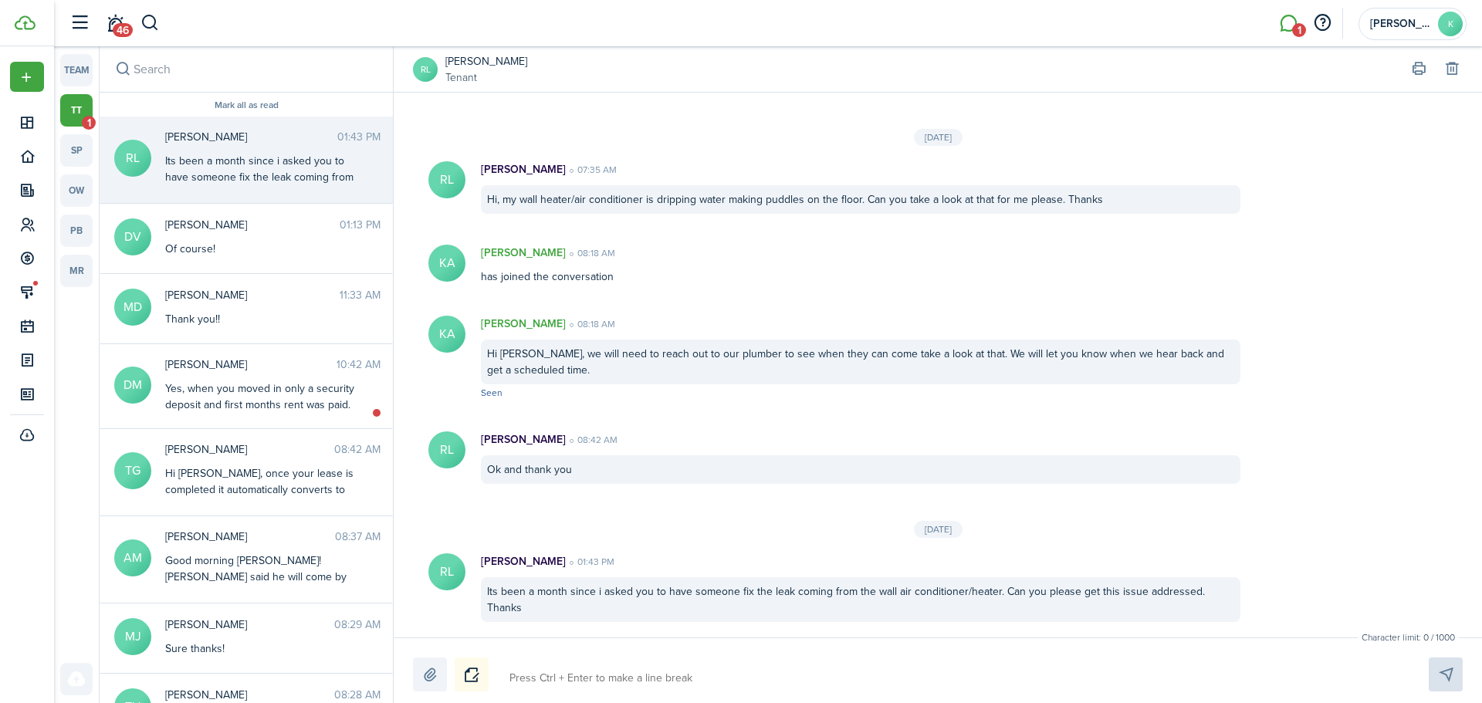
click at [939, 679] on textarea at bounding box center [951, 679] width 894 height 26
drag, startPoint x: 961, startPoint y: 686, endPoint x: 473, endPoint y: 669, distance: 488.2
click at [473, 669] on div "Hi [PERSON_NAME], we will check to see where we are at with scheduling. Apologi…" at bounding box center [938, 675] width 1050 height 34
